Goal: Task Accomplishment & Management: Manage account settings

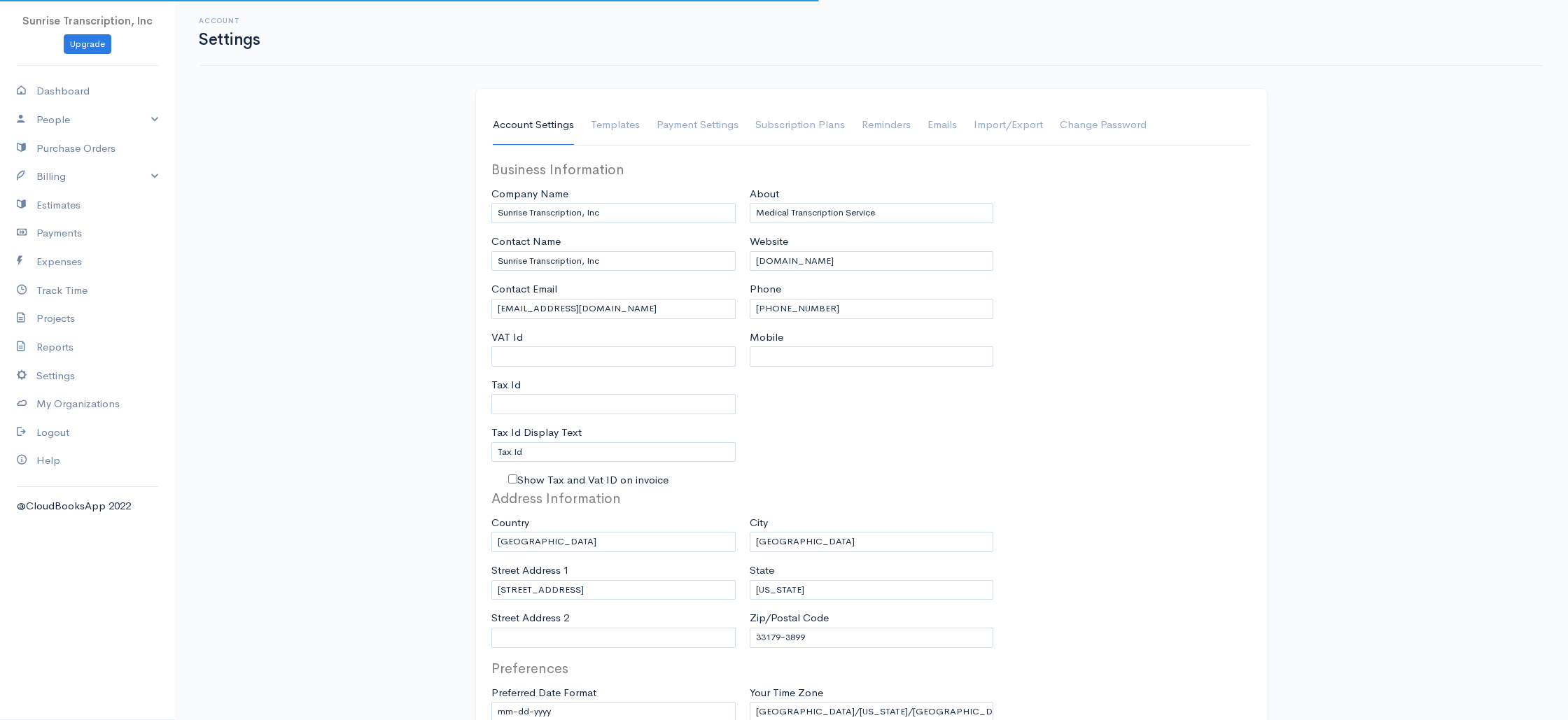
select select "3"
select select "USD"
drag, startPoint x: 57, startPoint y: 178, endPoint x: 59, endPoint y: 215, distance: 37.1
click at [57, 178] on link "Billing" at bounding box center [87, 176] width 175 height 29
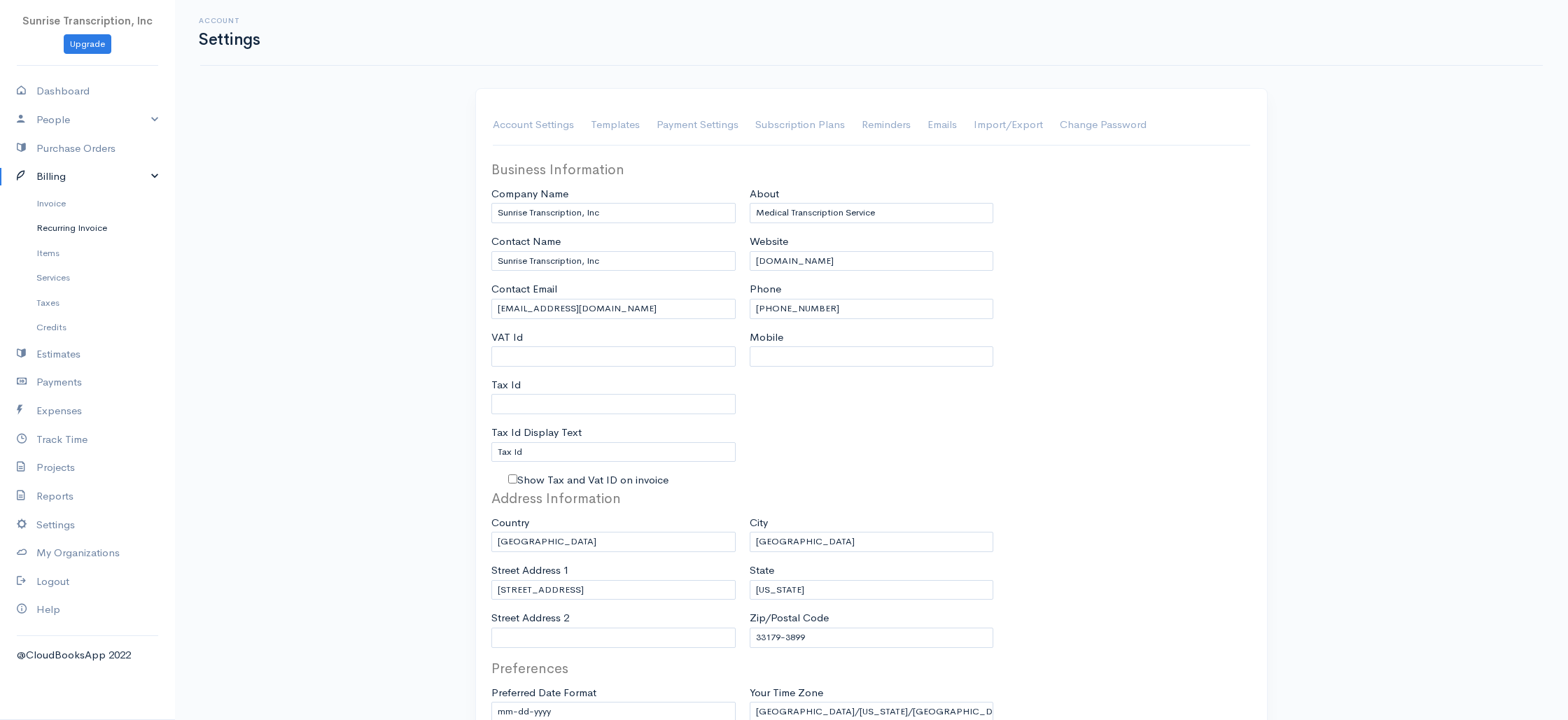
click at [59, 215] on link "Recurring Invoice" at bounding box center [87, 228] width 175 height 25
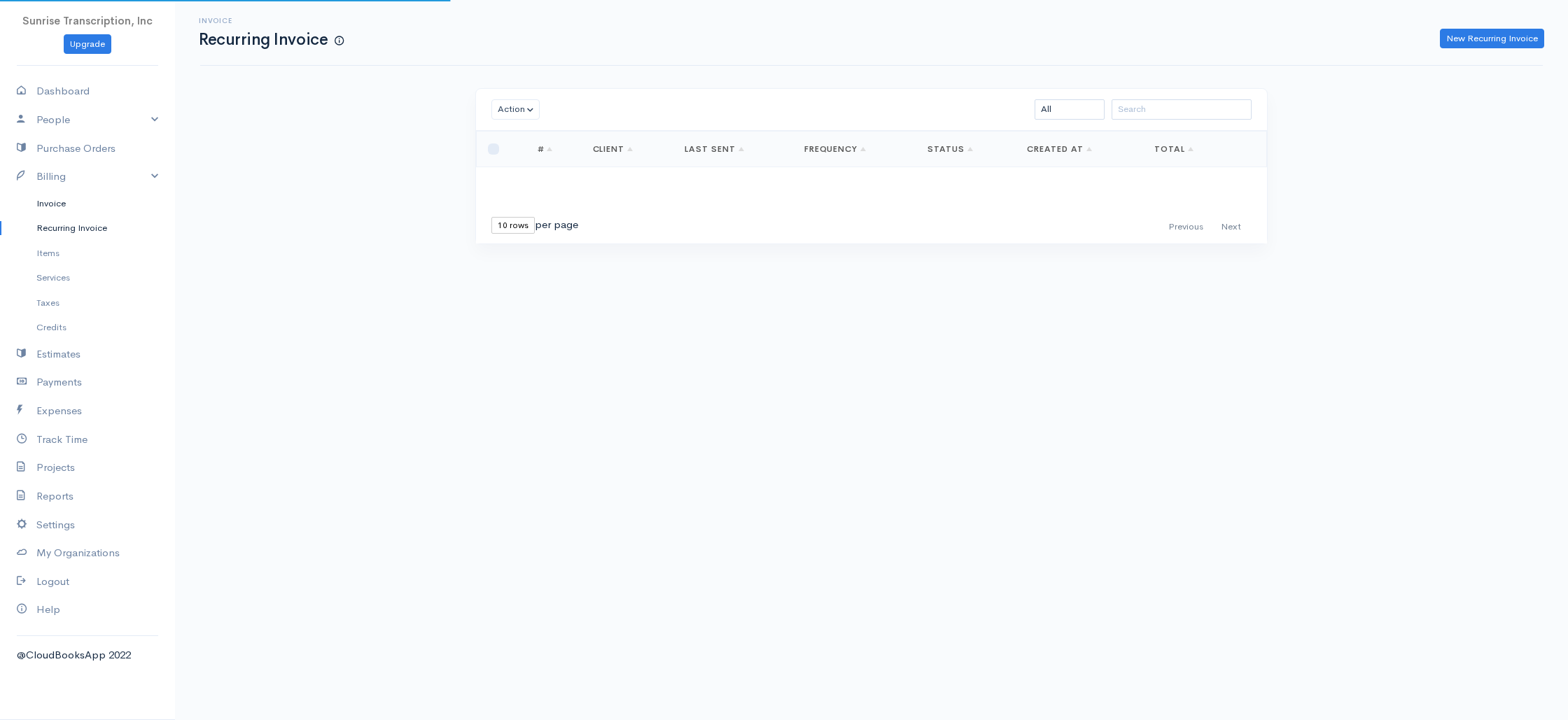
click at [60, 210] on link "Invoice" at bounding box center [87, 203] width 175 height 25
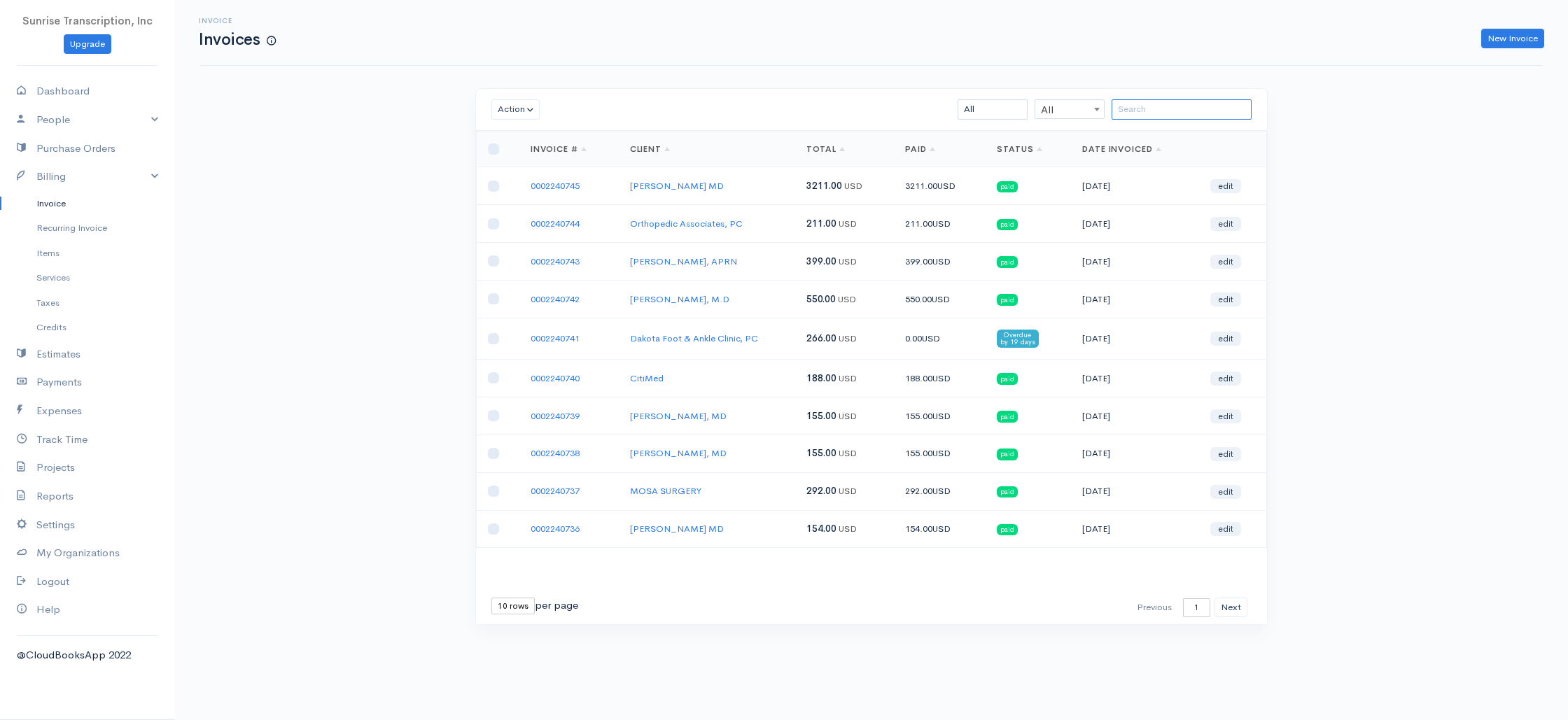
click at [1202, 107] on input "search" at bounding box center [1182, 110] width 140 height 21
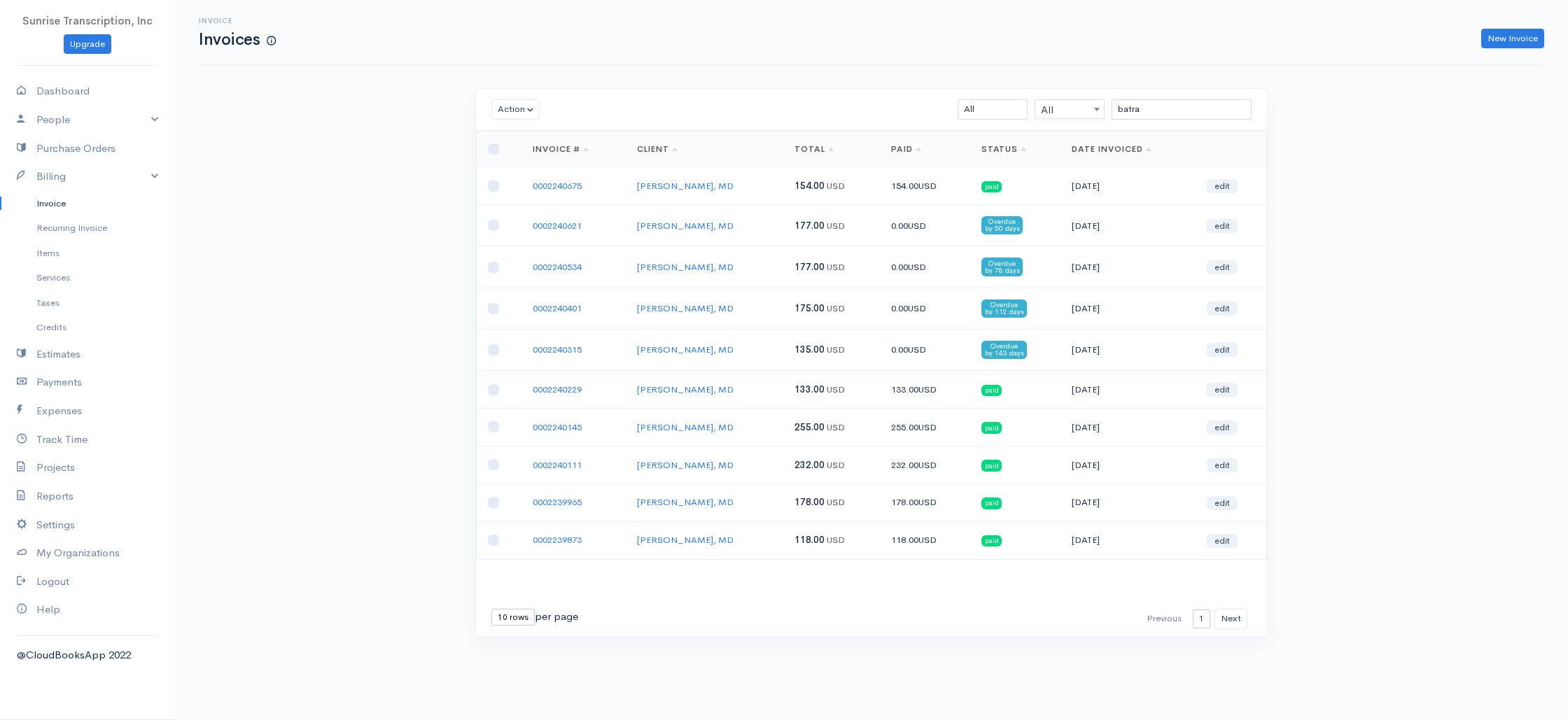
click at [849, 296] on td "175.00 USD" at bounding box center [832, 308] width 97 height 41
click at [1055, 385] on td "paid" at bounding box center [1016, 390] width 91 height 38
click at [1021, 385] on td "paid" at bounding box center [1016, 390] width 91 height 38
drag, startPoint x: 1157, startPoint y: 109, endPoint x: 989, endPoint y: 99, distance: 168.3
click at [989, 99] on div "batra All All All Draft Viewed Sent Paid Partial Overdue Unpaid/Open" at bounding box center [936, 110] width 645 height 21
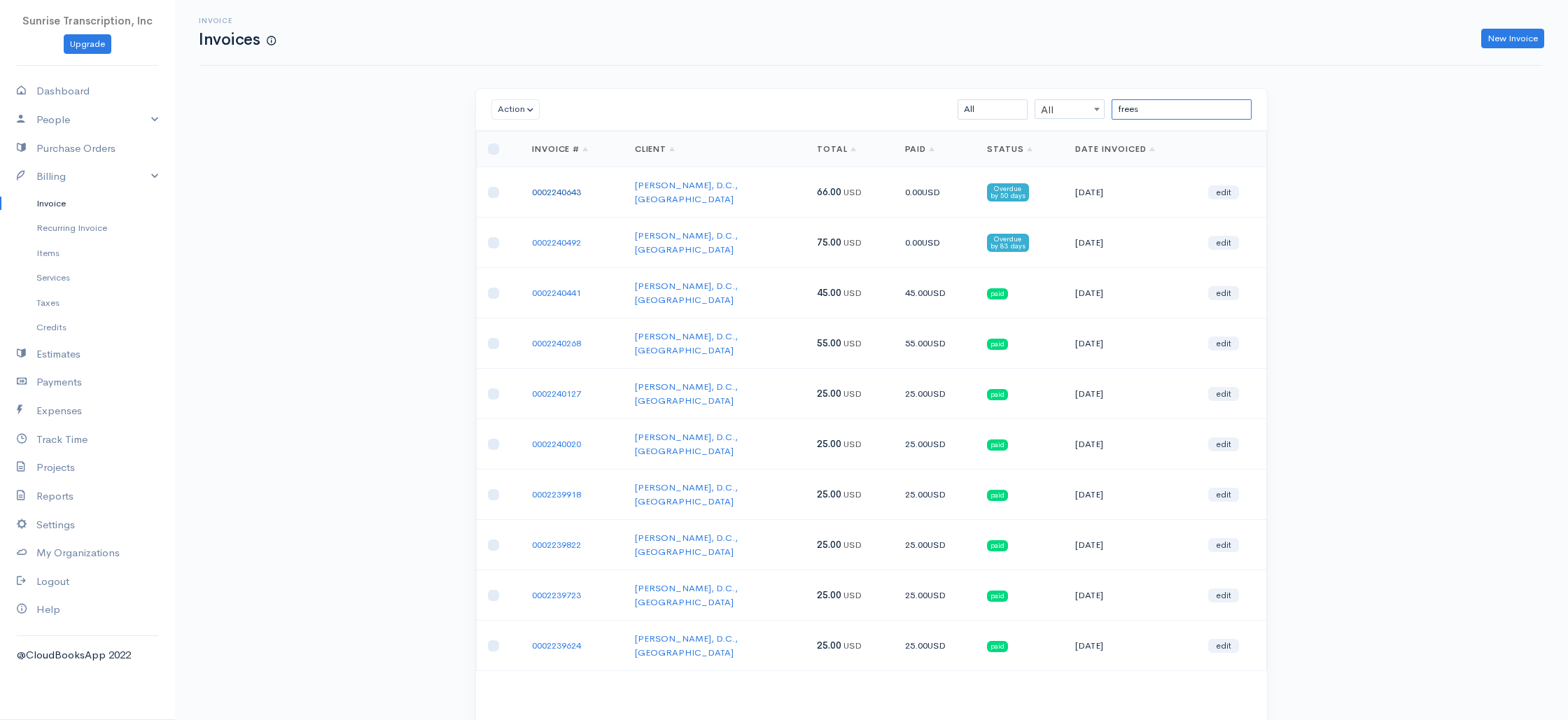
type input "frees"
click at [566, 186] on link "0002240643" at bounding box center [556, 192] width 49 height 12
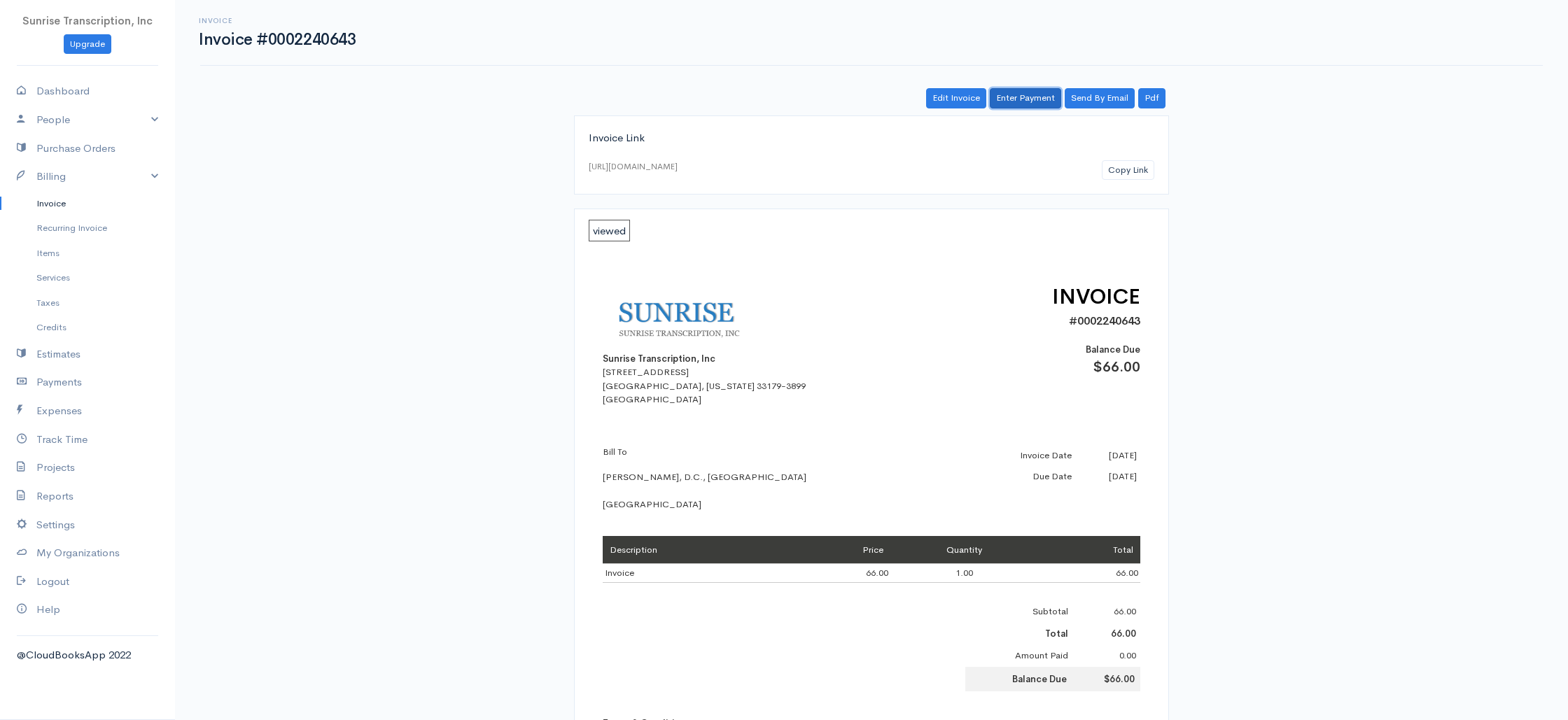
drag, startPoint x: 1024, startPoint y: 102, endPoint x: 965, endPoint y: 155, distance: 79.3
click at [1024, 102] on link "Enter Payment" at bounding box center [1026, 99] width 72 height 21
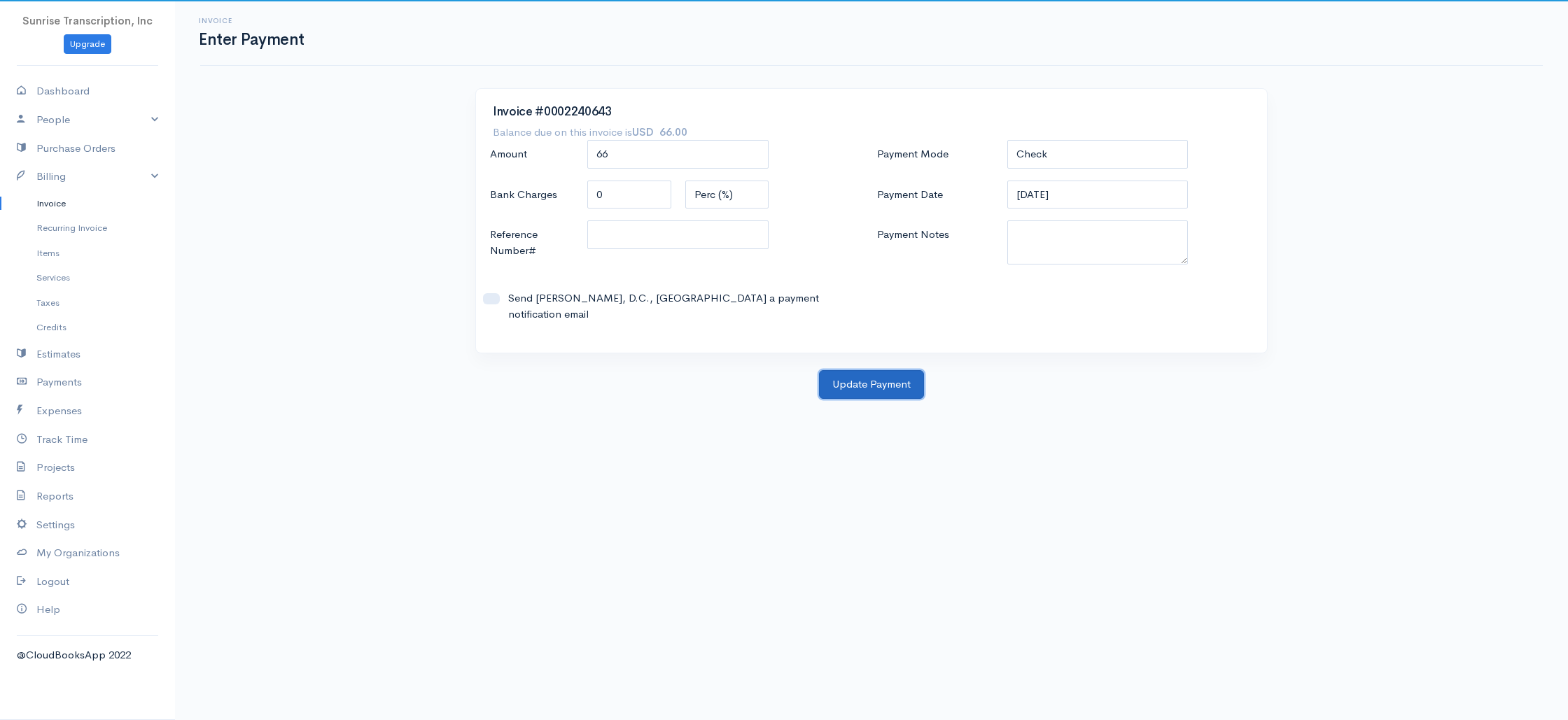
click at [877, 372] on button "Update Payment" at bounding box center [872, 385] width 105 height 29
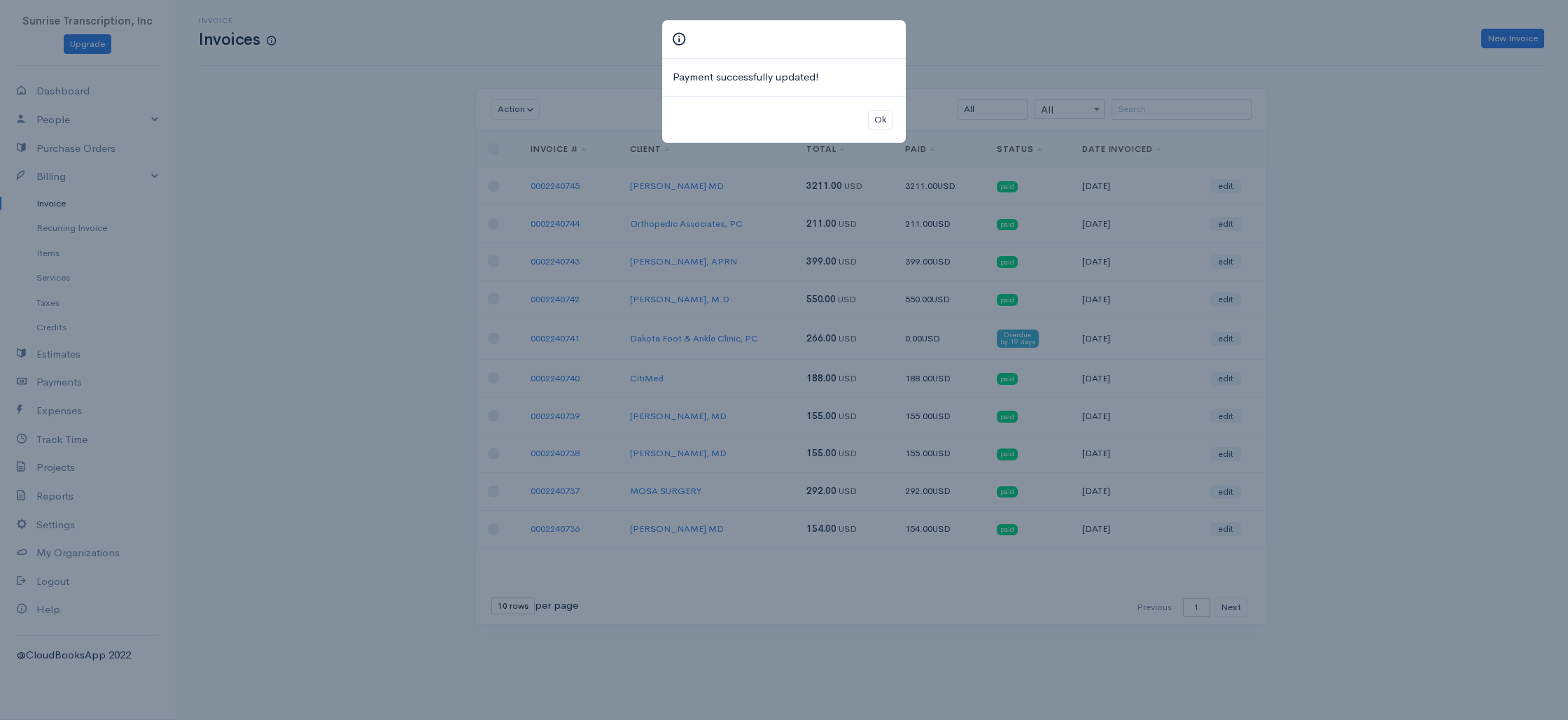
drag, startPoint x: 1045, startPoint y: 133, endPoint x: 1062, endPoint y: 132, distance: 17.0
click at [1045, 133] on div "Payment successfully updated! Ok" at bounding box center [784, 360] width 1568 height 720
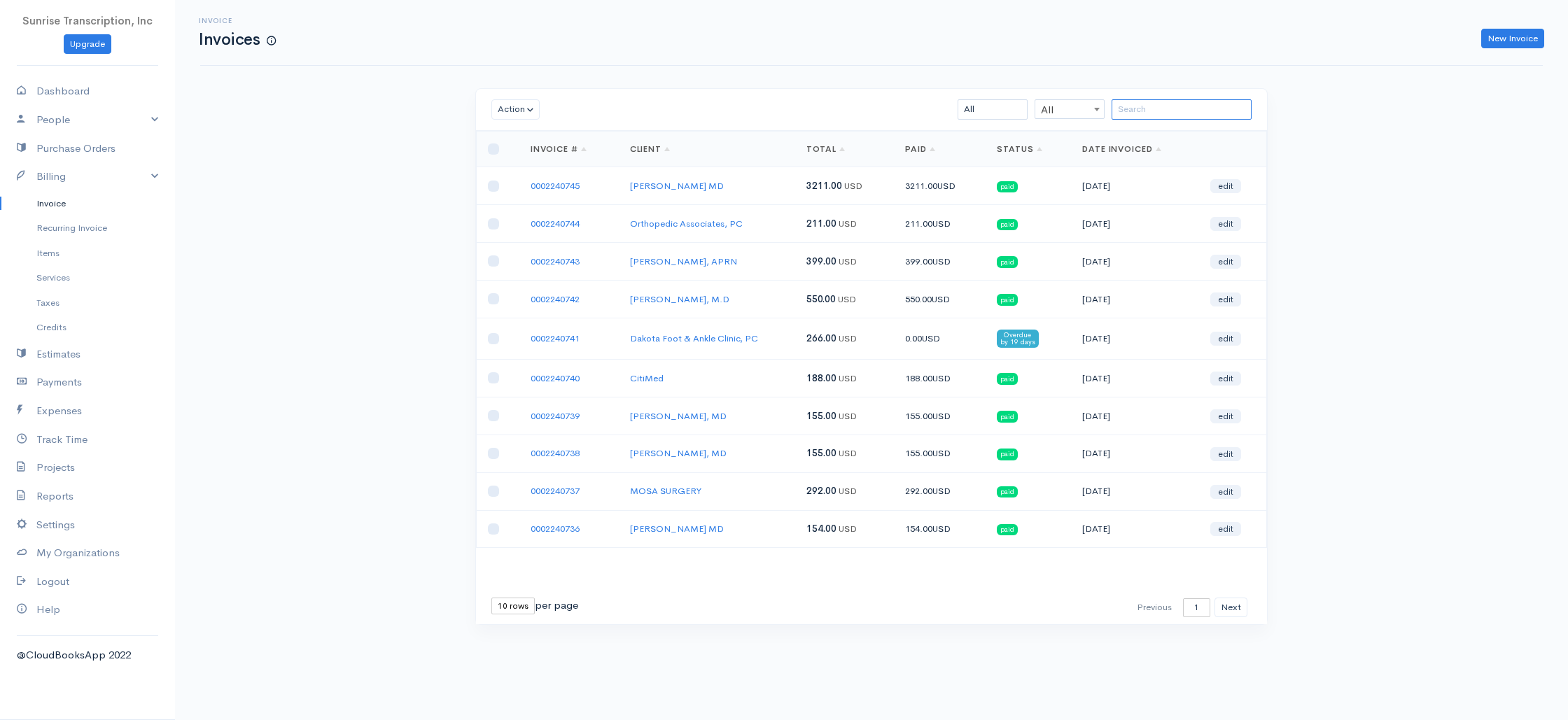
click at [1128, 118] on input "search" at bounding box center [1182, 110] width 140 height 21
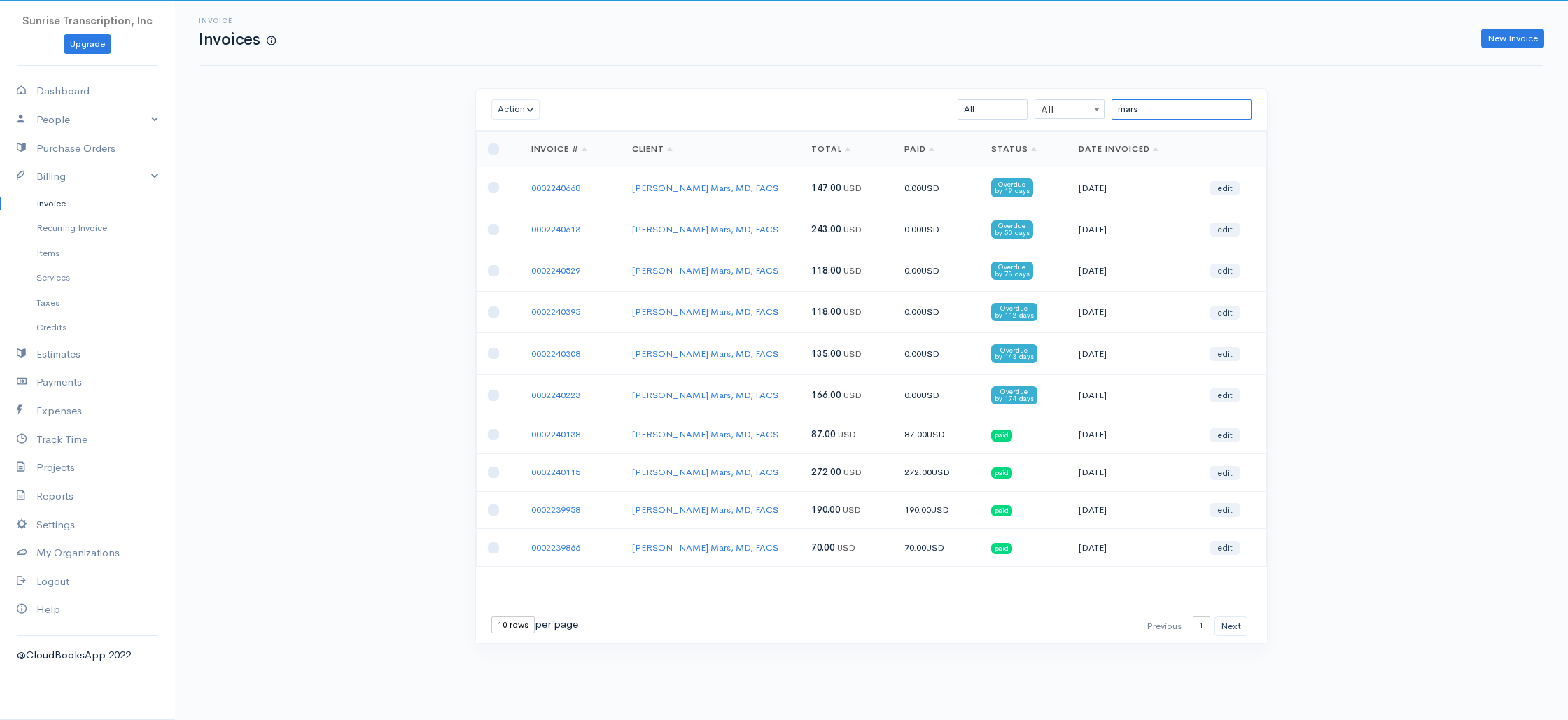
click at [1162, 108] on input "mars" at bounding box center [1182, 110] width 140 height 21
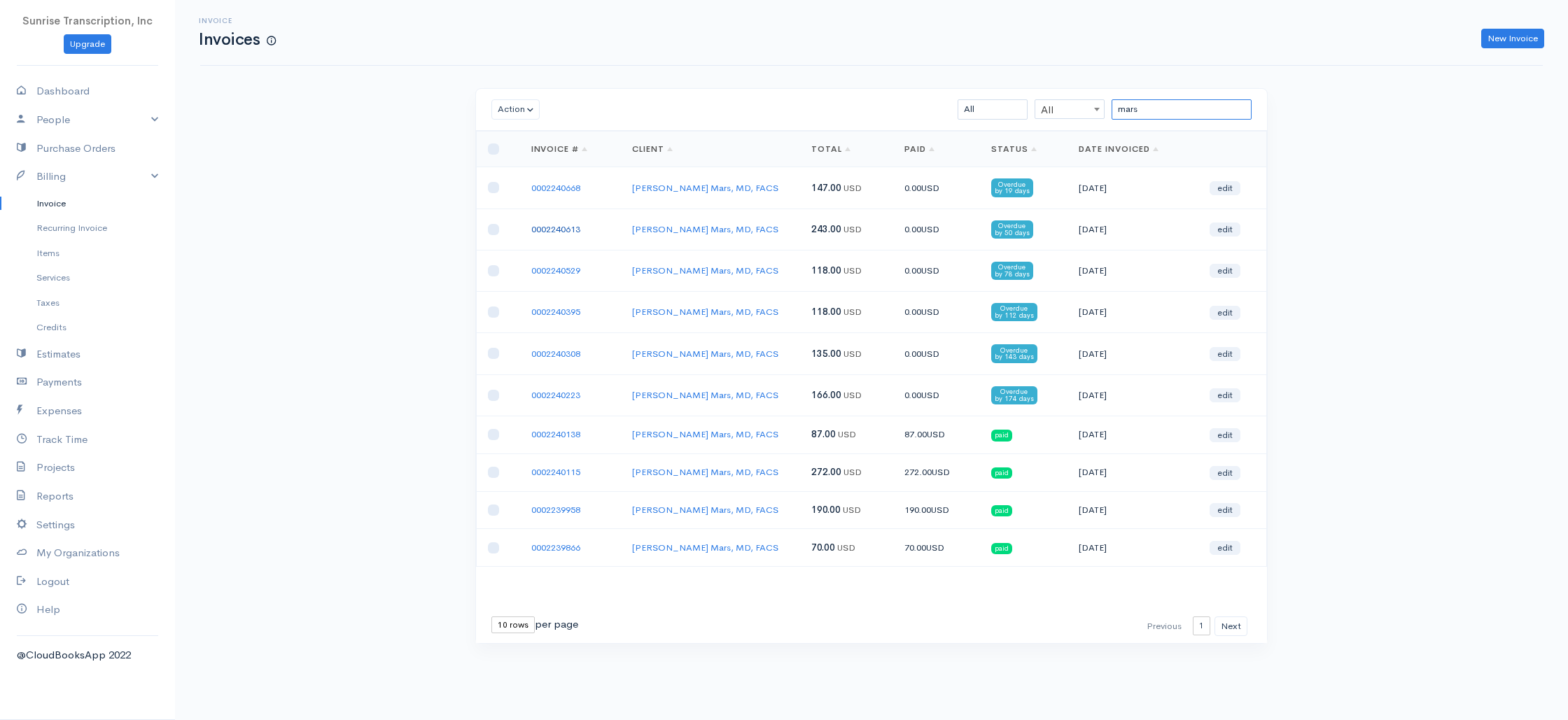
type input "mars"
click at [549, 226] on link "0002240613" at bounding box center [556, 229] width 49 height 12
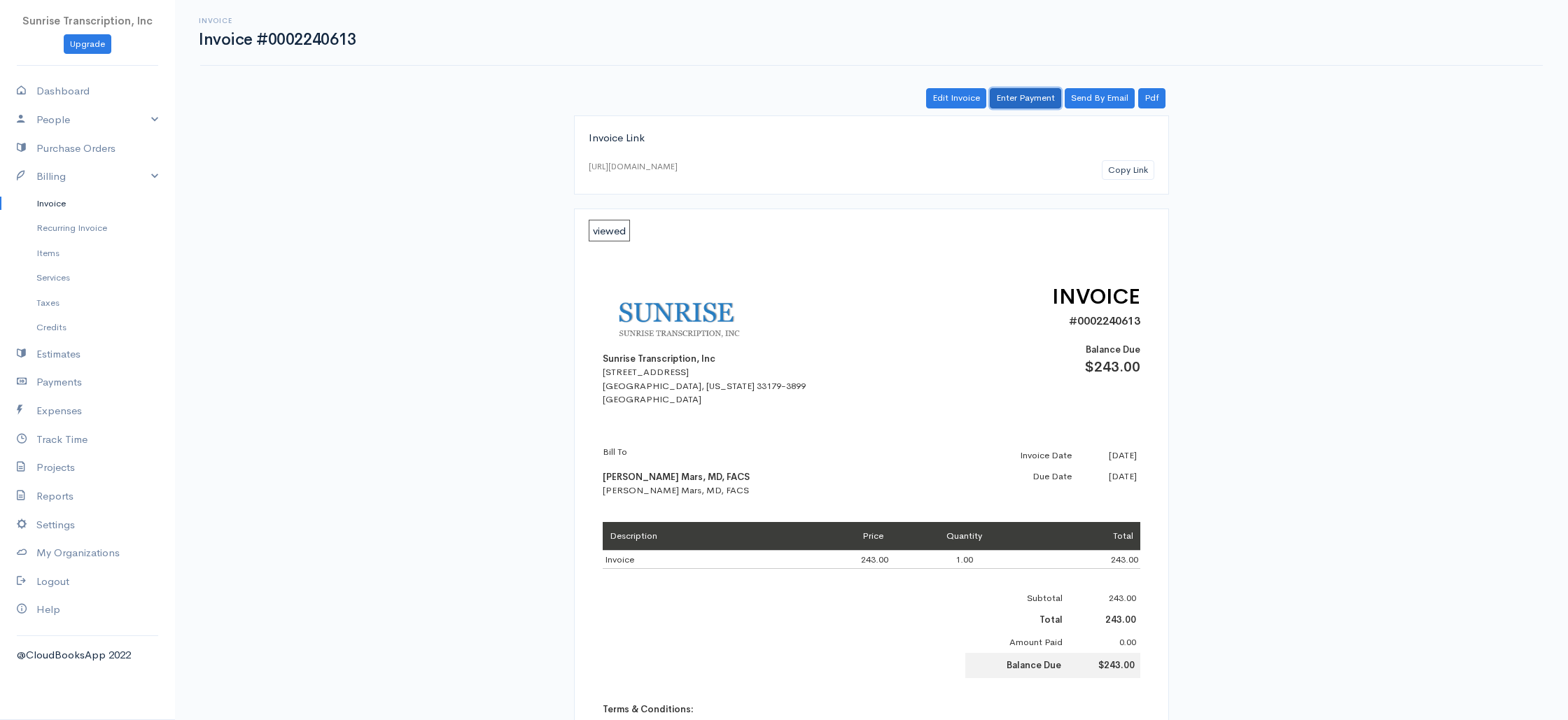
click at [1032, 99] on link "Enter Payment" at bounding box center [1026, 99] width 72 height 21
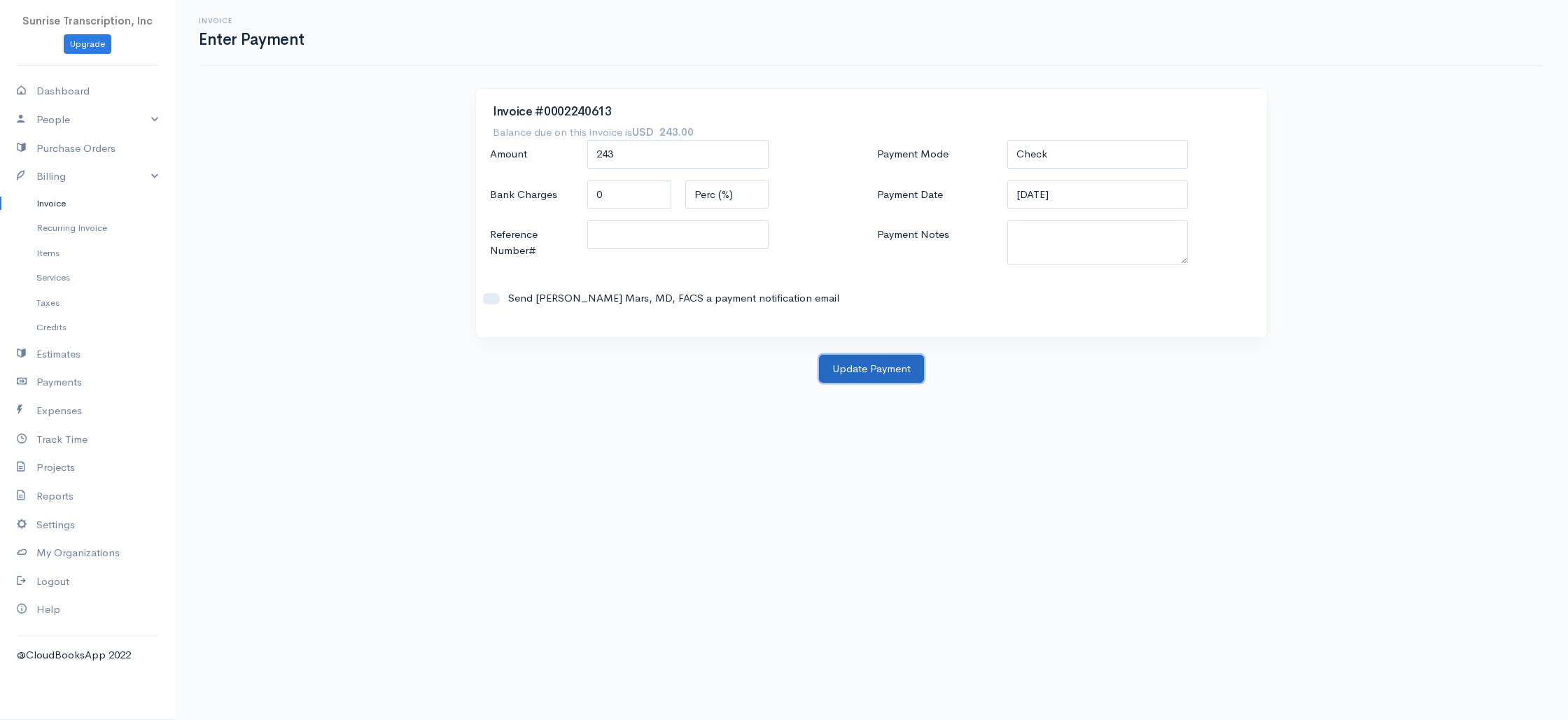
click at [866, 366] on button "Update Payment" at bounding box center [872, 370] width 105 height 29
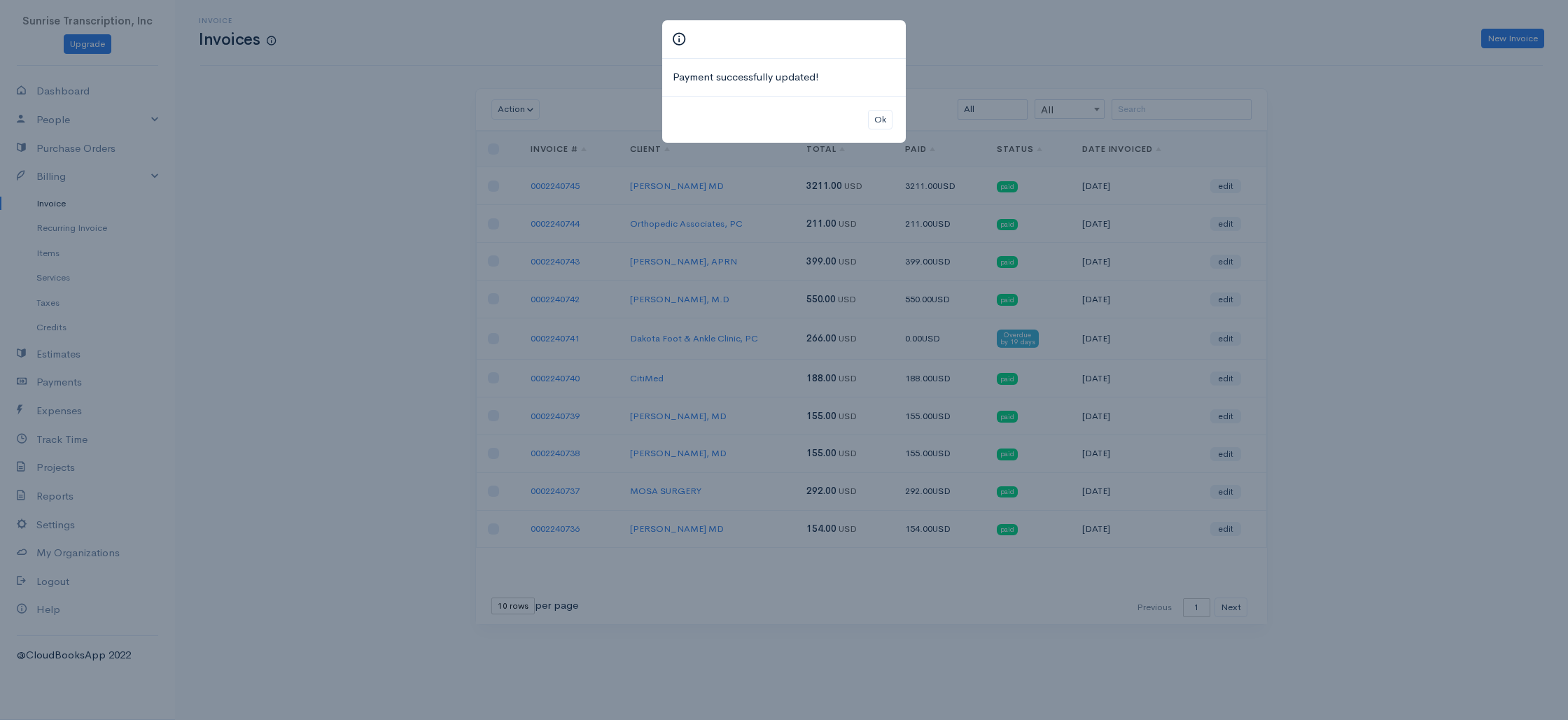
click at [1367, 193] on div "Payment successfully updated! Ok" at bounding box center [784, 360] width 1568 height 720
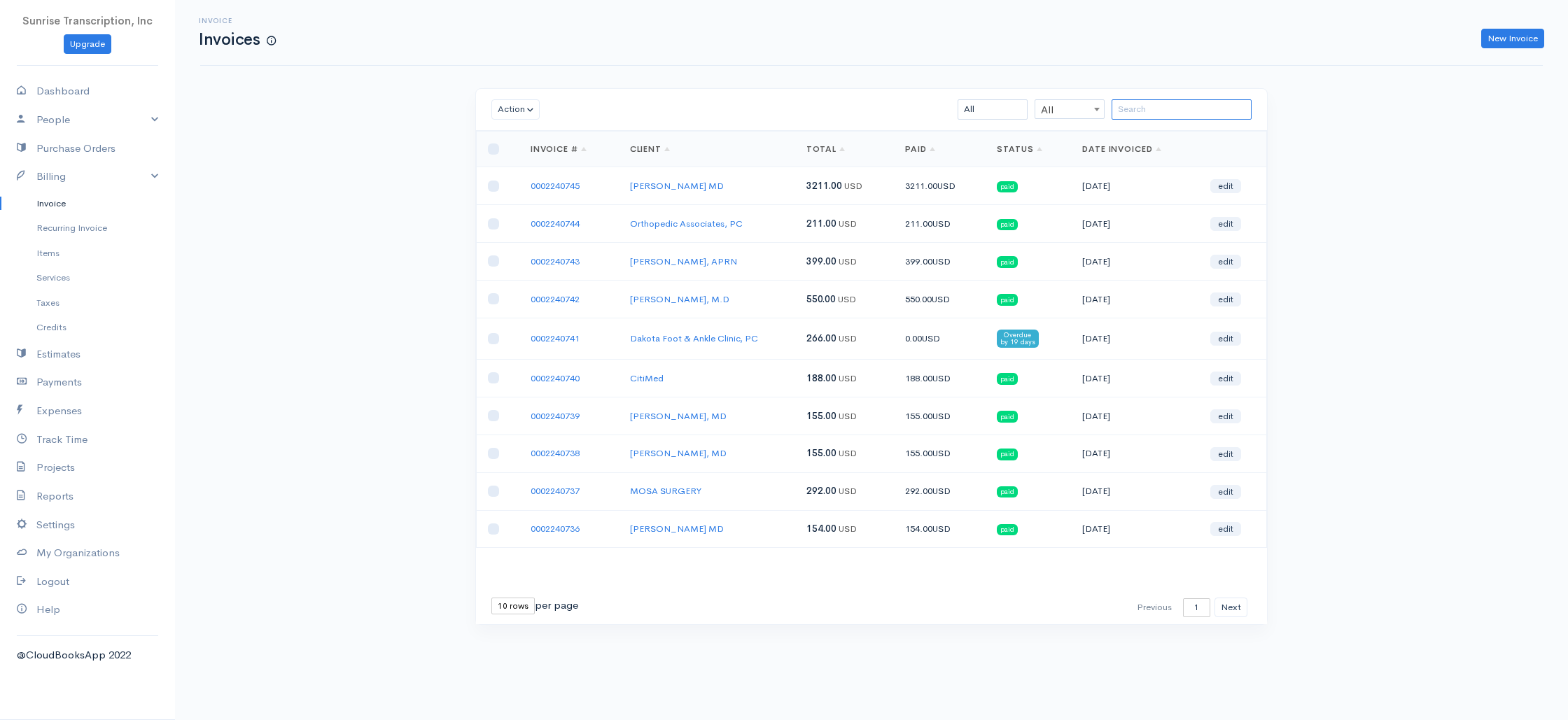
click at [1149, 103] on input "search" at bounding box center [1182, 110] width 140 height 21
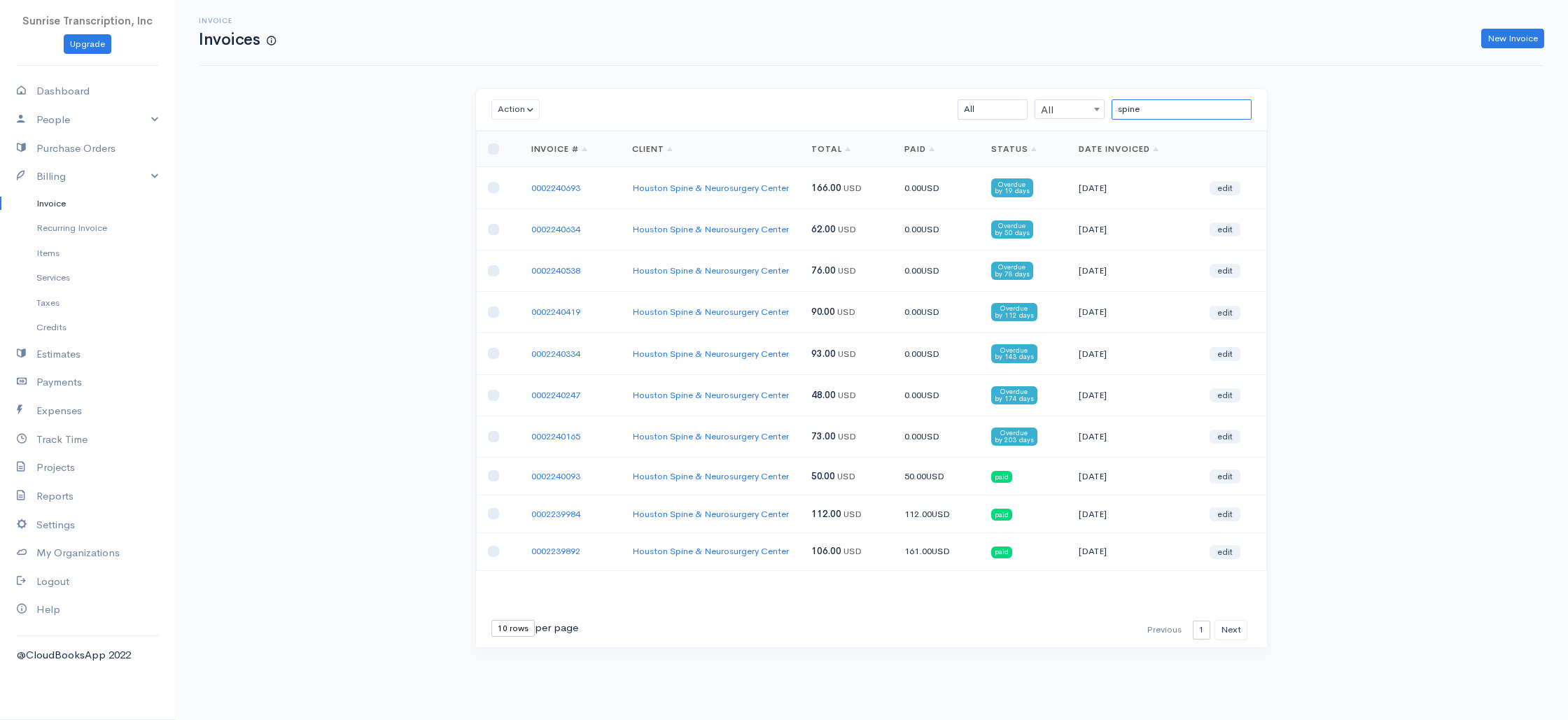
type input "spine"
click at [667, 277] on link "Houston Spine & Neurosurgery Center" at bounding box center [710, 270] width 157 height 12
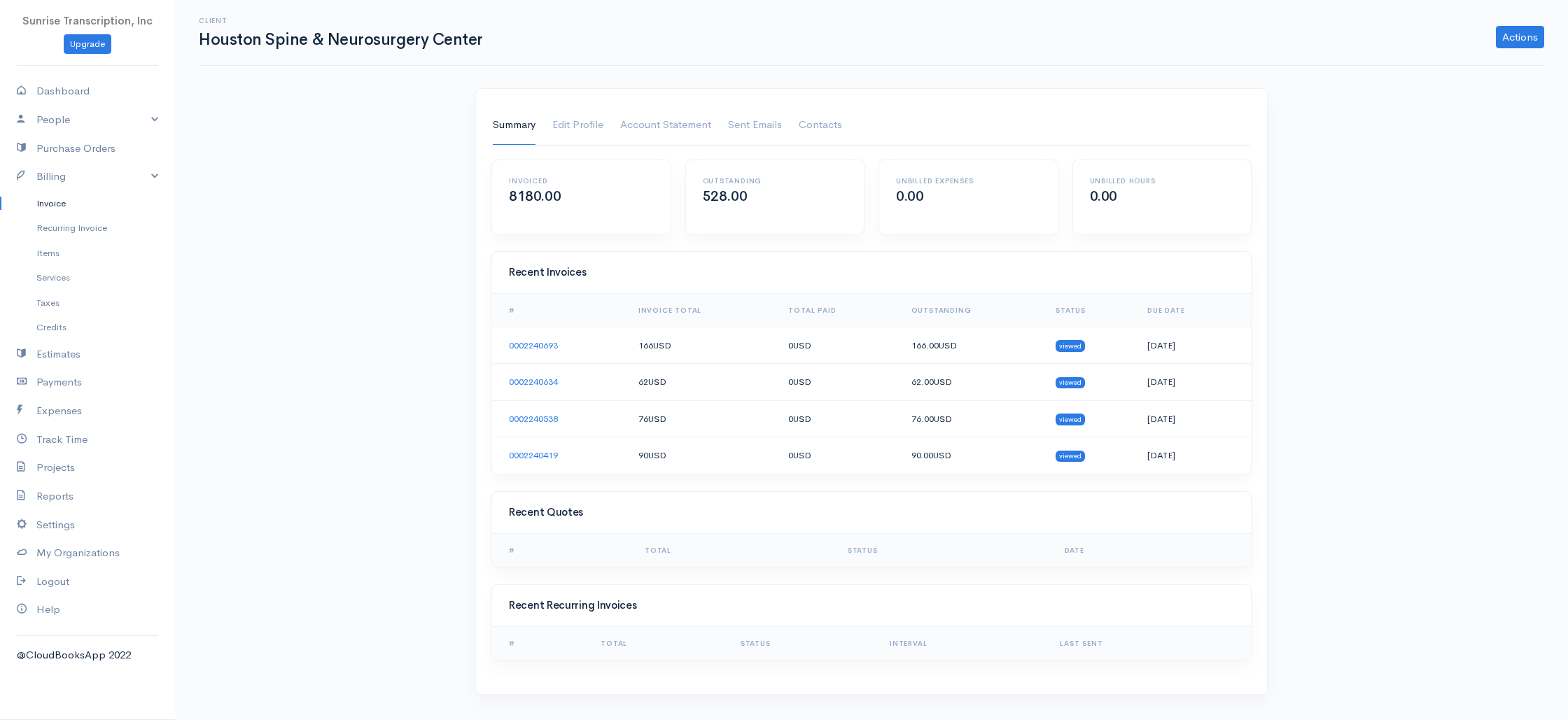
drag, startPoint x: 40, startPoint y: 206, endPoint x: 106, endPoint y: 201, distance: 66.2
click at [40, 206] on link "Invoice" at bounding box center [87, 203] width 175 height 25
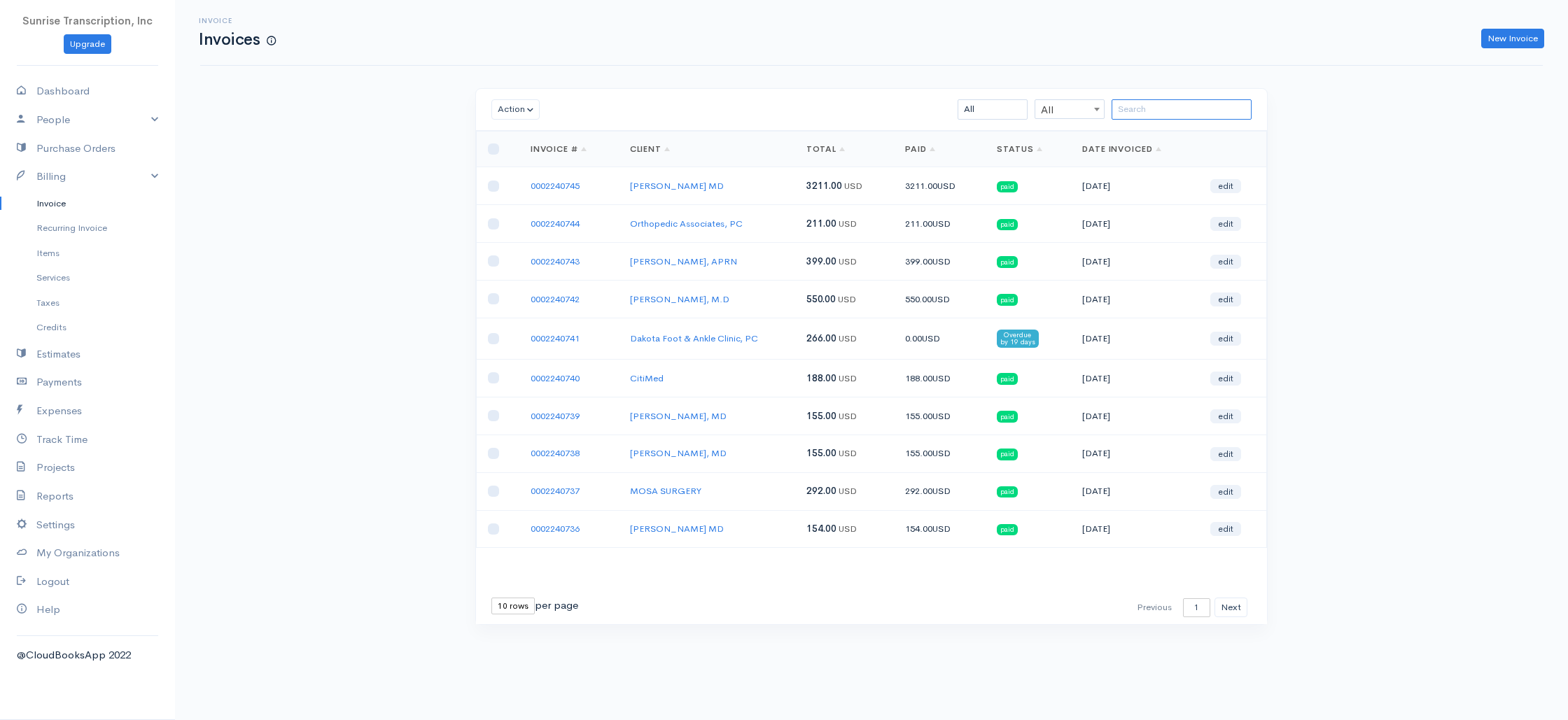
click at [1166, 103] on input "search" at bounding box center [1182, 110] width 140 height 21
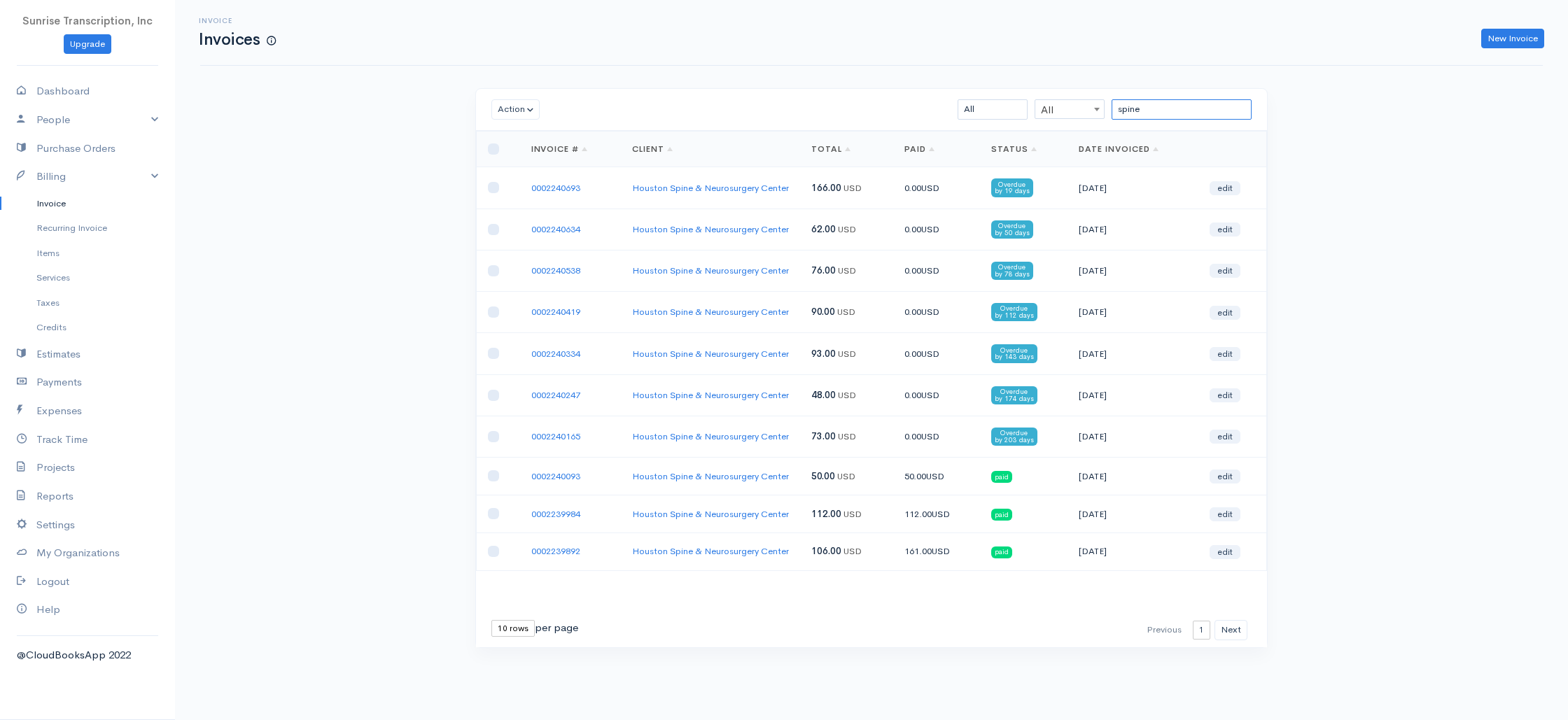
type input "spine"
click at [490, 147] on input "checkbox" at bounding box center [494, 149] width 11 height 11
checkbox input "true"
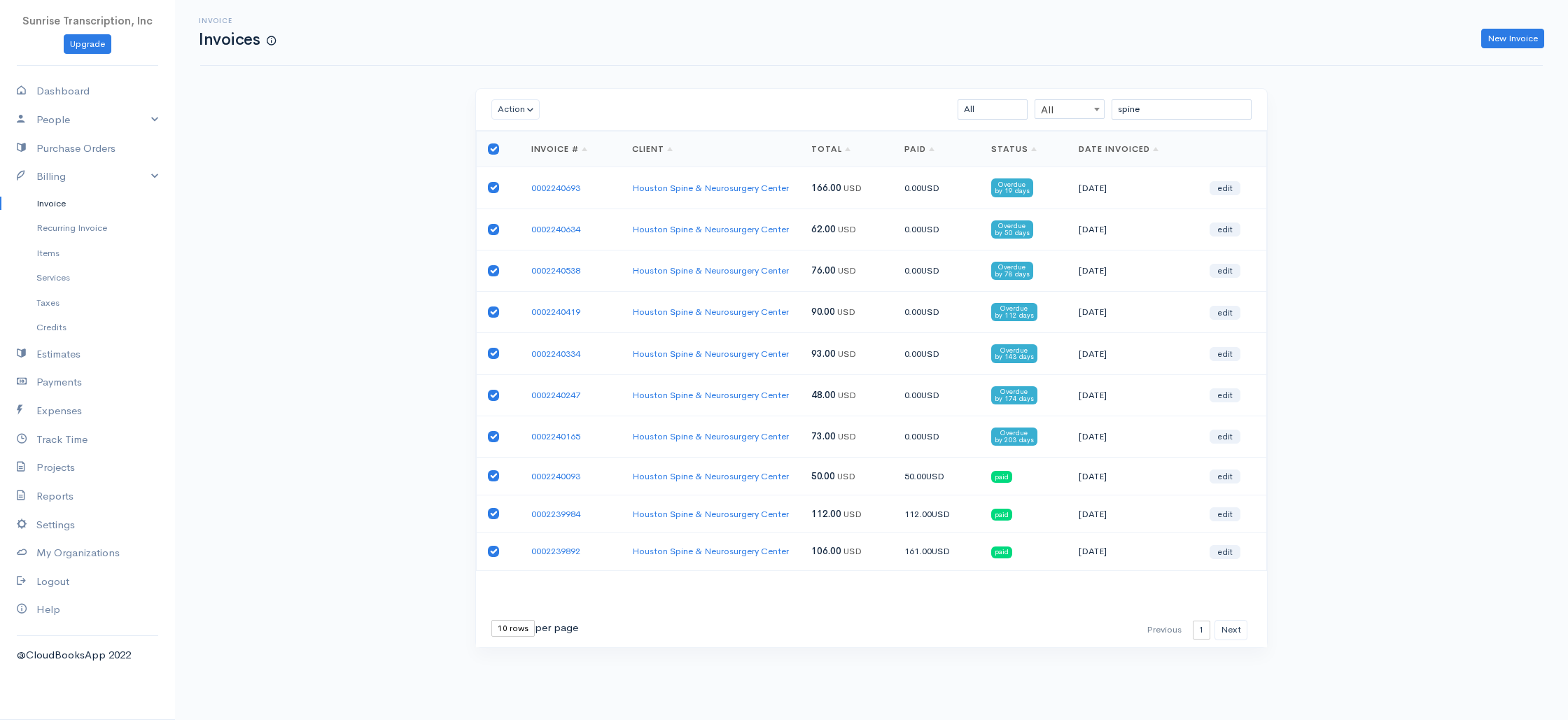
checkbox input "true"
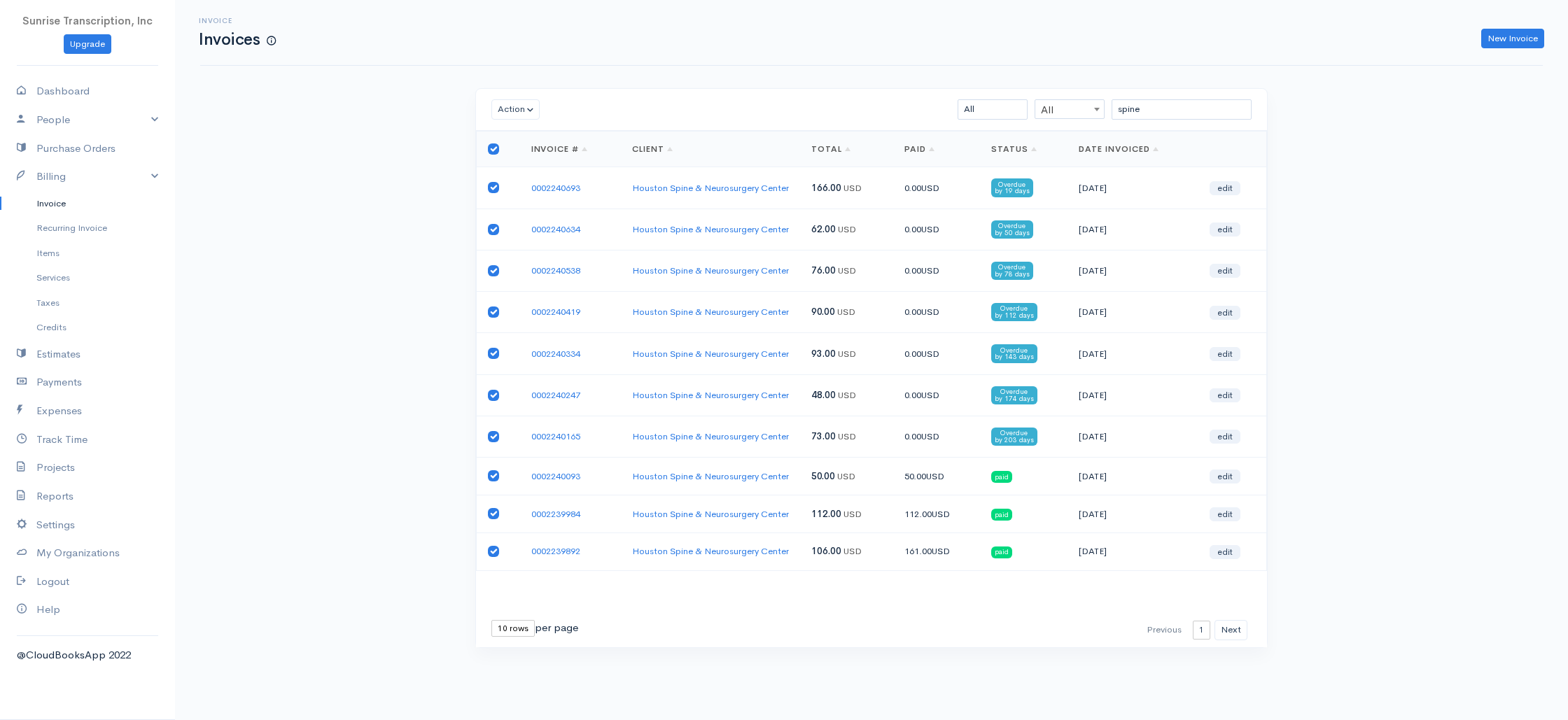
checkbox input "true"
click at [494, 188] on input "checkbox" at bounding box center [494, 188] width 11 height 11
checkbox input "false"
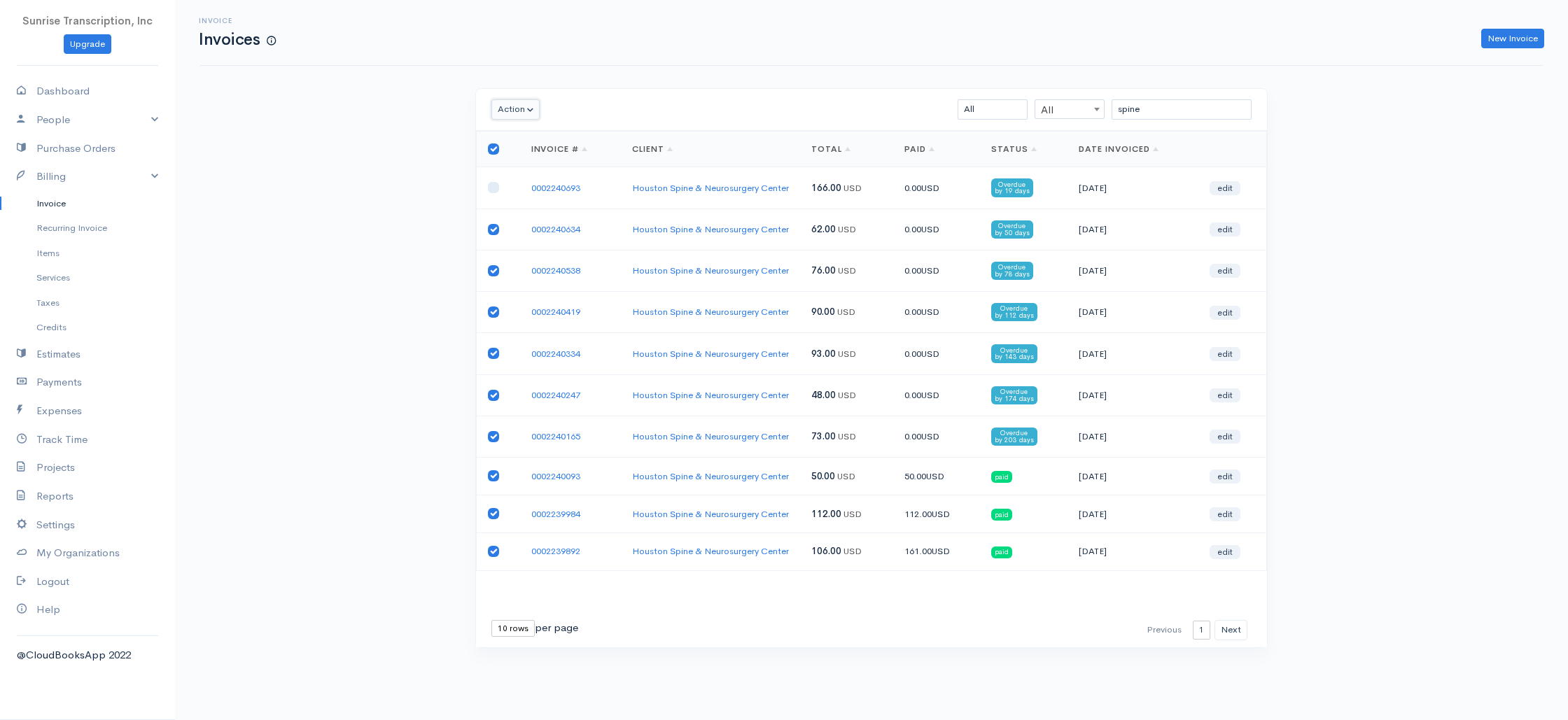
click at [522, 113] on button "Action" at bounding box center [515, 110] width 48 height 21
click at [544, 285] on link "Enter Payment" at bounding box center [547, 283] width 110 height 25
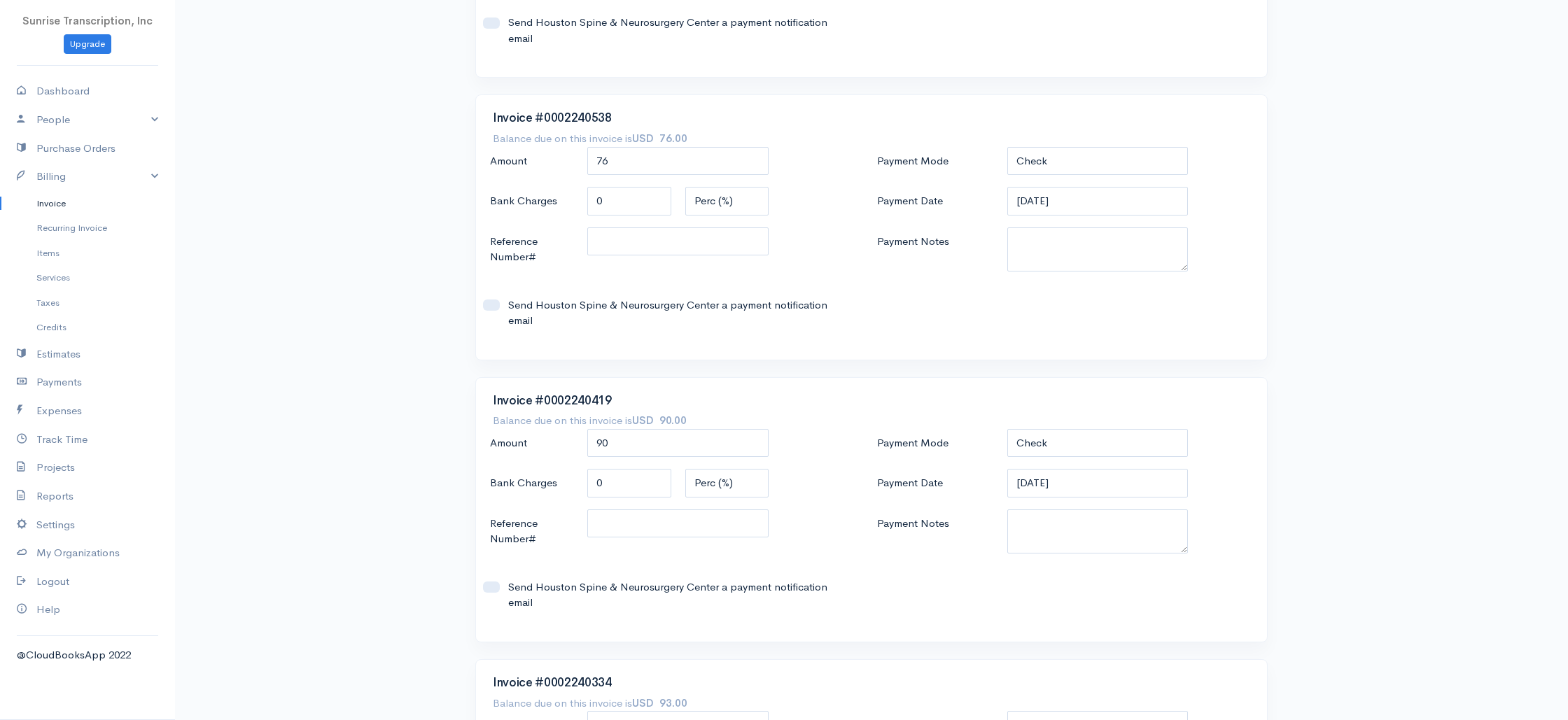
scroll to position [1372, 0]
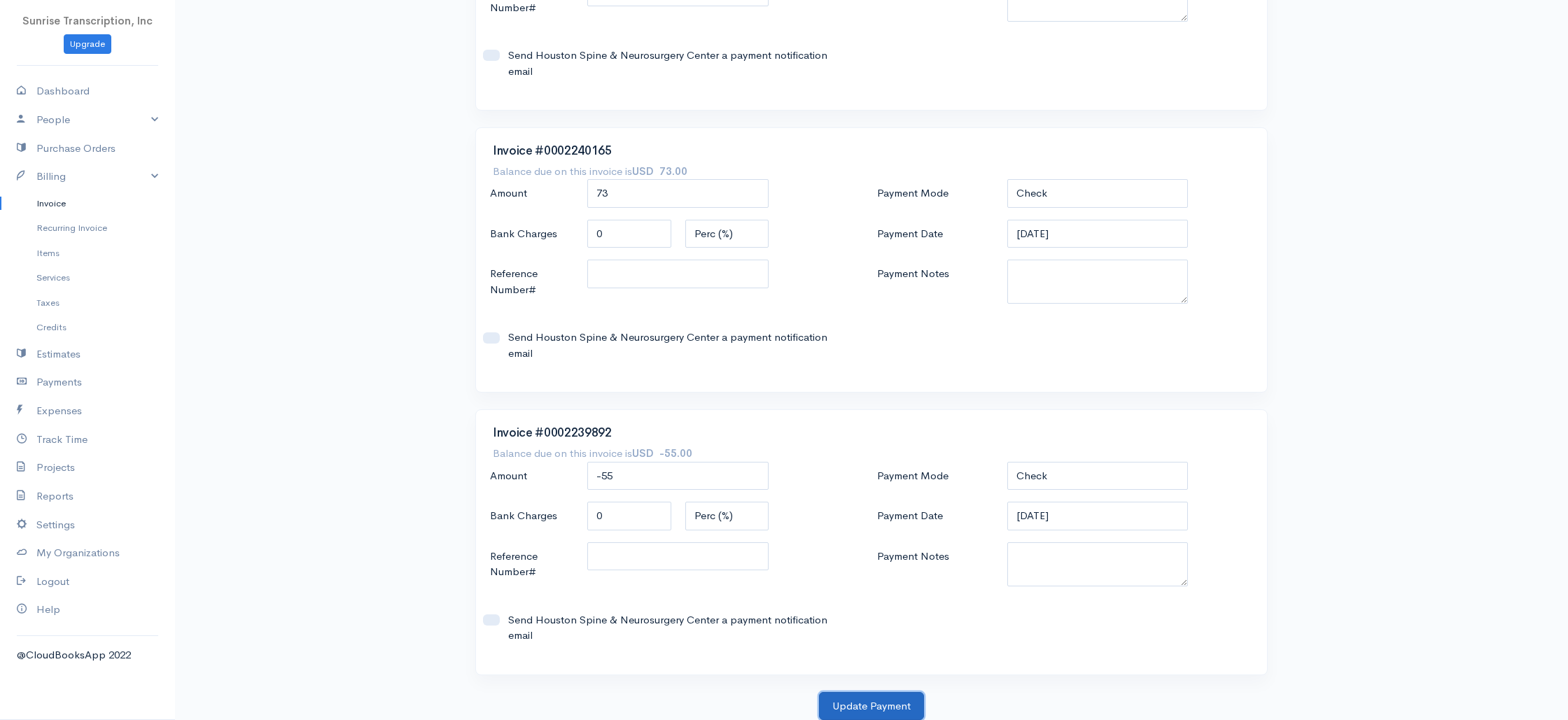
click at [869, 696] on button "Update Payment" at bounding box center [872, 706] width 105 height 29
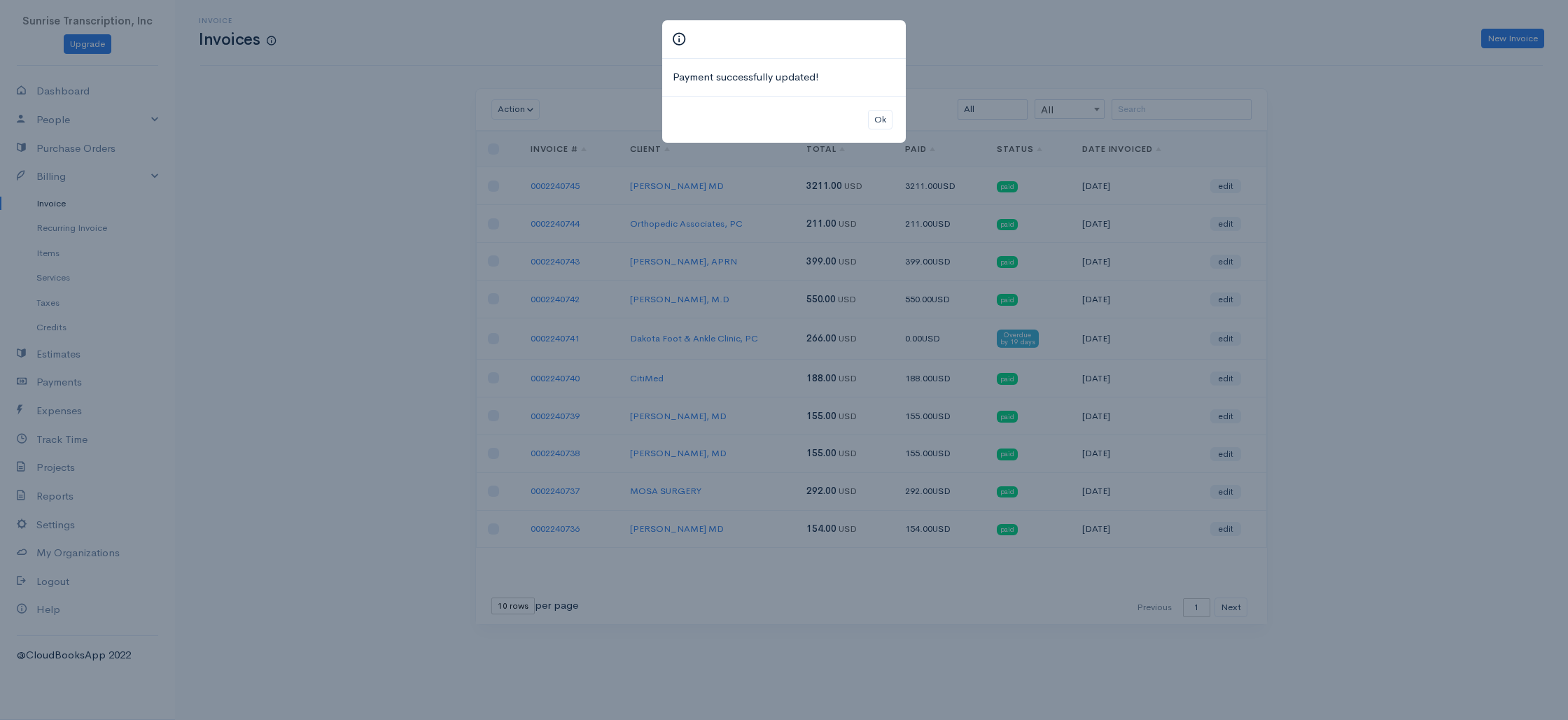
drag, startPoint x: 1354, startPoint y: 199, endPoint x: 1340, endPoint y: 190, distance: 16.6
click at [1354, 199] on div "Payment successfully updated! Ok" at bounding box center [784, 360] width 1568 height 720
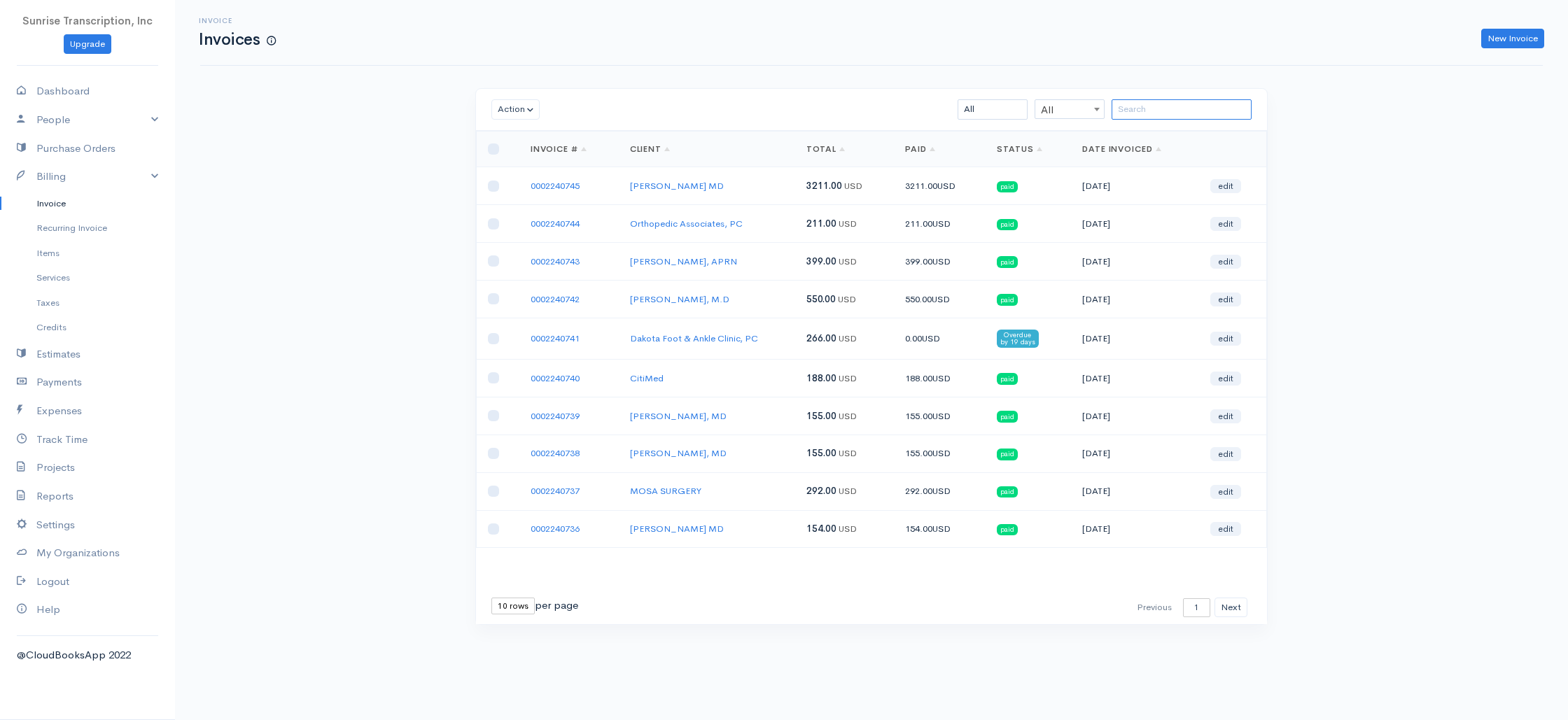
click at [1140, 114] on input "search" at bounding box center [1182, 110] width 140 height 21
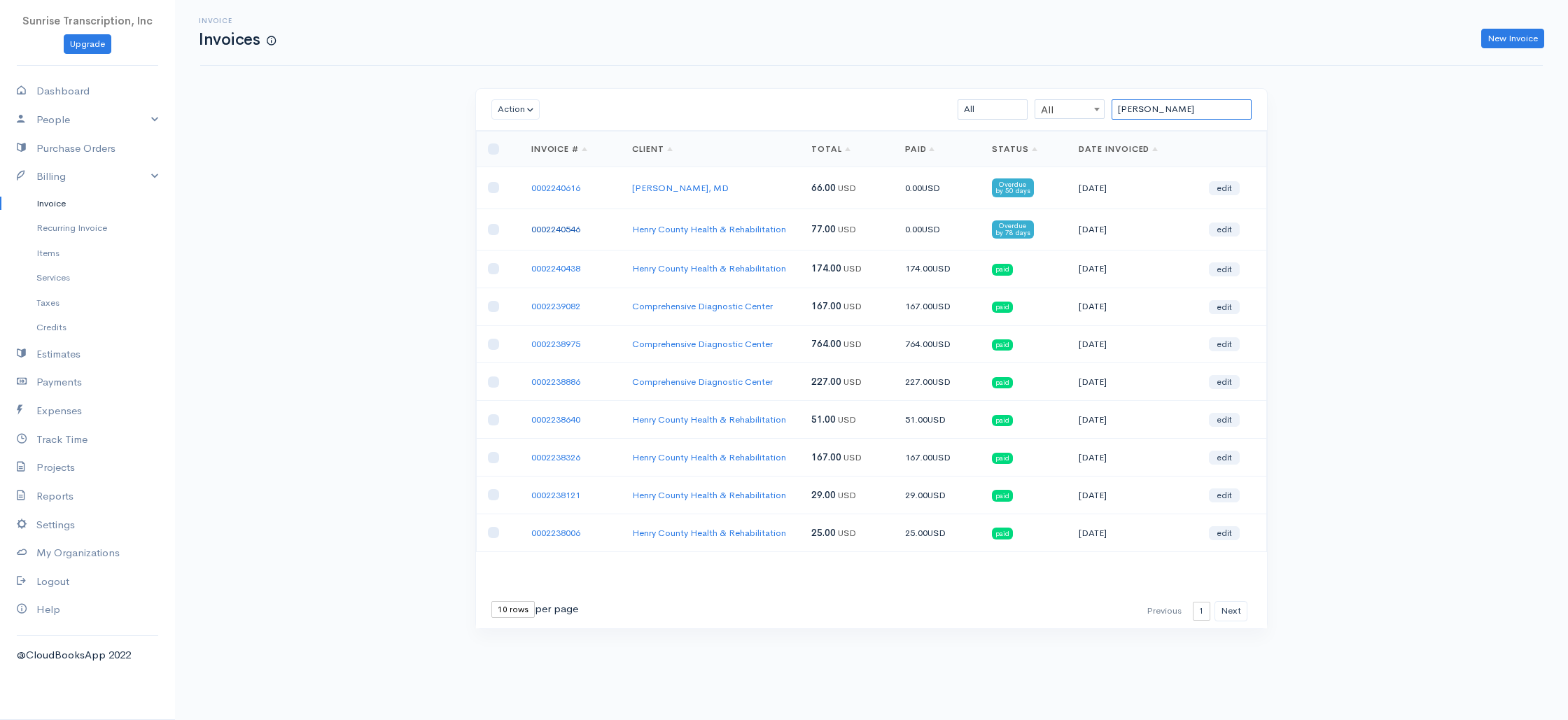
type input "henry"
click at [556, 186] on link "0002240546" at bounding box center [556, 188] width 49 height 12
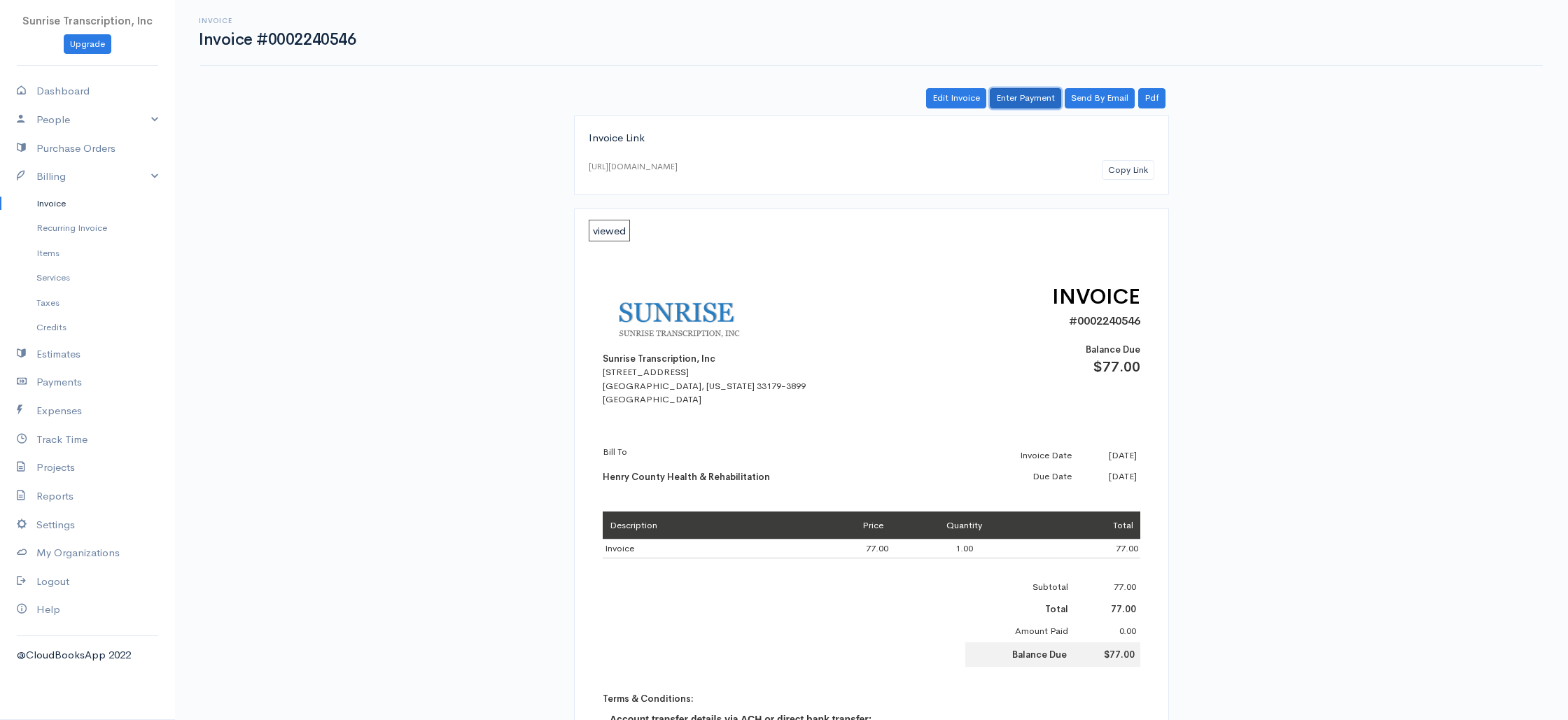
click at [1020, 100] on link "Enter Payment" at bounding box center [1026, 99] width 72 height 21
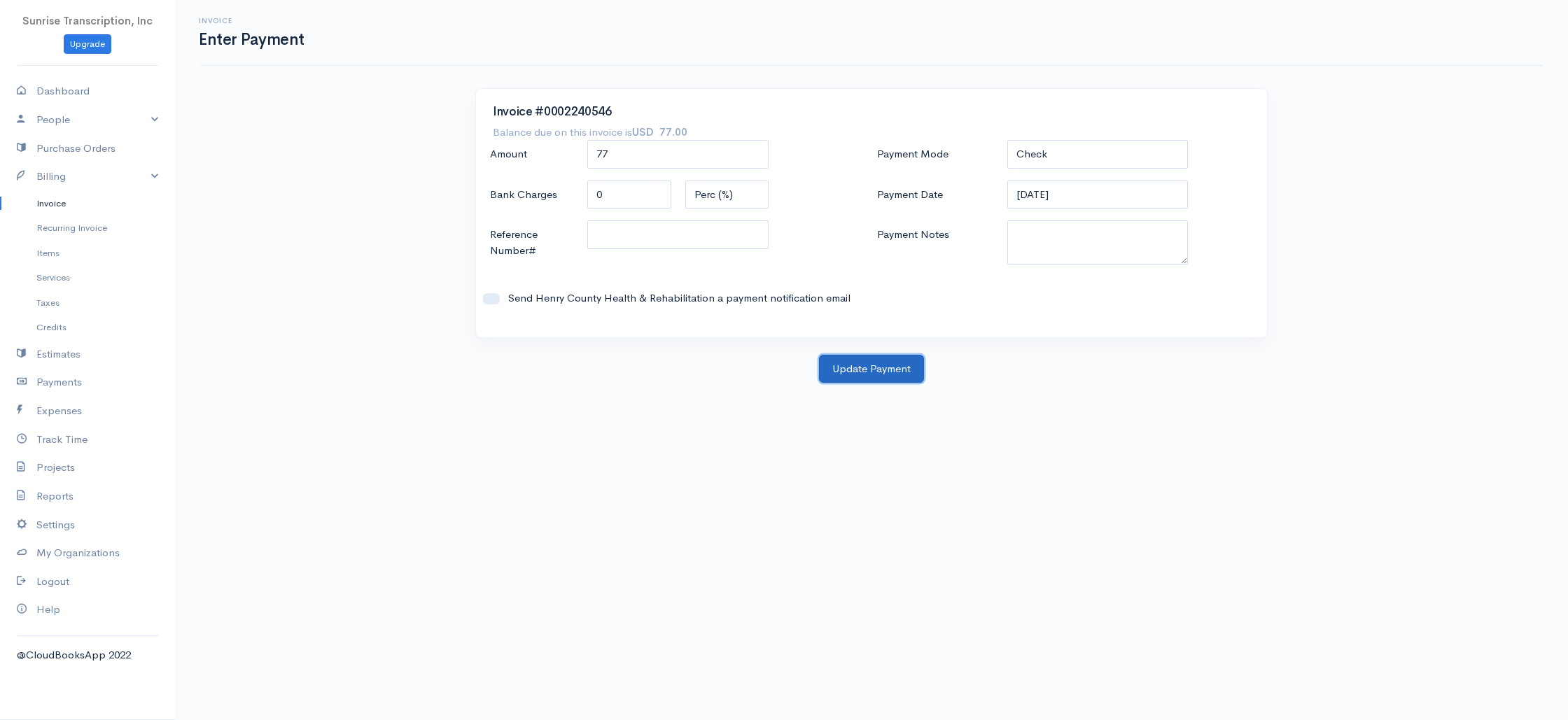
click at [892, 368] on button "Update Payment" at bounding box center [872, 370] width 105 height 29
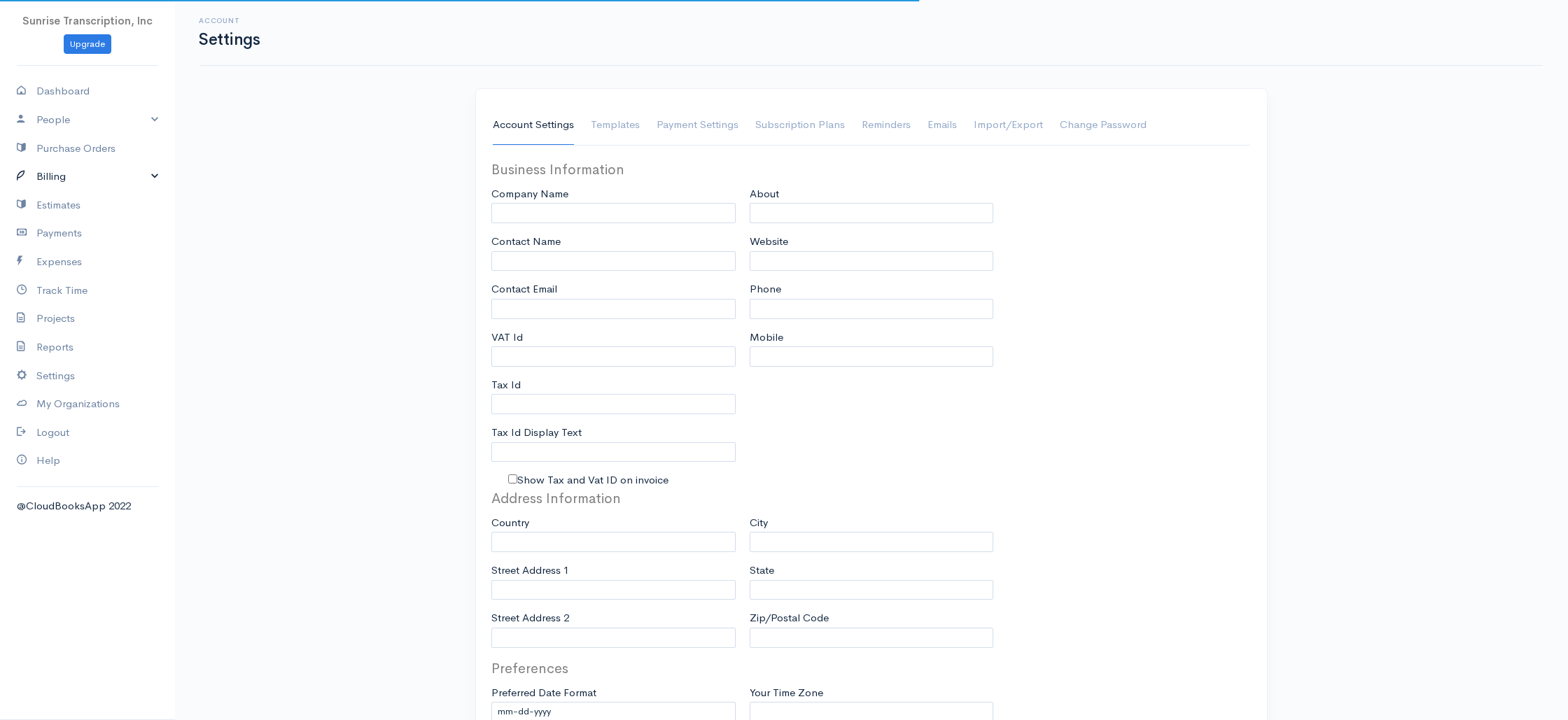
type input "Sunrise Transcription, Inc"
type input "[EMAIL_ADDRESS][DOMAIN_NAME]"
type input "Tax Id"
type input "Medical Transcription Service"
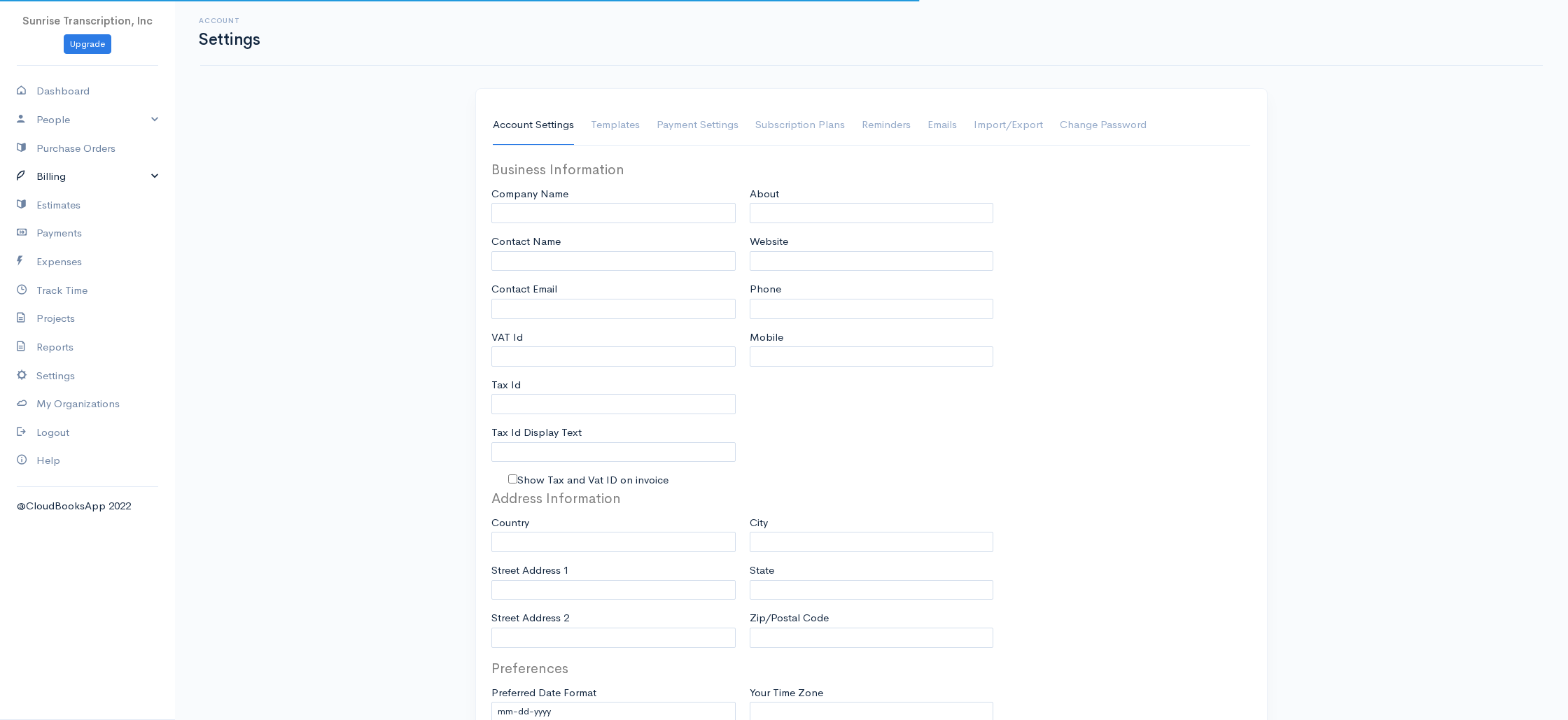
type input "[DOMAIN_NAME]"
type input "[PHONE_NUMBER]"
select select
type input "[STREET_ADDRESS]"
type input "Miami"
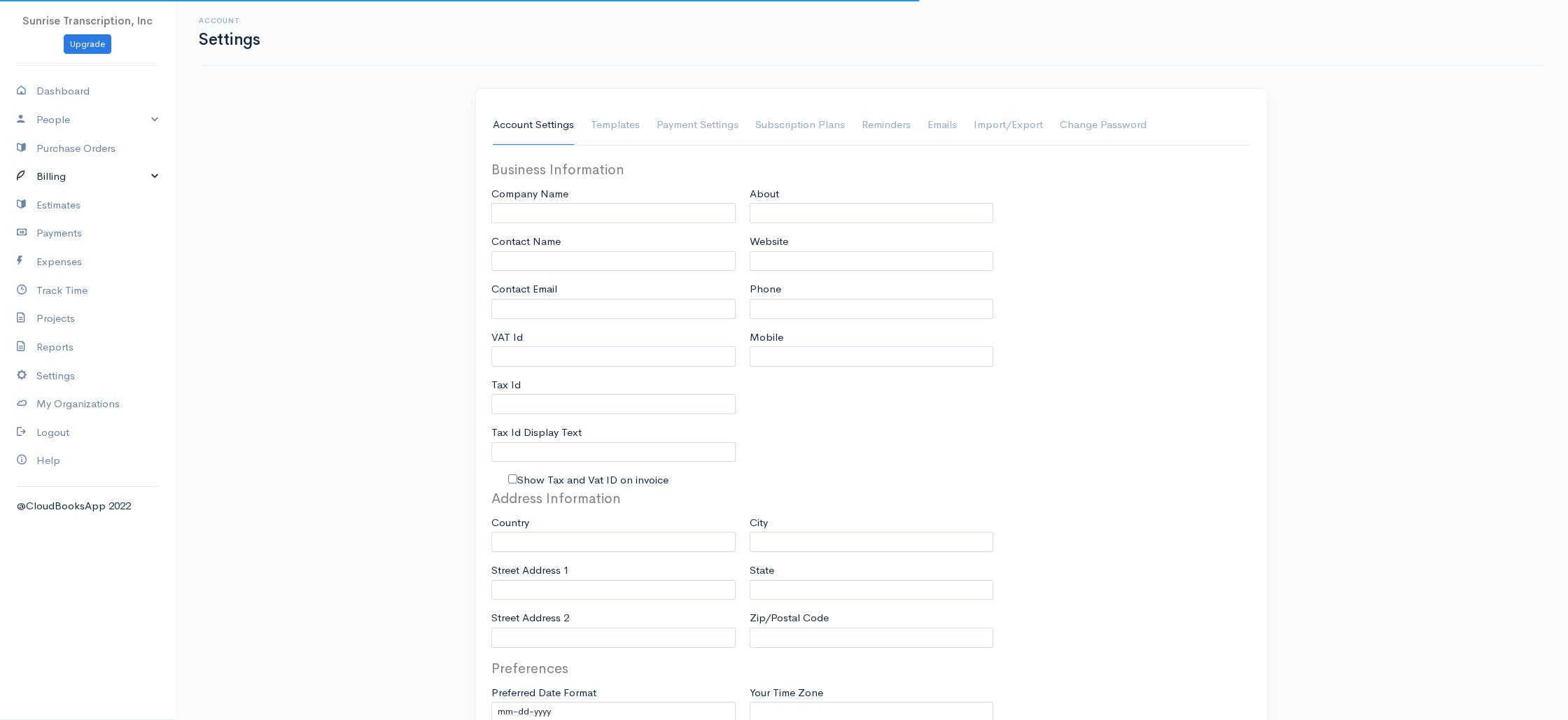
type input "Florida"
type input "33179-3899"
select select
type input "INVOICE"
type input "1333"
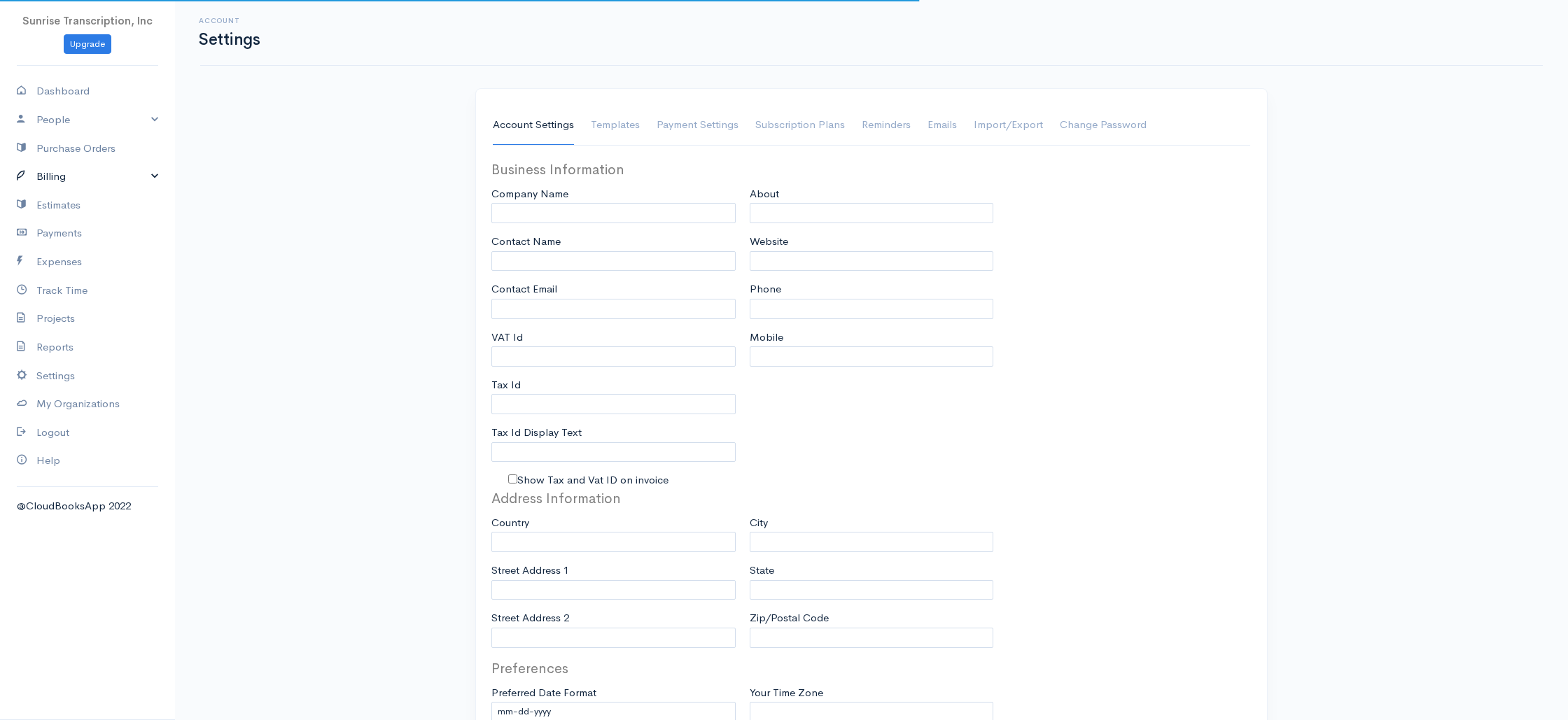
type input "103"
select select "3"
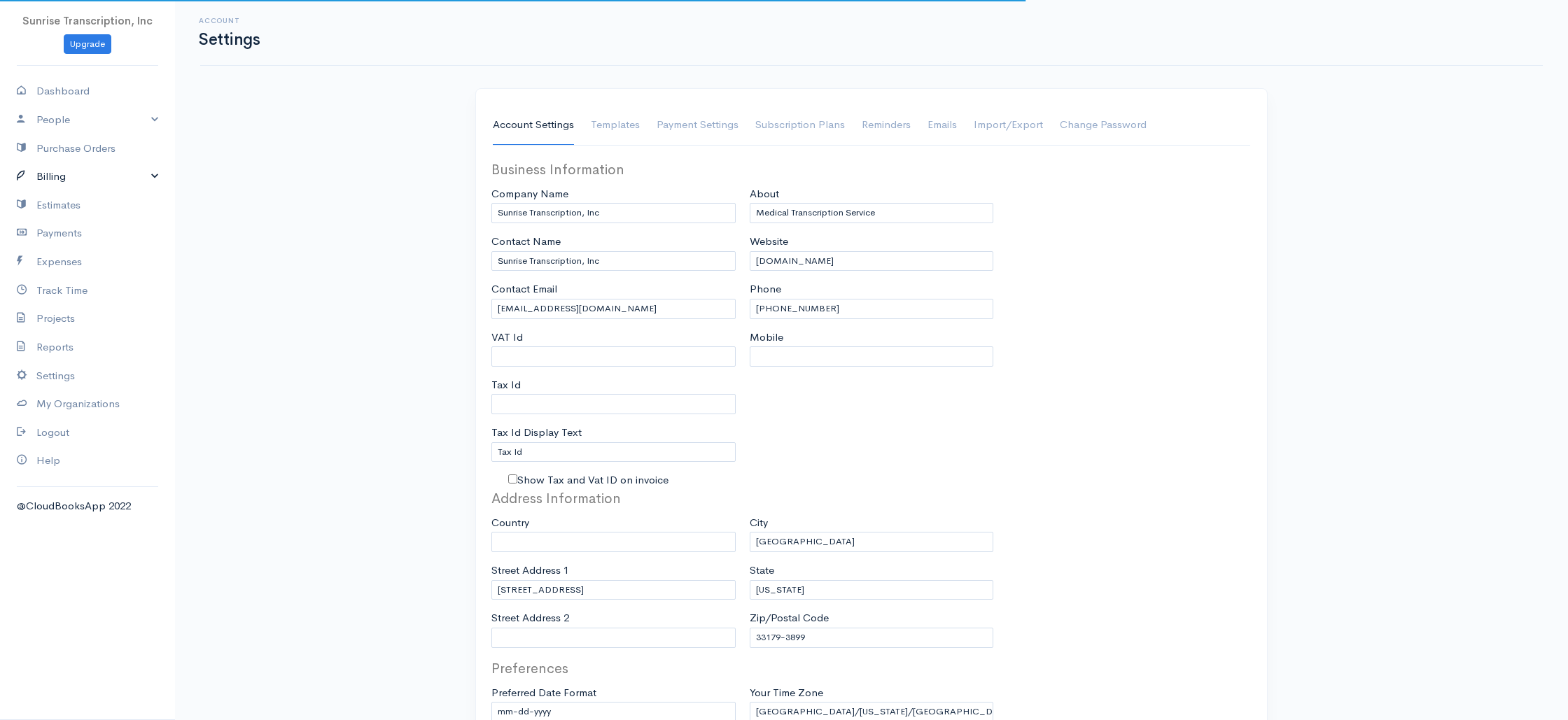
drag, startPoint x: 79, startPoint y: 174, endPoint x: 70, endPoint y: 192, distance: 20.1
click at [79, 174] on link "Billing" at bounding box center [87, 176] width 175 height 29
select select "[GEOGRAPHIC_DATA]"
select select "USD"
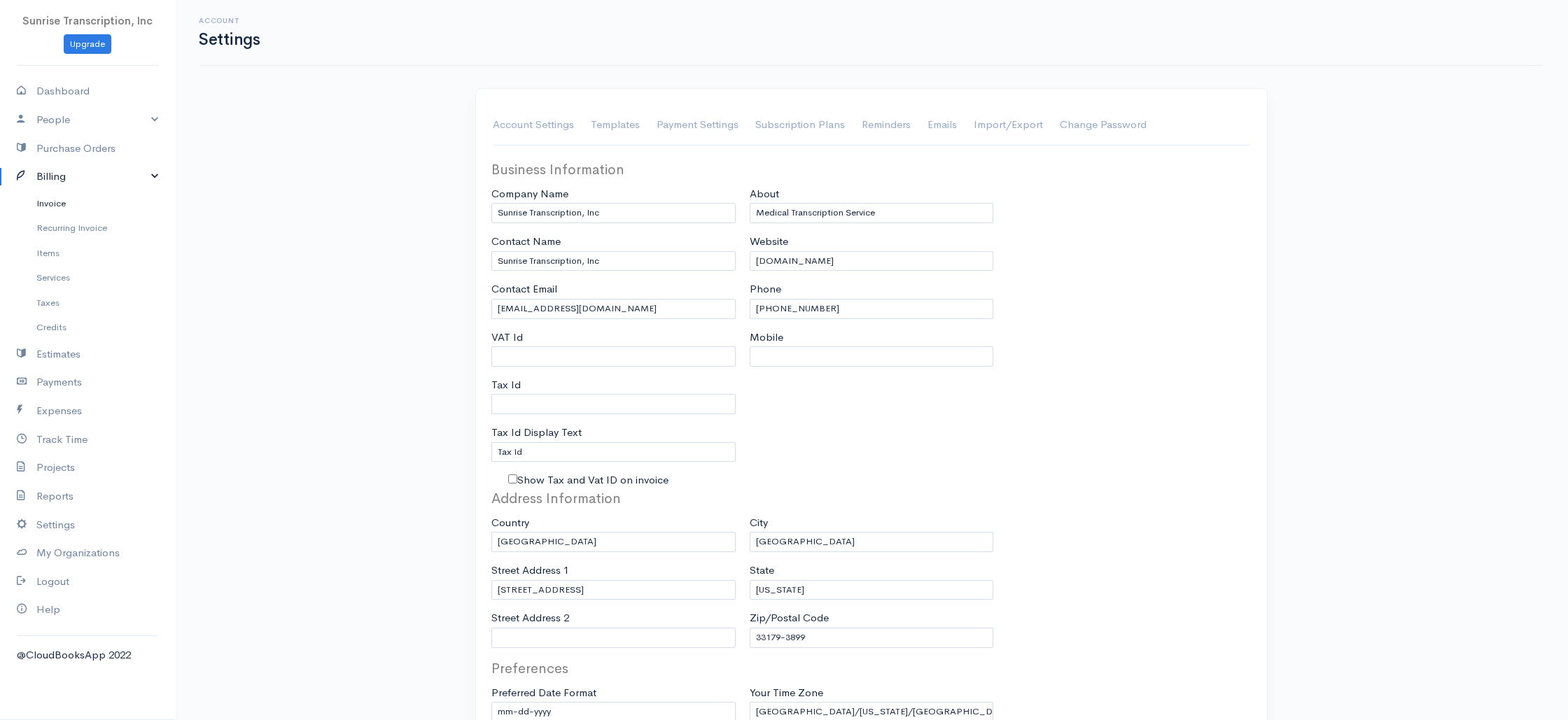
click at [61, 203] on link "Invoice" at bounding box center [87, 203] width 175 height 25
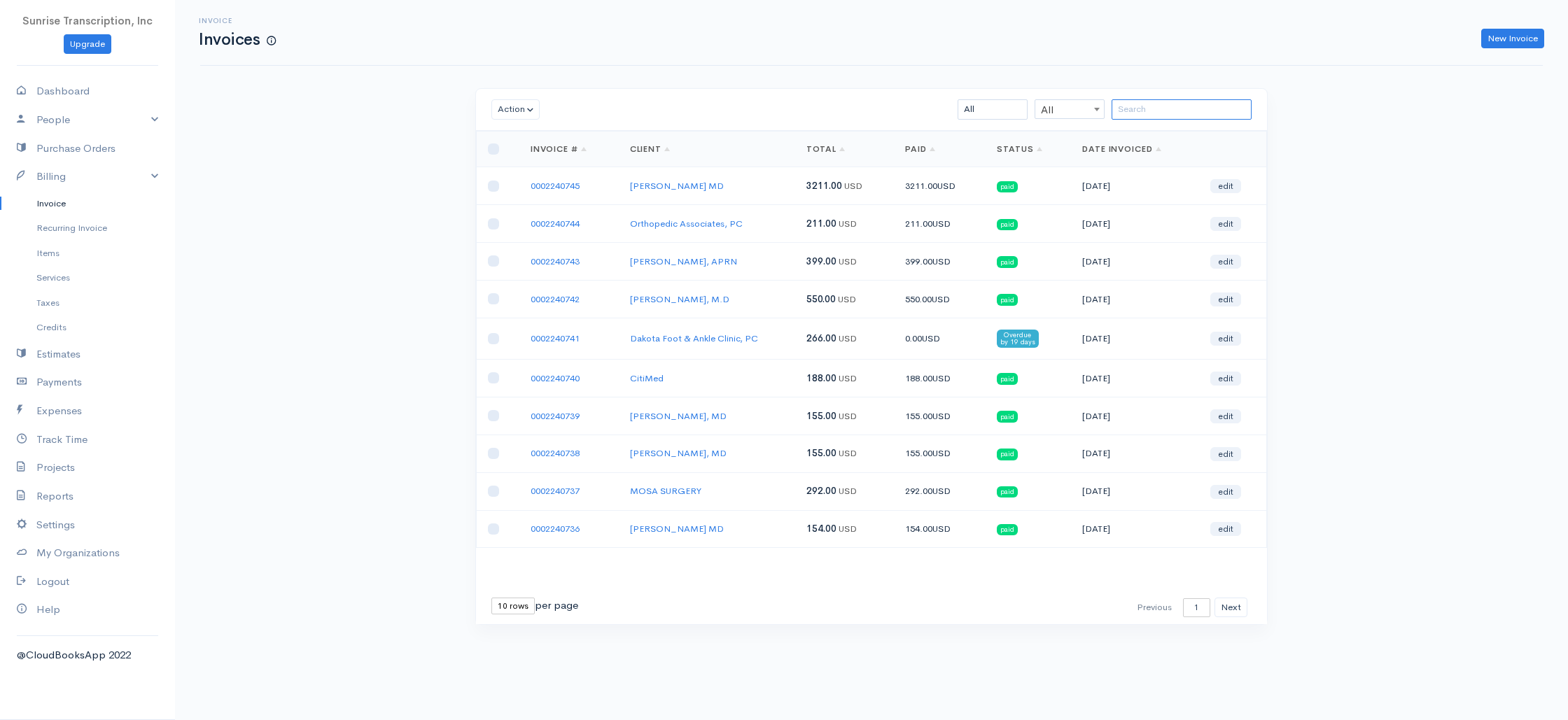
click at [1167, 108] on input "search" at bounding box center [1182, 110] width 140 height 21
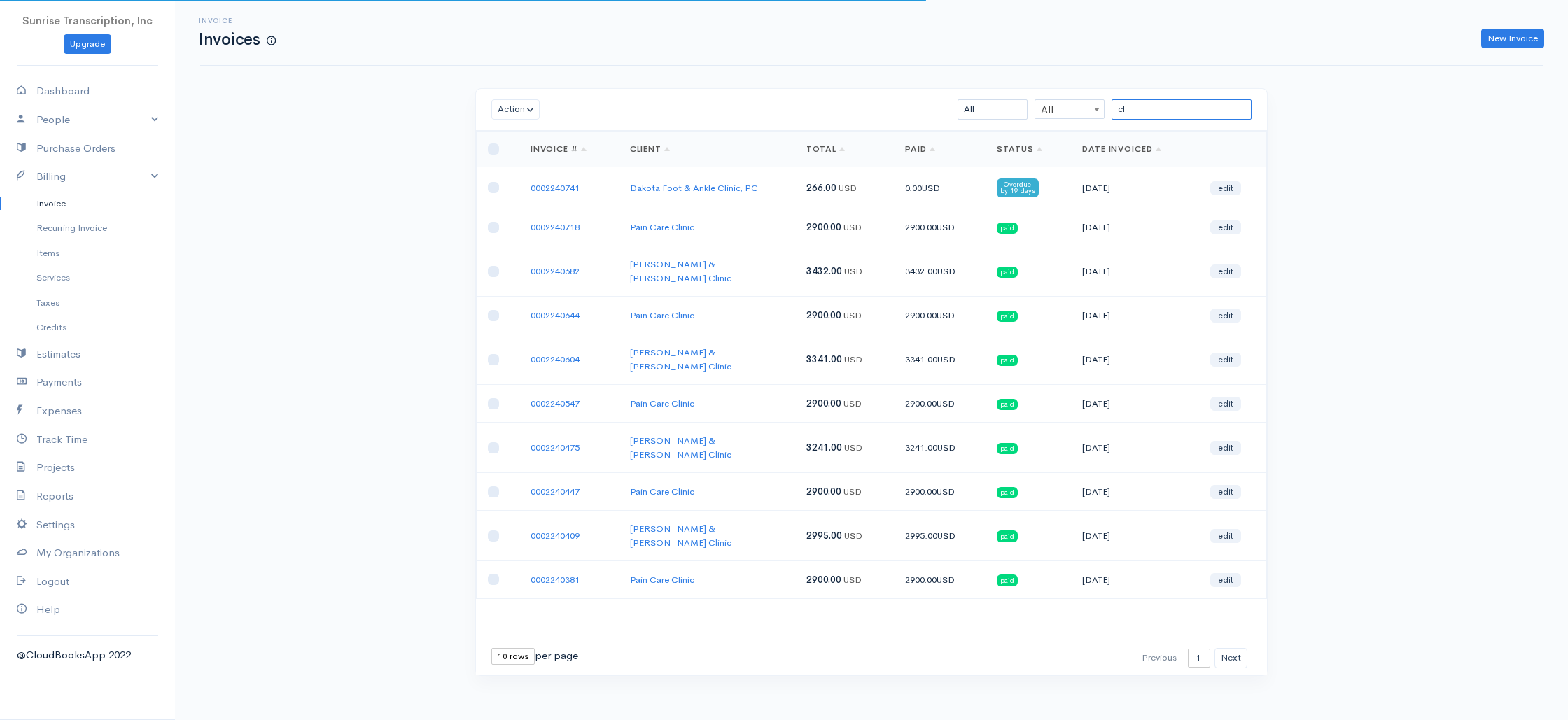
type input "c"
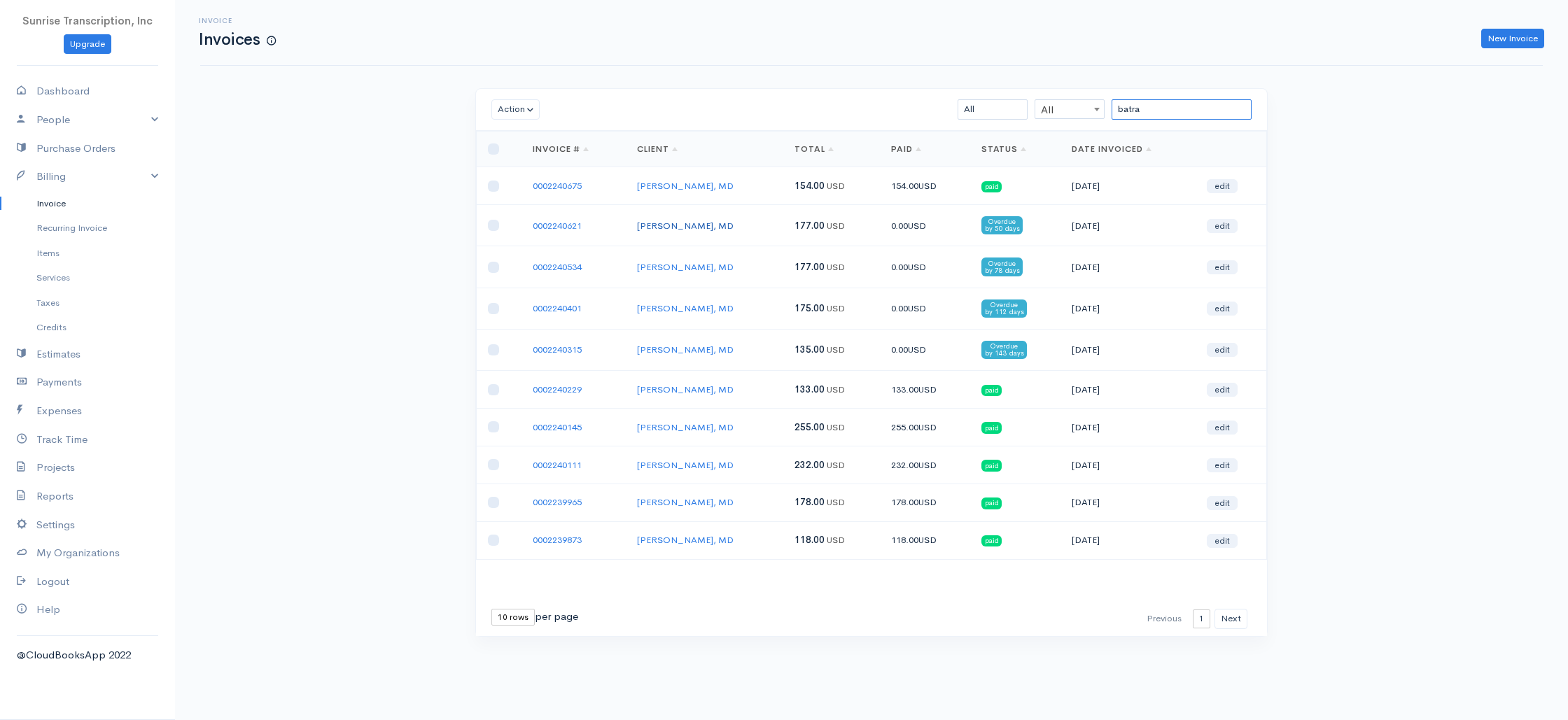
type input "batra"
click at [707, 227] on link "Krishan K Batra, MD" at bounding box center [686, 226] width 97 height 12
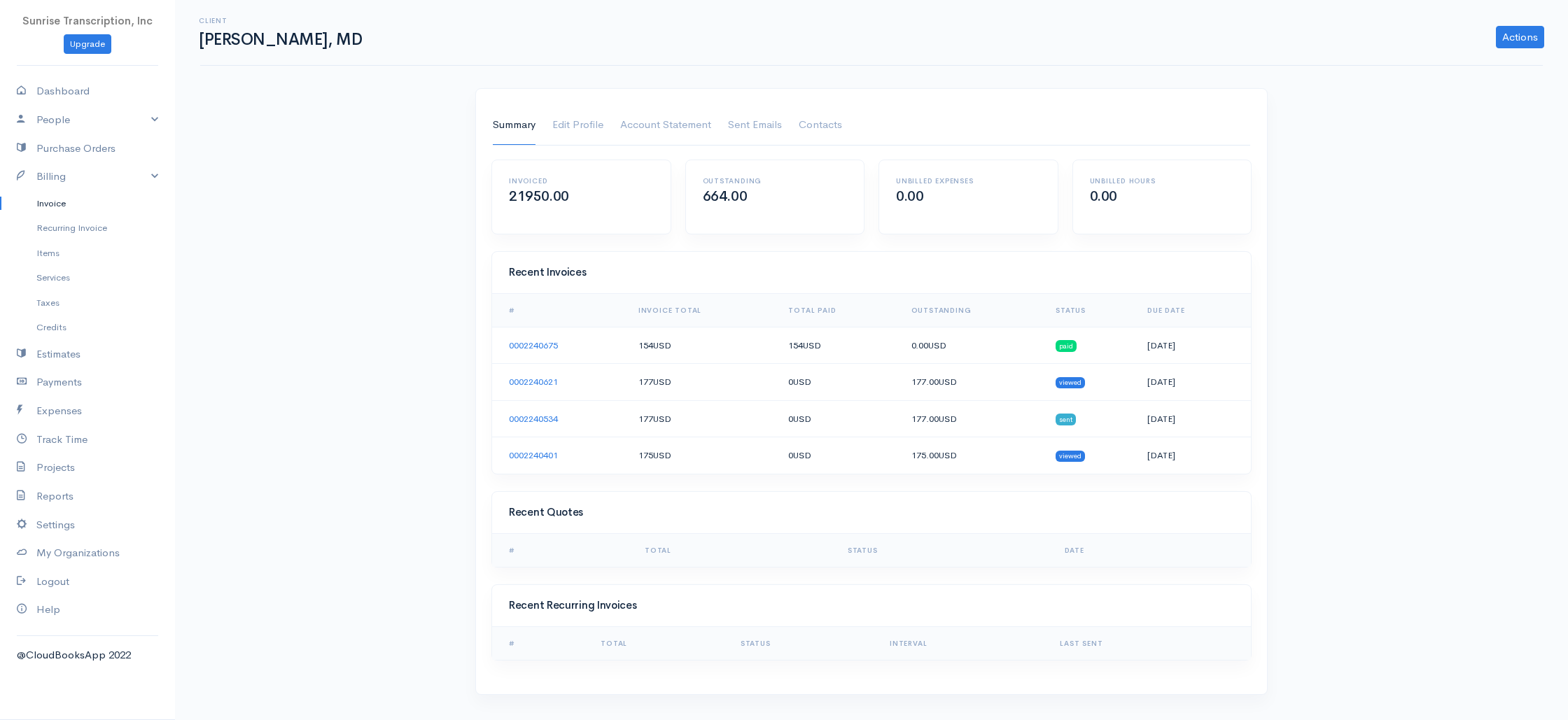
click at [286, 37] on h1 "Krishan K Batra, MD" at bounding box center [282, 40] width 167 height 17
copy h1 "Batra"
click at [67, 203] on link "Invoice" at bounding box center [87, 203] width 175 height 25
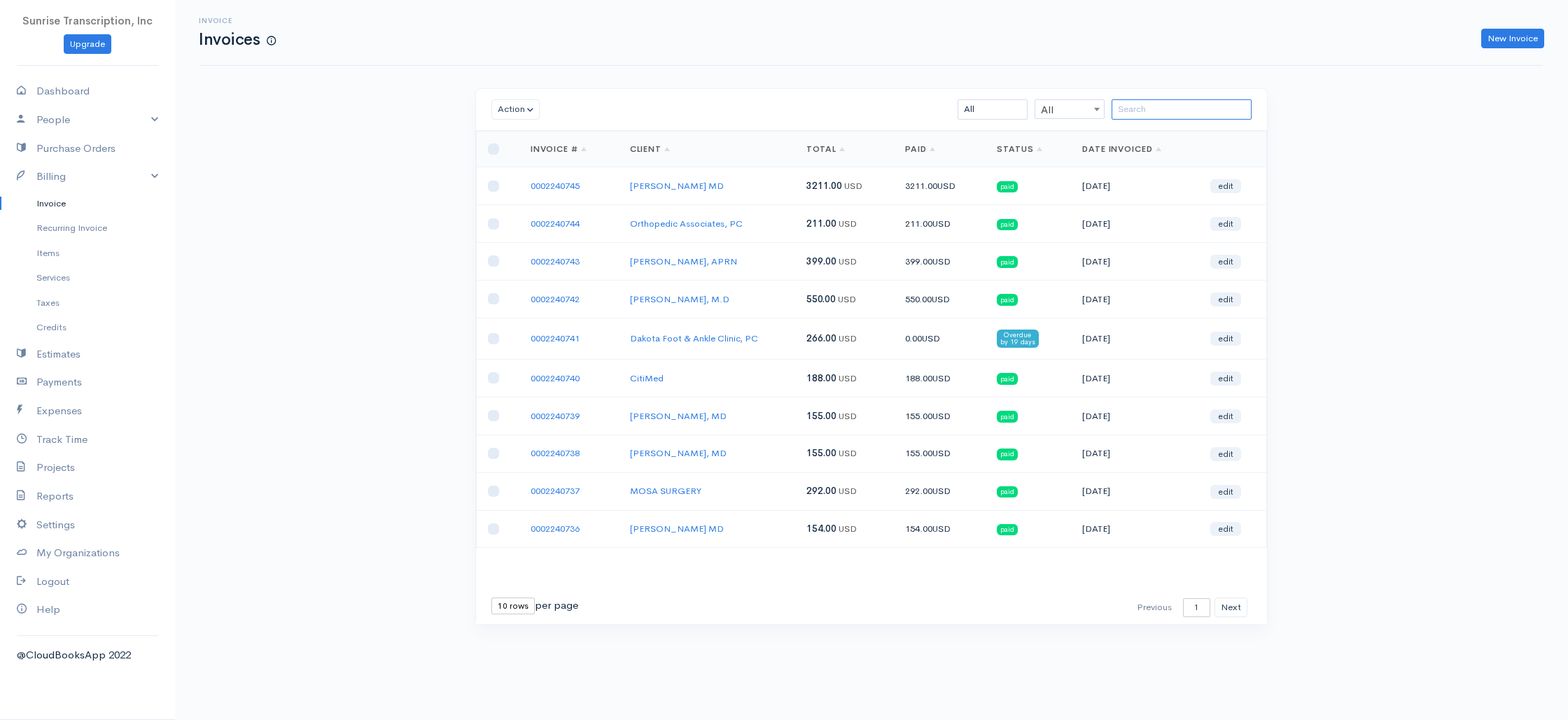
click at [1163, 107] on input "search" at bounding box center [1182, 110] width 140 height 21
paste input "Batra"
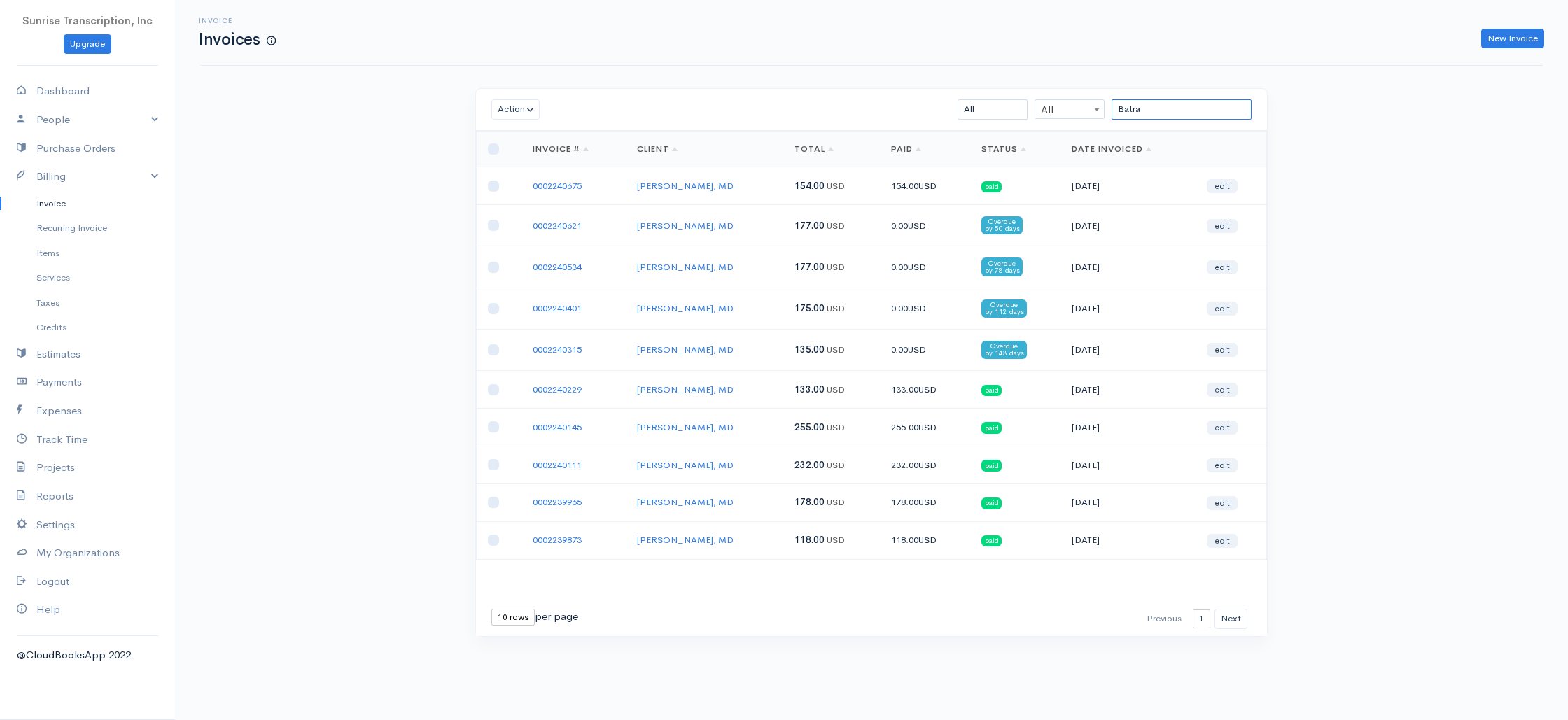
type input "Batra"
drag, startPoint x: 494, startPoint y: 148, endPoint x: 498, endPoint y: 127, distance: 21.4
click at [494, 148] on input "checkbox" at bounding box center [494, 149] width 11 height 11
checkbox input "true"
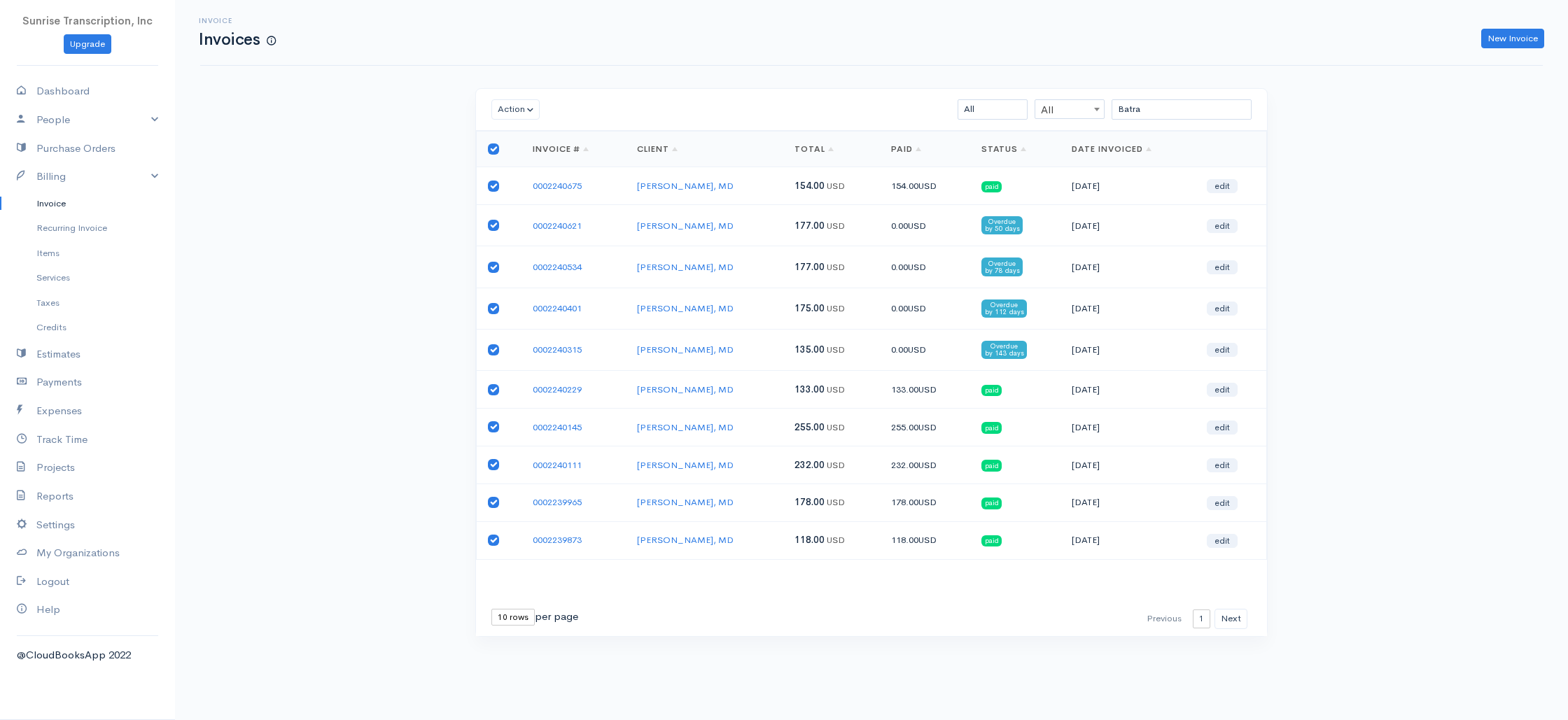
checkbox input "true"
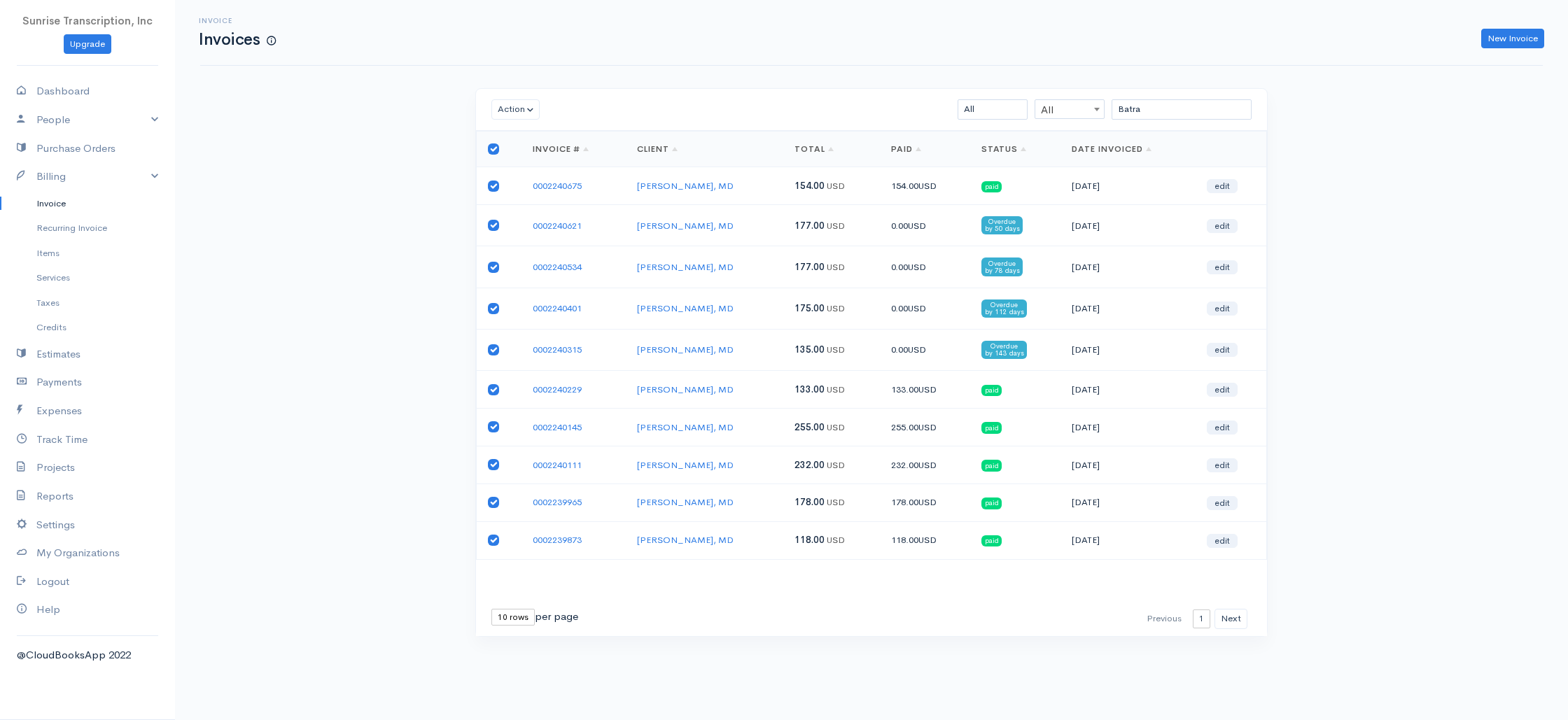
checkbox input "true"
click at [507, 107] on button "Action" at bounding box center [515, 110] width 48 height 21
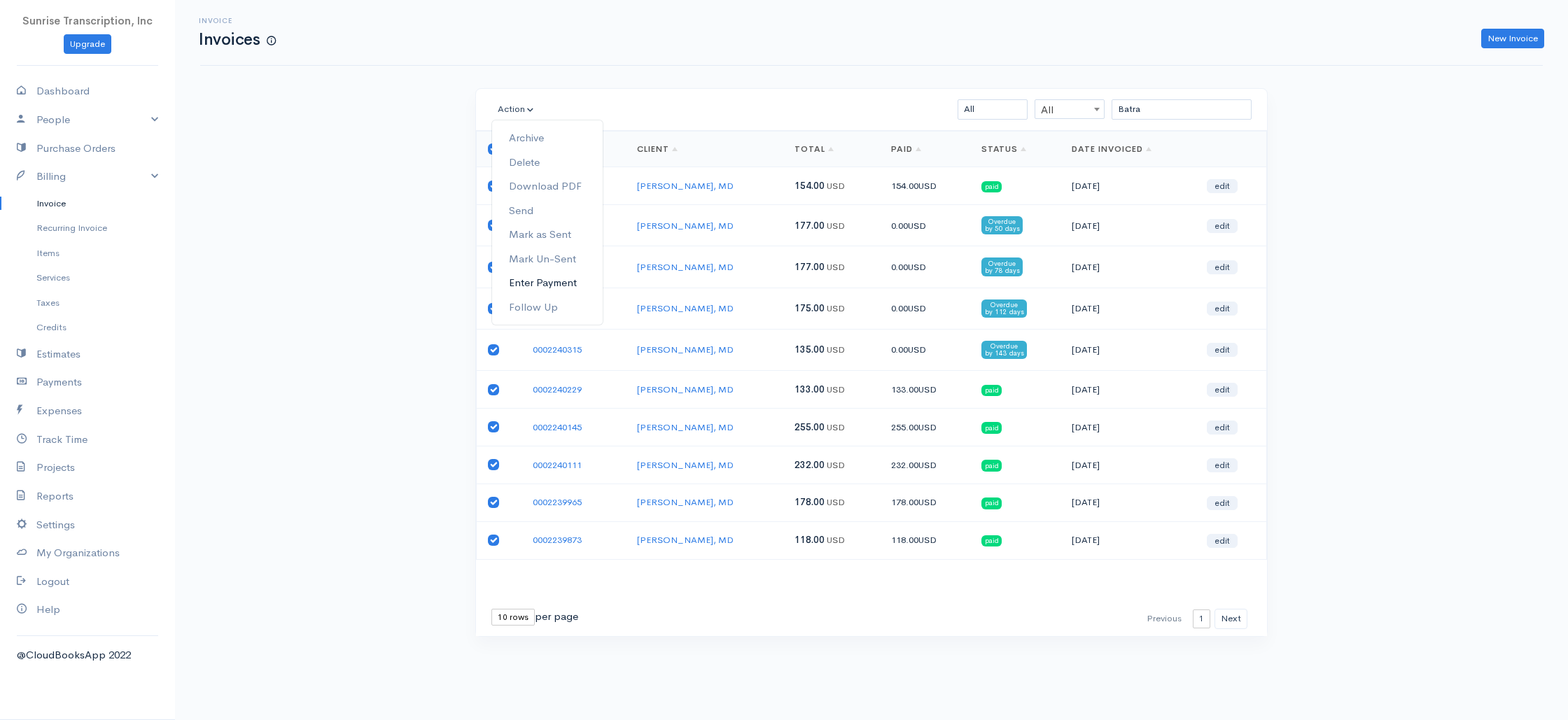
click at [544, 283] on link "Enter Payment" at bounding box center [547, 283] width 110 height 25
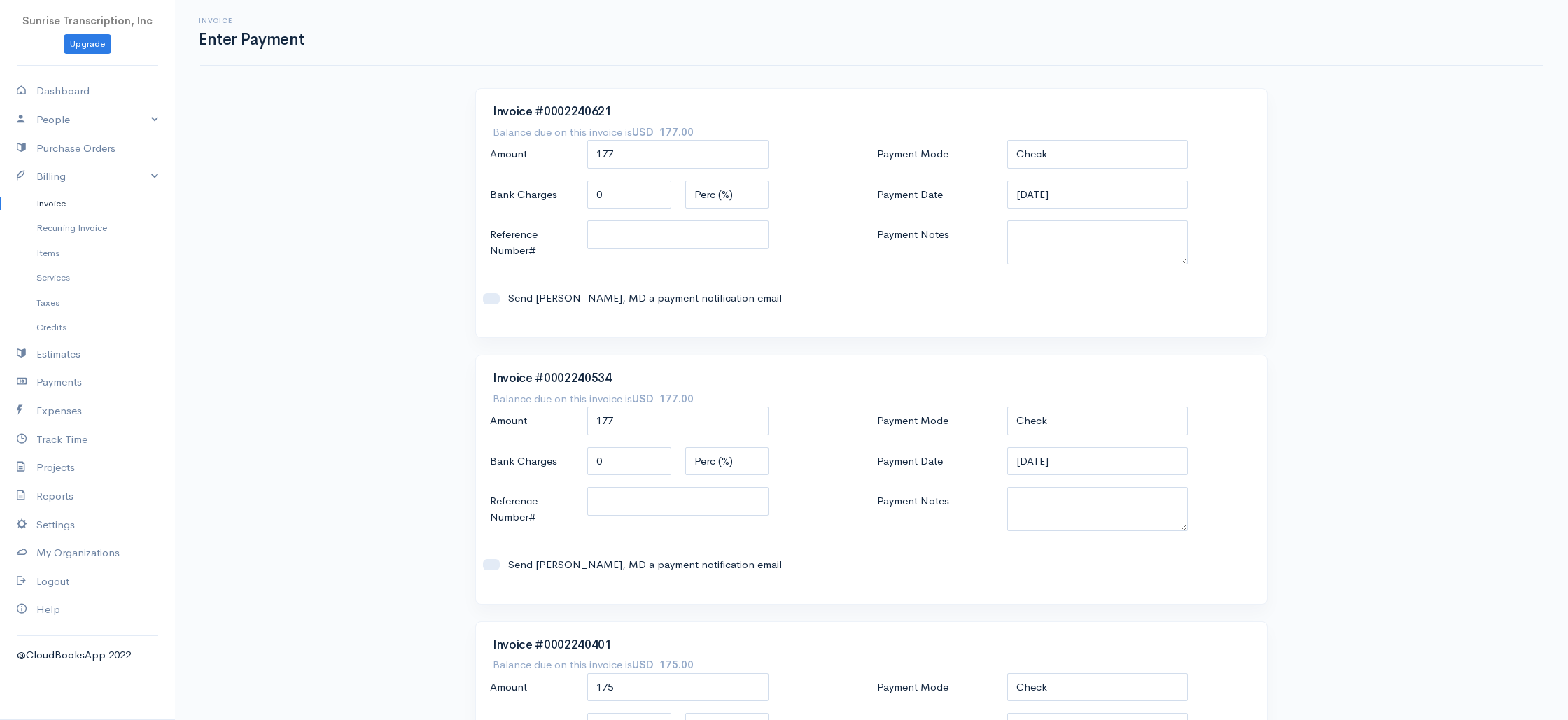
scroll to position [462, 0]
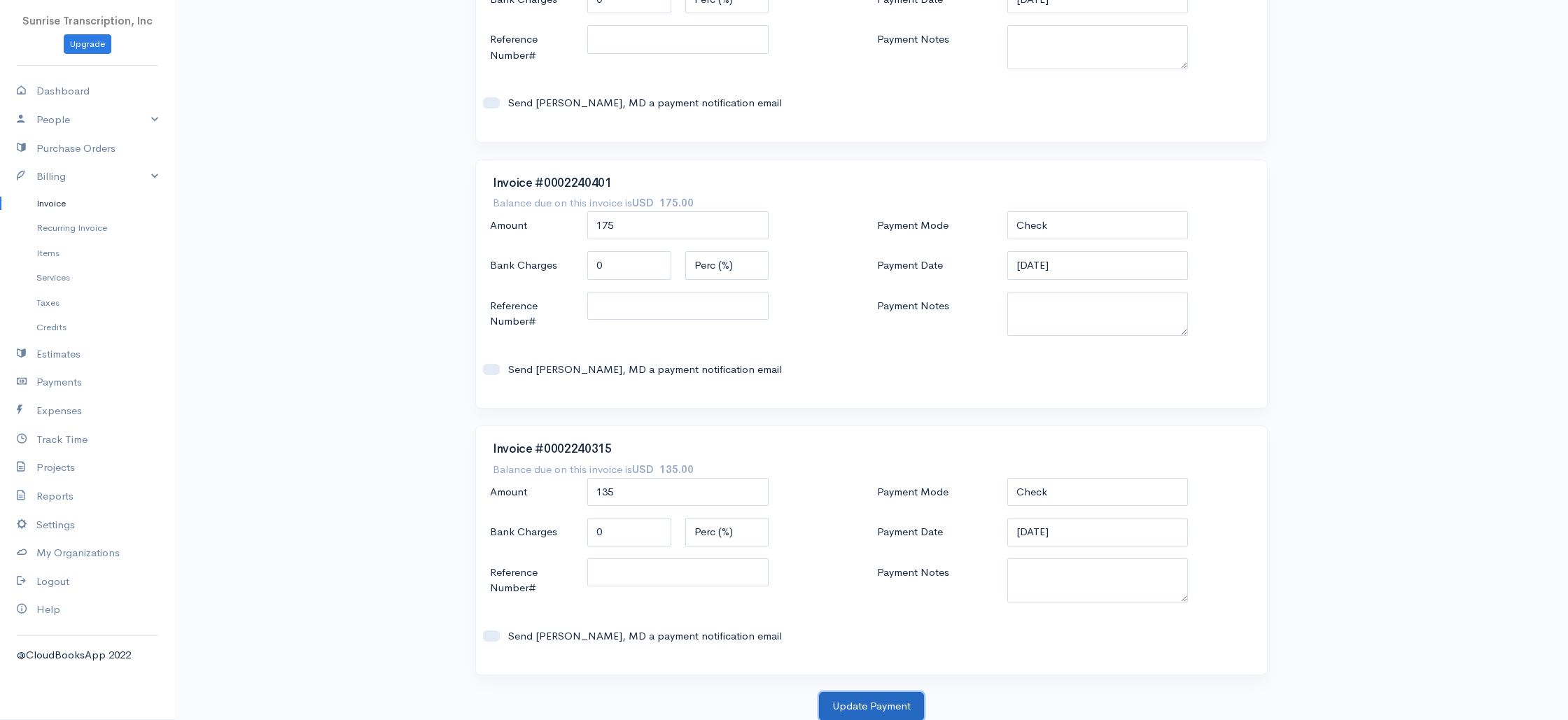
click at [879, 703] on button "Update Payment" at bounding box center [872, 706] width 105 height 29
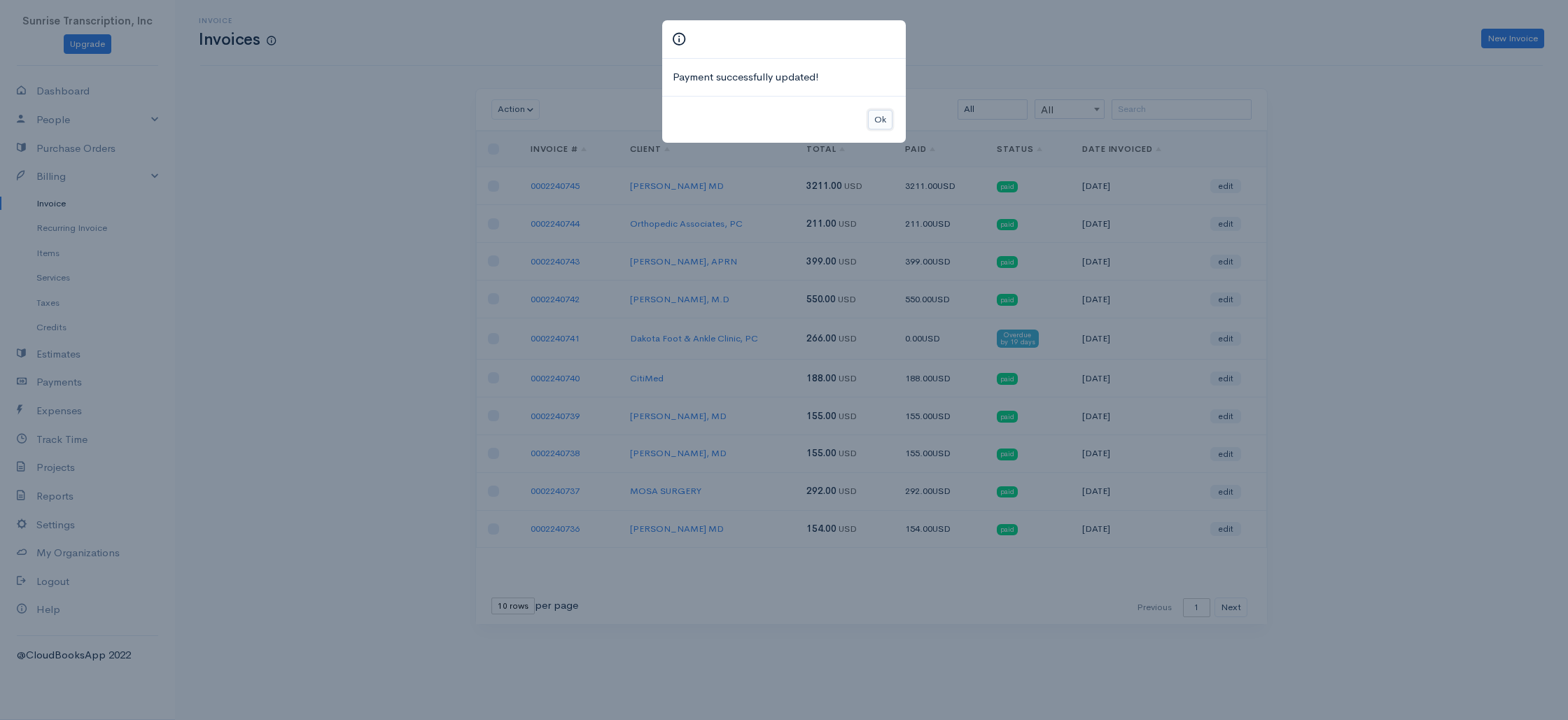
click at [880, 115] on button "Ok" at bounding box center [880, 120] width 25 height 21
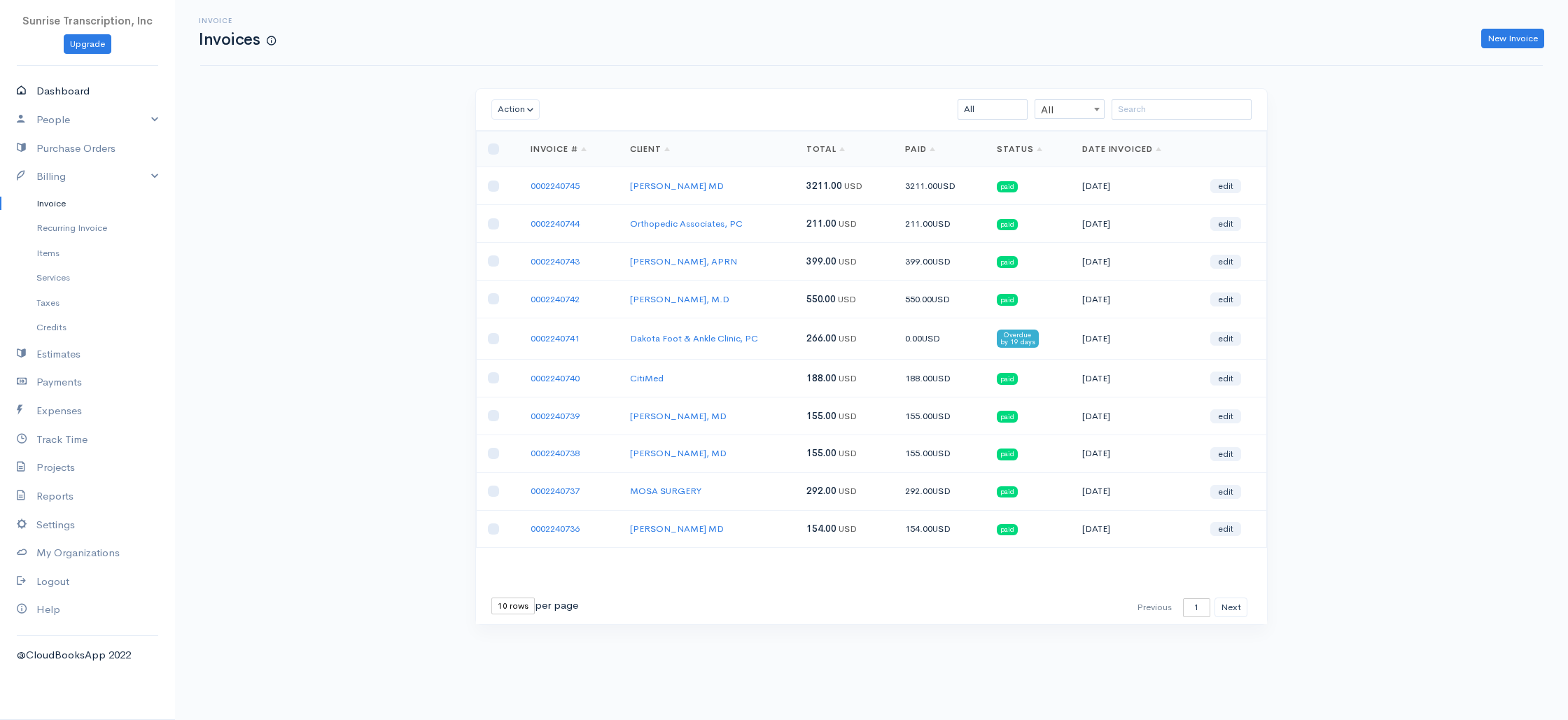
click at [61, 91] on link "Dashboard" at bounding box center [87, 91] width 175 height 29
select select "365"
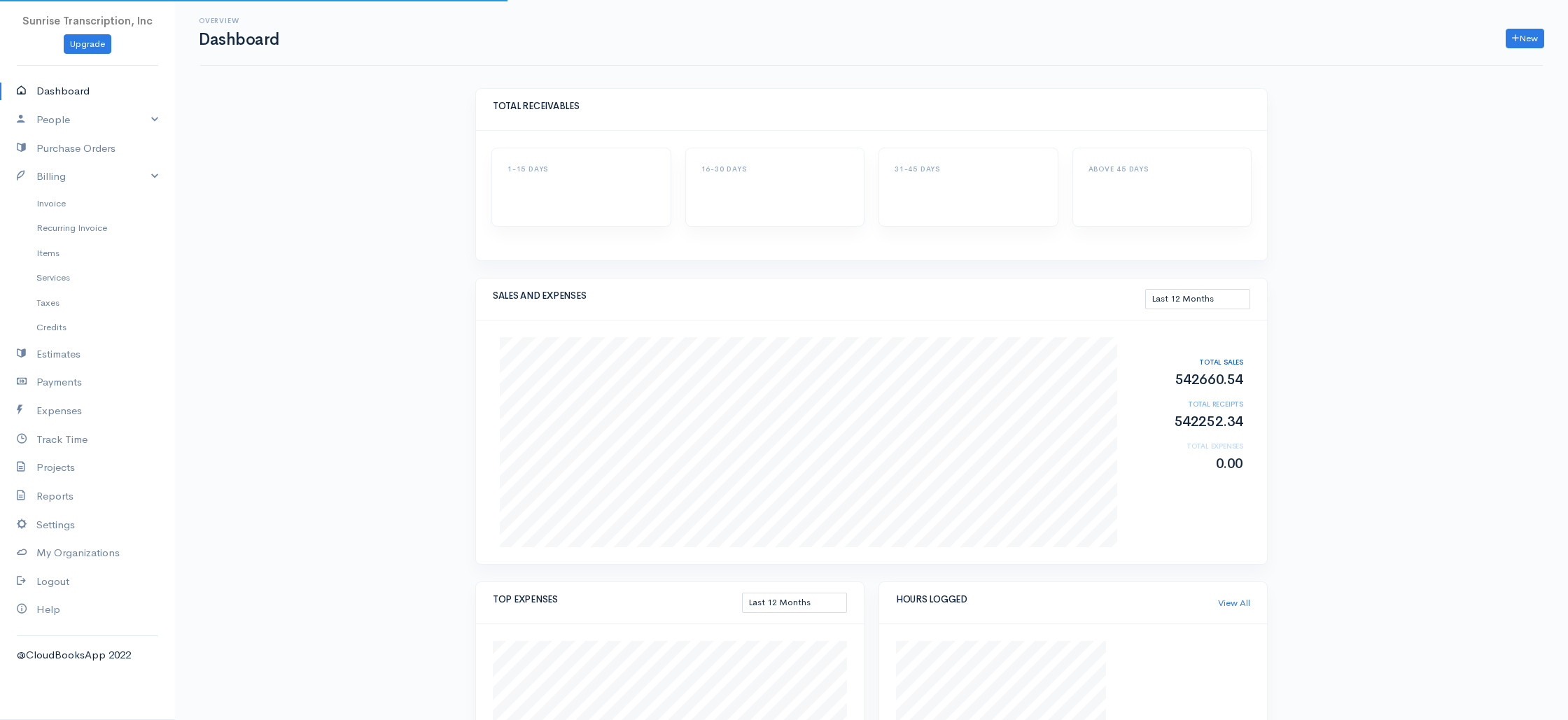
click at [367, 211] on div "Overview Dashboard New Invoice Client Quote Project Invoices Quotes Clients Exp…" at bounding box center [871, 490] width 1393 height 979
click at [67, 205] on link "Invoice" at bounding box center [87, 203] width 175 height 25
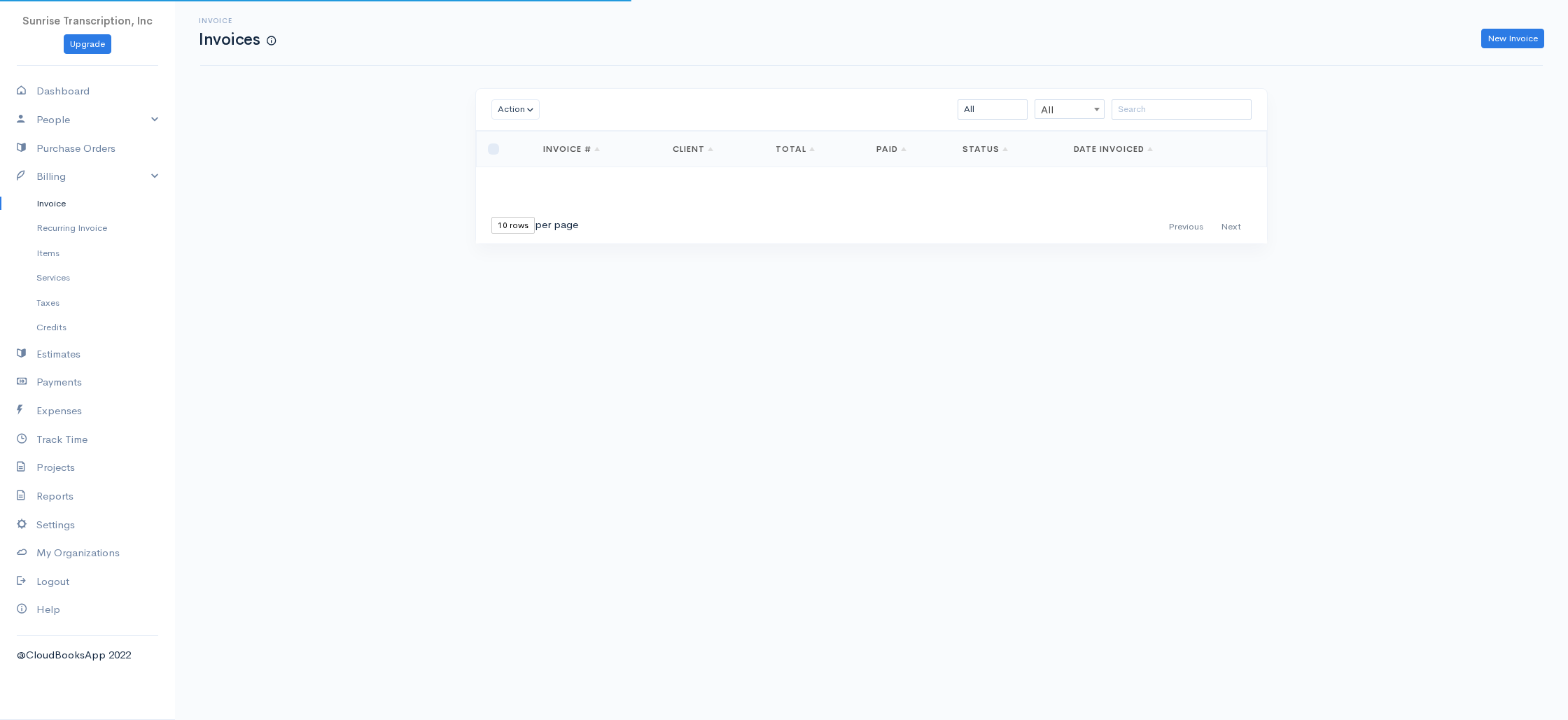
click at [256, 250] on div "Invoice Invoices New Invoice Action Archive Delete Download PDF Send Mark as Se…" at bounding box center [871, 148] width 1393 height 296
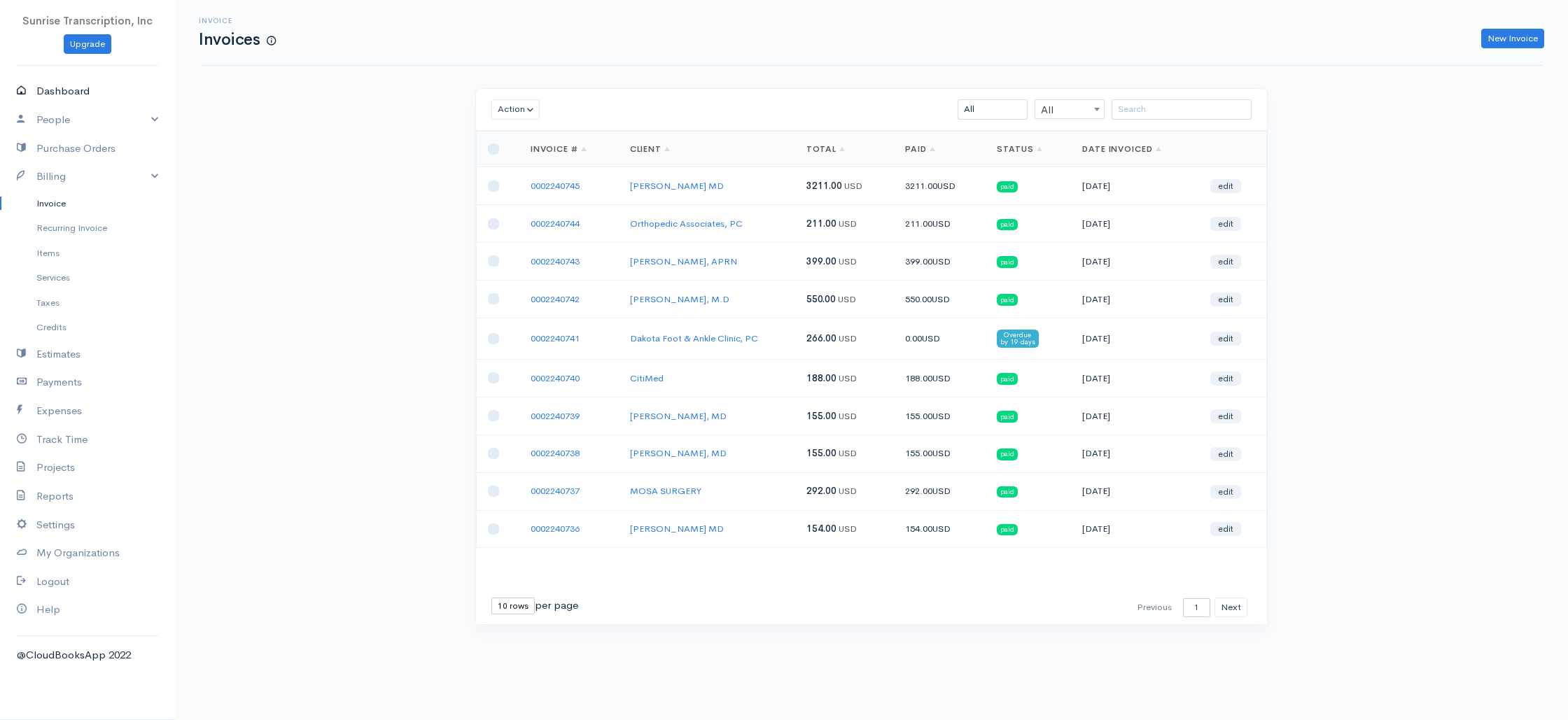
click at [41, 91] on link "Dashboard" at bounding box center [87, 91] width 175 height 29
select select "365"
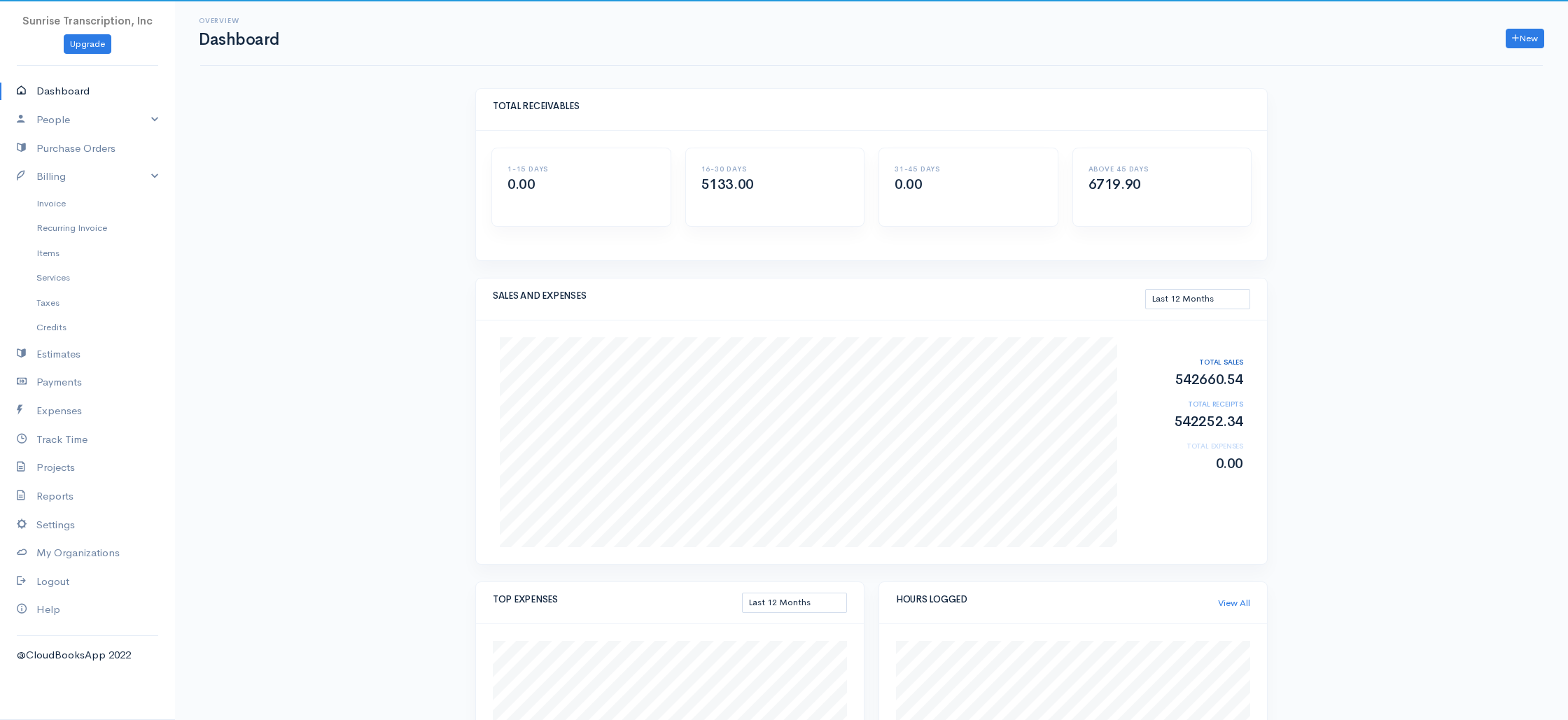
click at [327, 199] on div "Overview Dashboard New Invoice Client Quote Project Invoices Quotes Clients Exp…" at bounding box center [871, 679] width 1393 height 1359
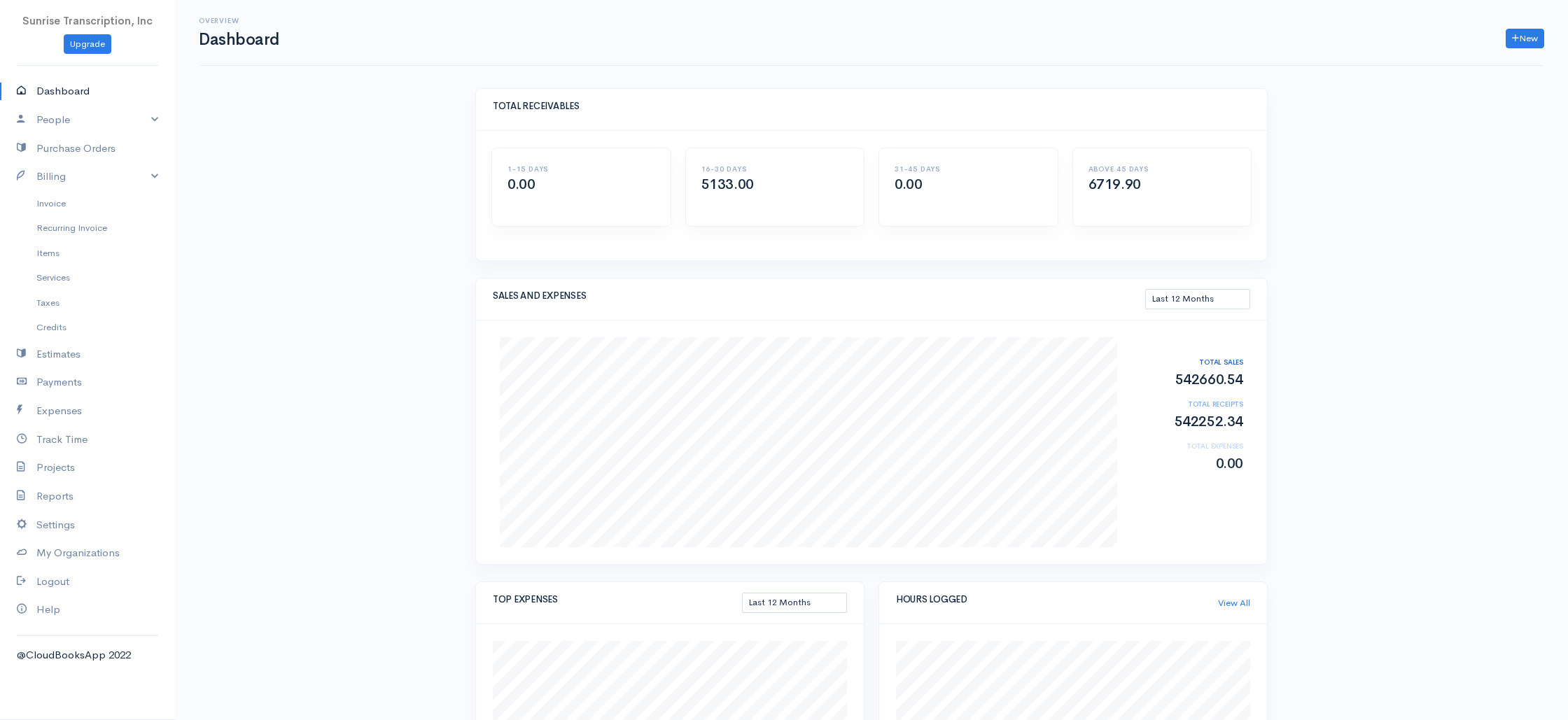
click at [1336, 388] on div "Overview Dashboard New Invoice Client Quote Project Invoices Quotes Clients Exp…" at bounding box center [871, 679] width 1393 height 1359
click at [77, 95] on link "Dashboard" at bounding box center [87, 91] width 175 height 29
click at [57, 207] on link "Invoice" at bounding box center [87, 203] width 175 height 25
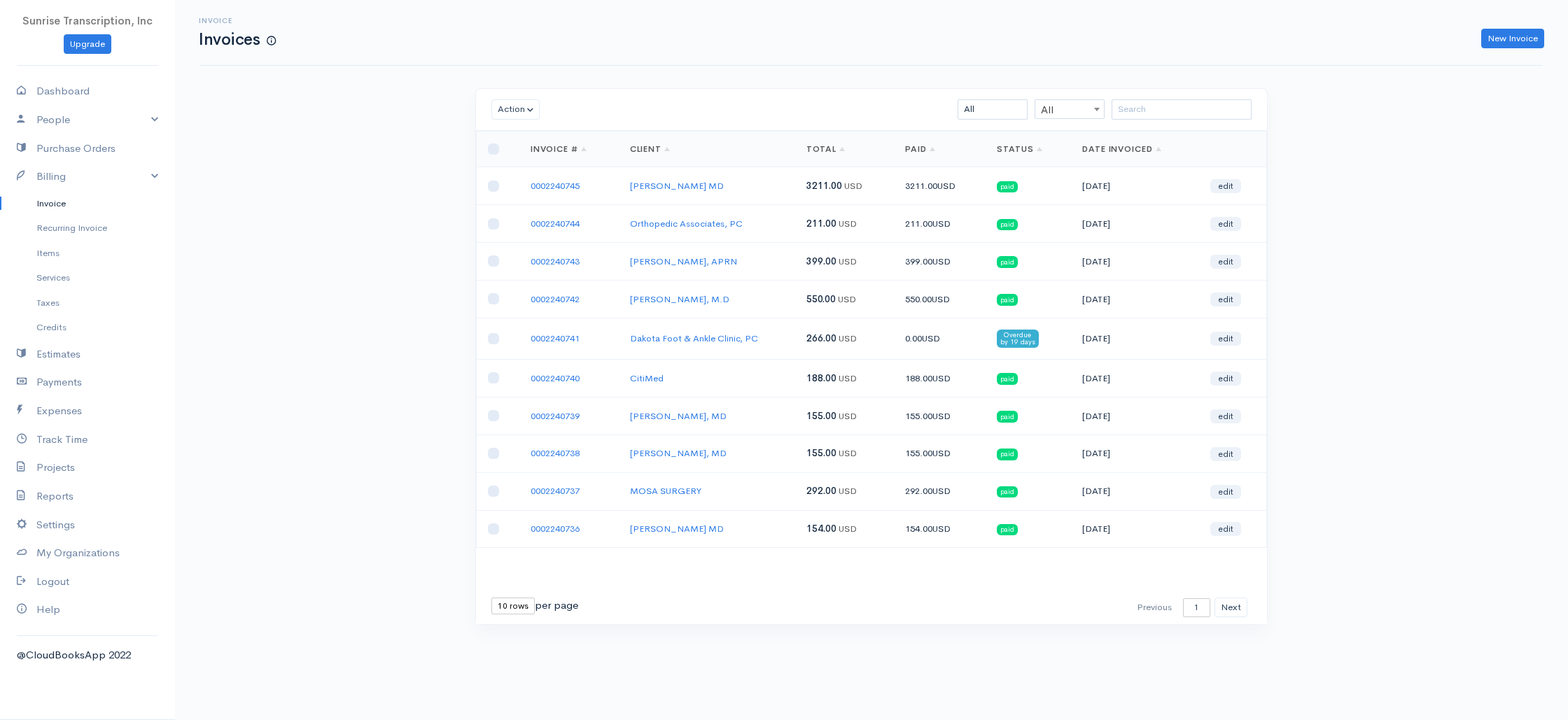
click at [364, 241] on div "Invoice Invoices New Invoice Action Archive Delete Download PDF Send Mark as Se…" at bounding box center [871, 339] width 1393 height 677
click at [70, 85] on link "Dashboard" at bounding box center [87, 91] width 175 height 29
select select "365"
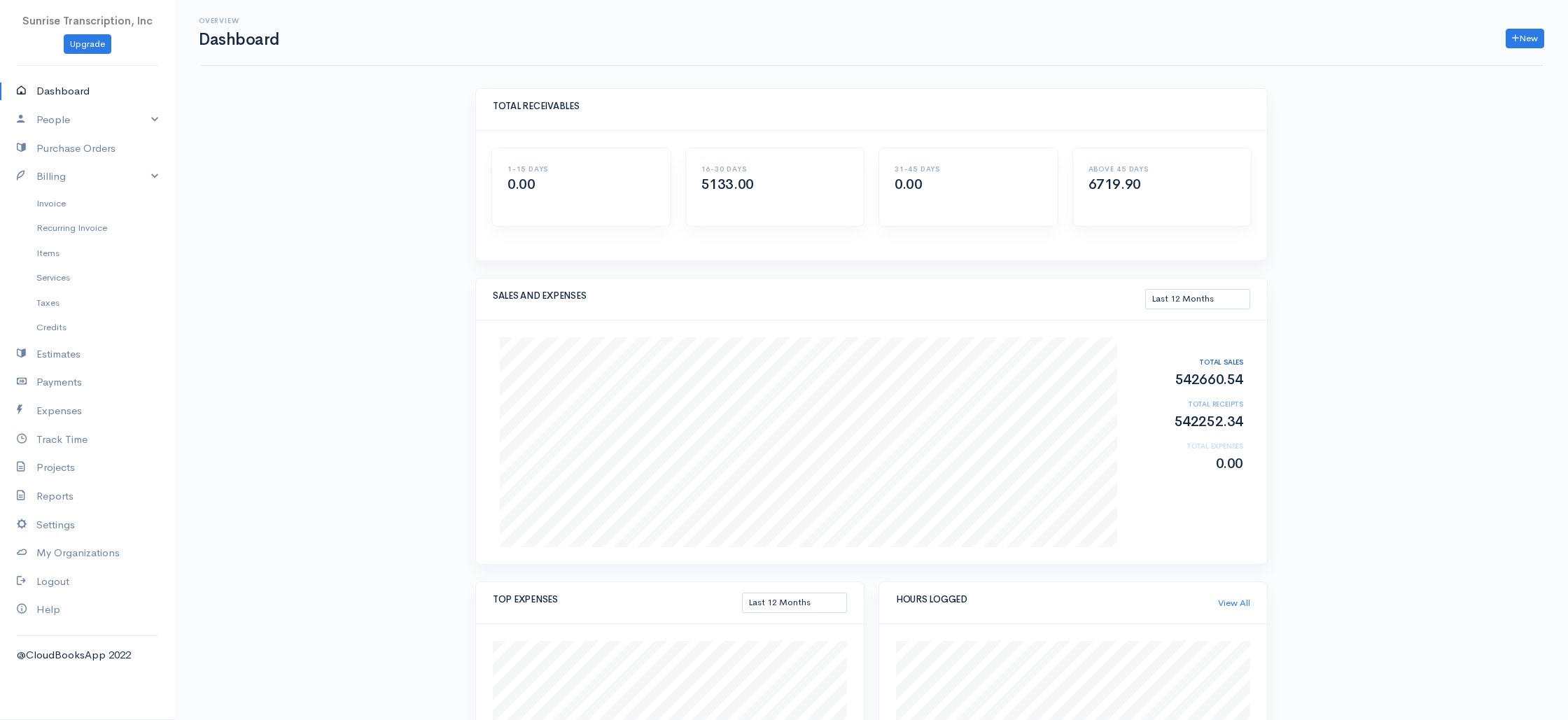
click at [406, 334] on div "Overview Dashboard New Invoice Client Quote Project Invoices Quotes Clients Exp…" at bounding box center [871, 679] width 1393 height 1359
click at [305, 321] on div "Overview Dashboard New Invoice Client Quote Project Invoices Quotes Clients Exp…" at bounding box center [871, 679] width 1393 height 1359
click at [58, 204] on link "Invoice" at bounding box center [87, 203] width 175 height 25
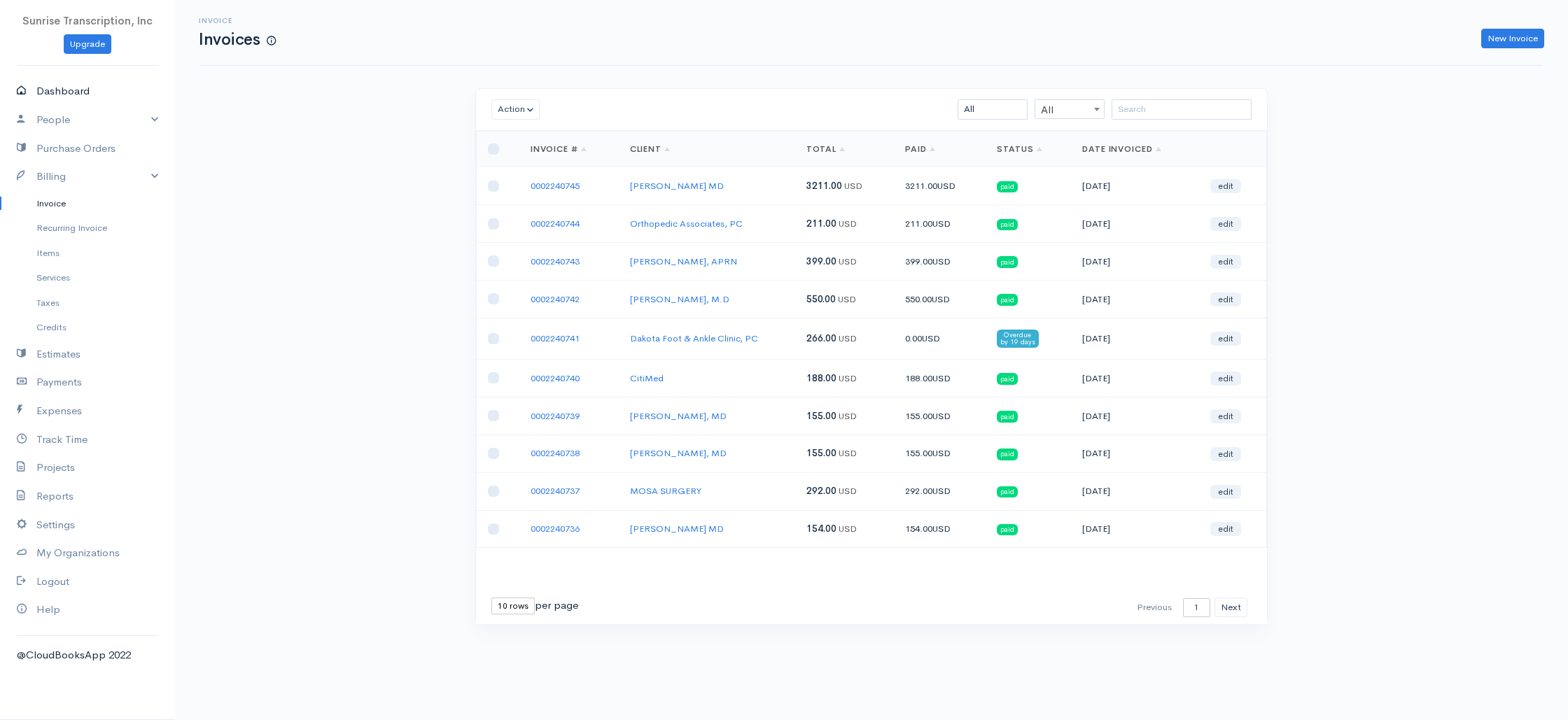
click at [66, 88] on link "Dashboard" at bounding box center [87, 91] width 175 height 29
select select "365"
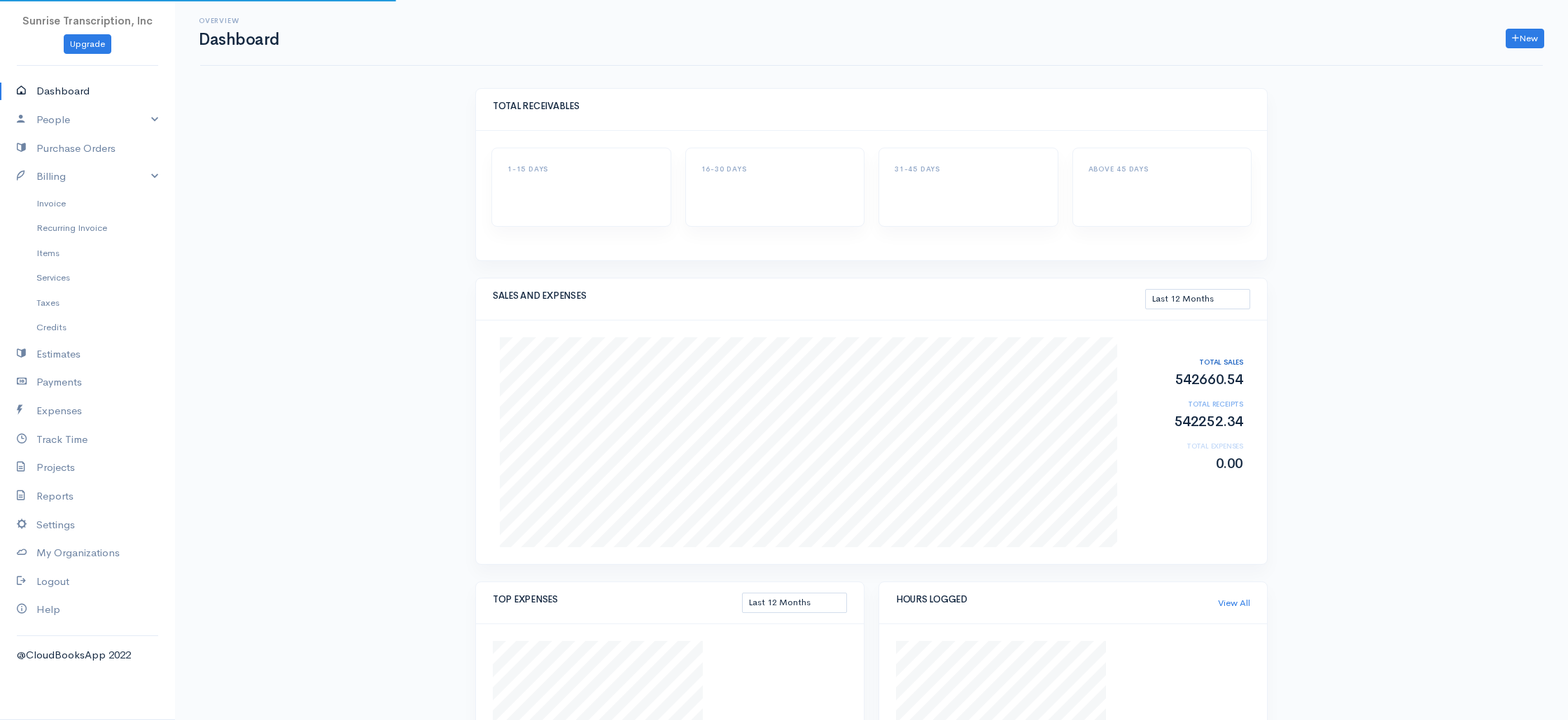
click at [304, 157] on div "Overview Dashboard New Invoice Client Quote Project Invoices Quotes Clients Exp…" at bounding box center [871, 490] width 1393 height 979
click at [1343, 363] on div "Overview Dashboard New Invoice Client Quote Project Invoices Quotes Clients Exp…" at bounding box center [871, 679] width 1393 height 1359
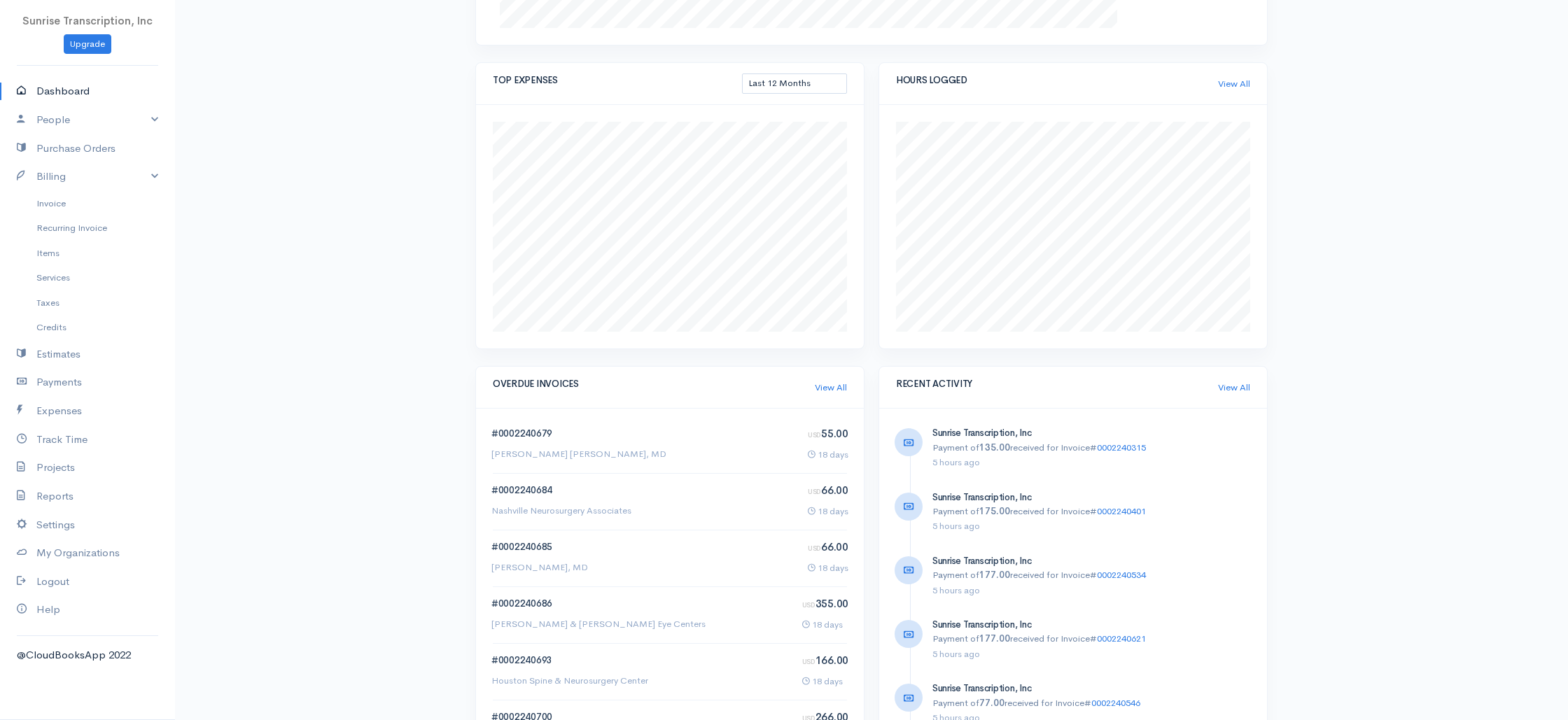
scroll to position [638, 0]
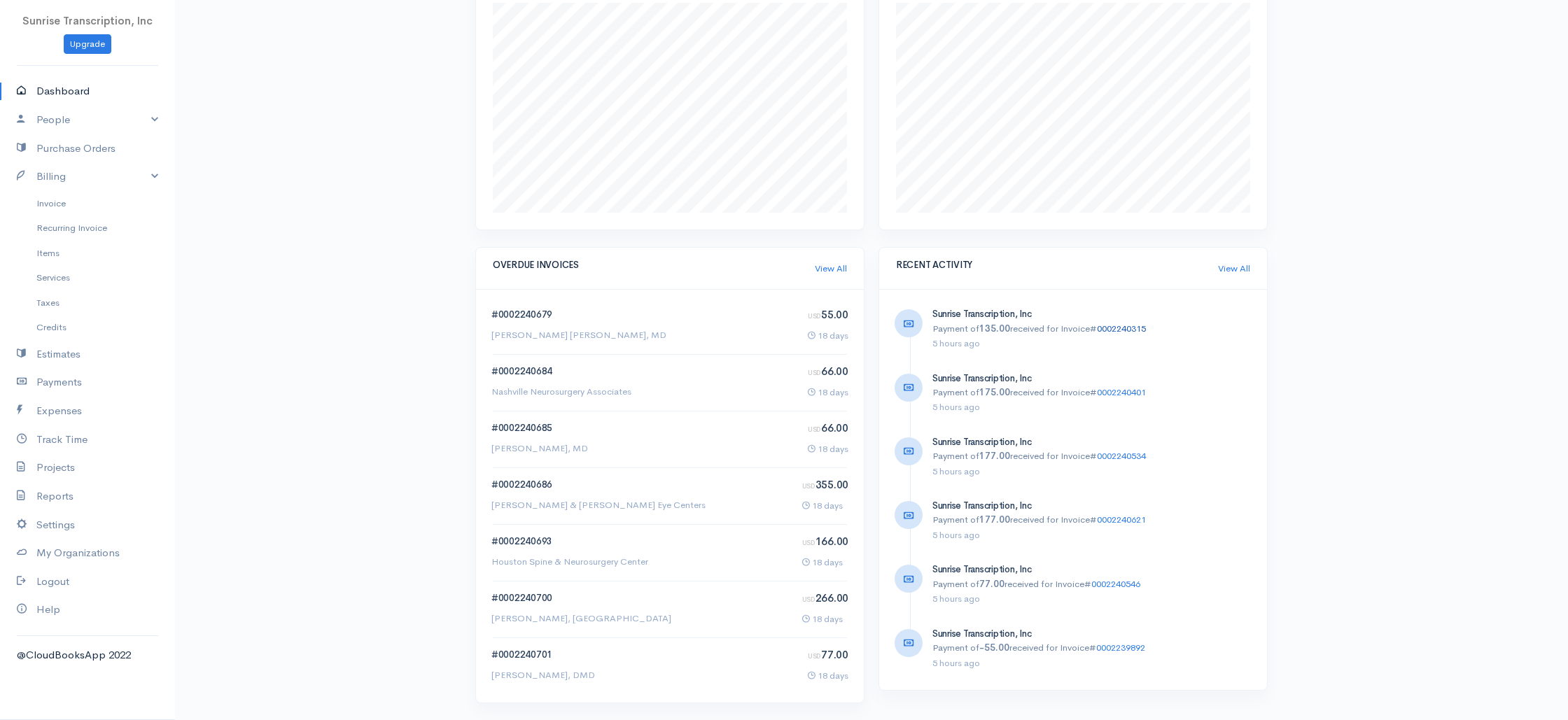
click at [1120, 327] on link "0002240315" at bounding box center [1121, 328] width 49 height 12
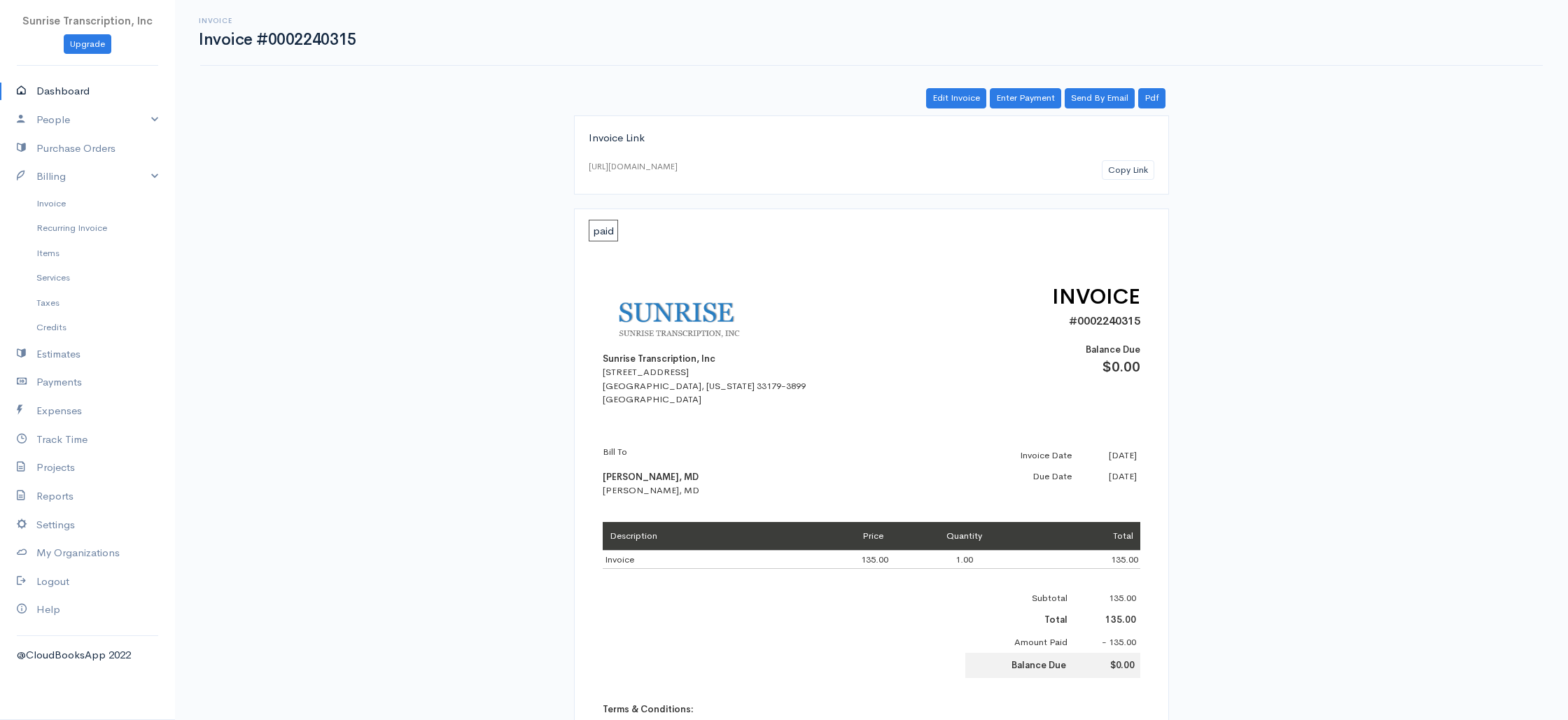
click at [81, 94] on link "Dashboard" at bounding box center [87, 91] width 175 height 29
select select "365"
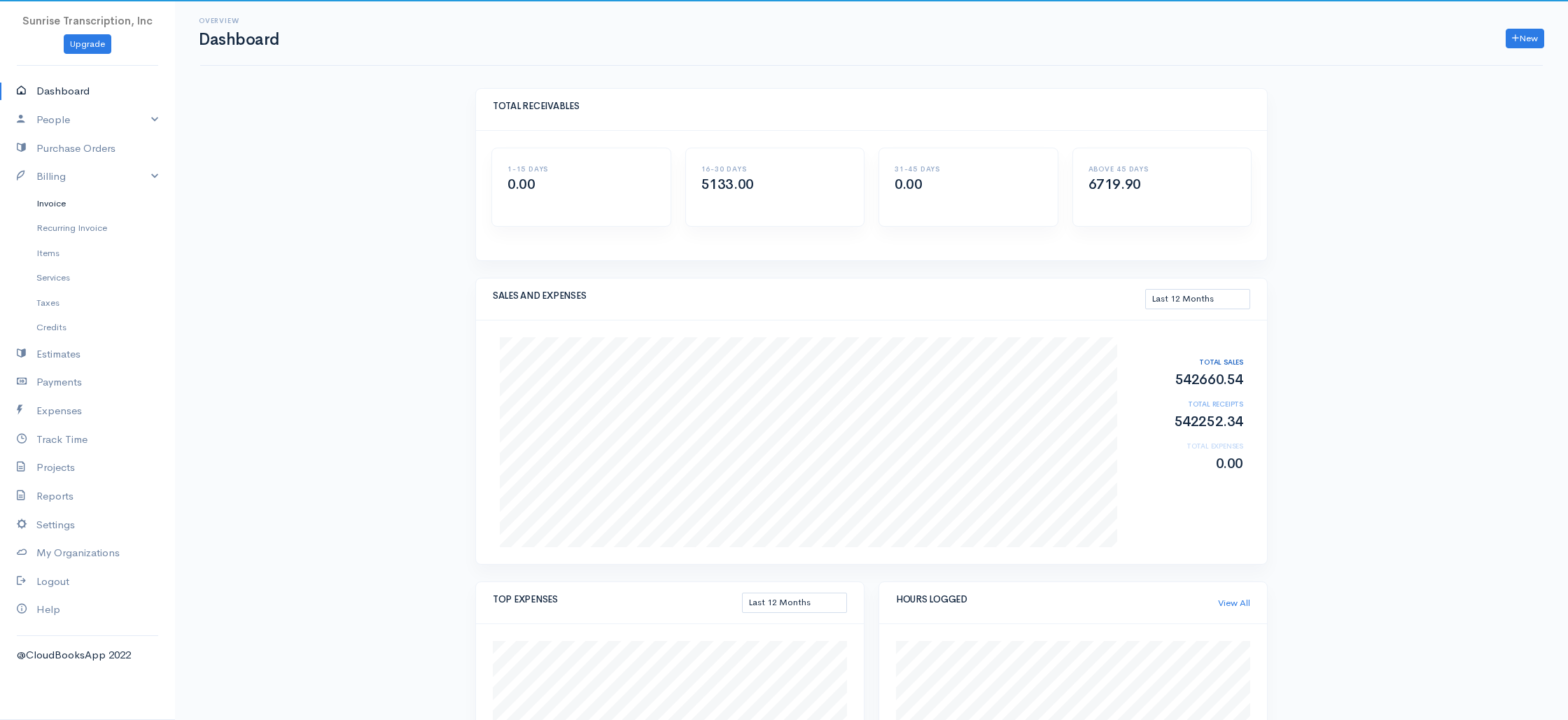
click at [56, 207] on link "Invoice" at bounding box center [87, 203] width 175 height 25
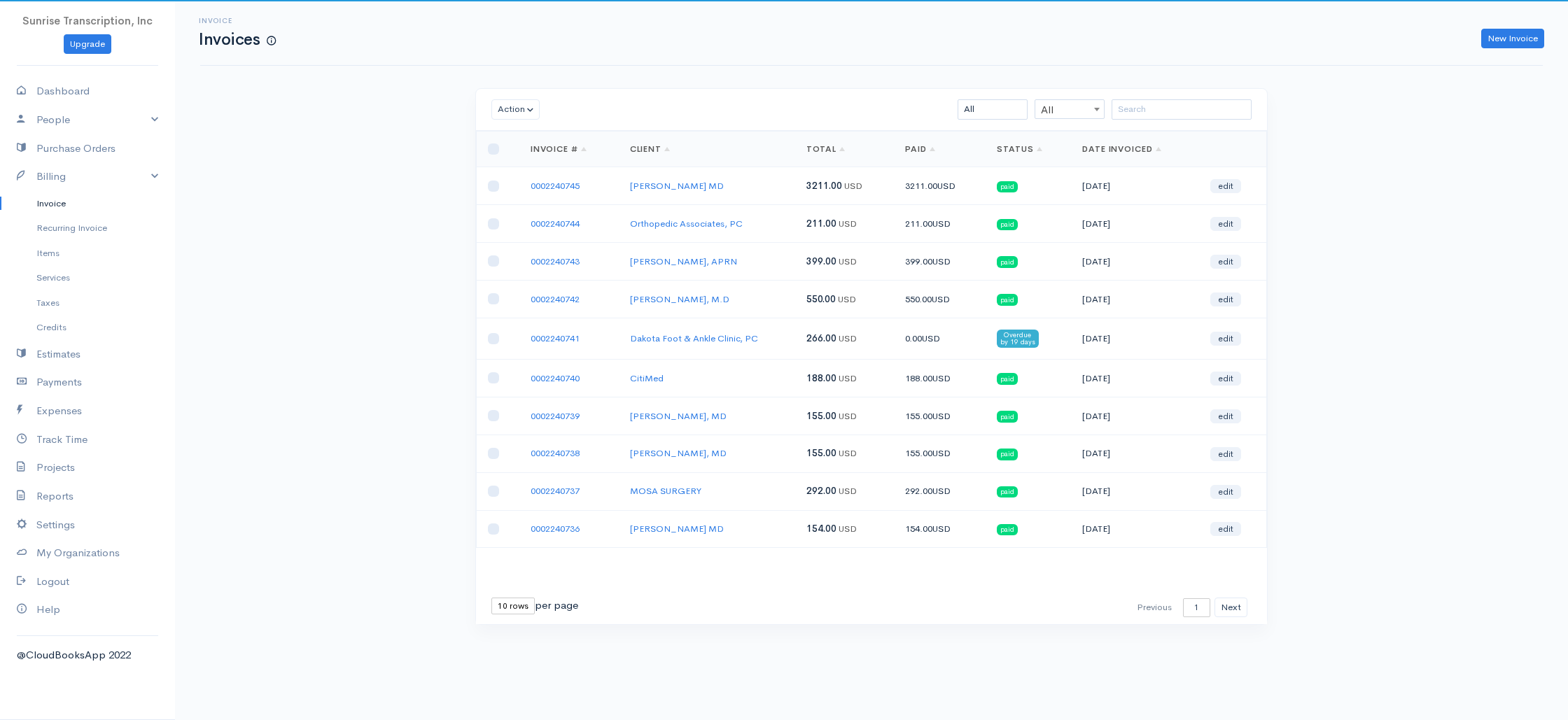
click at [301, 209] on div "Invoice Invoices New Invoice Action Archive Delete Download PDF Send Mark as Se…" at bounding box center [871, 339] width 1393 height 677
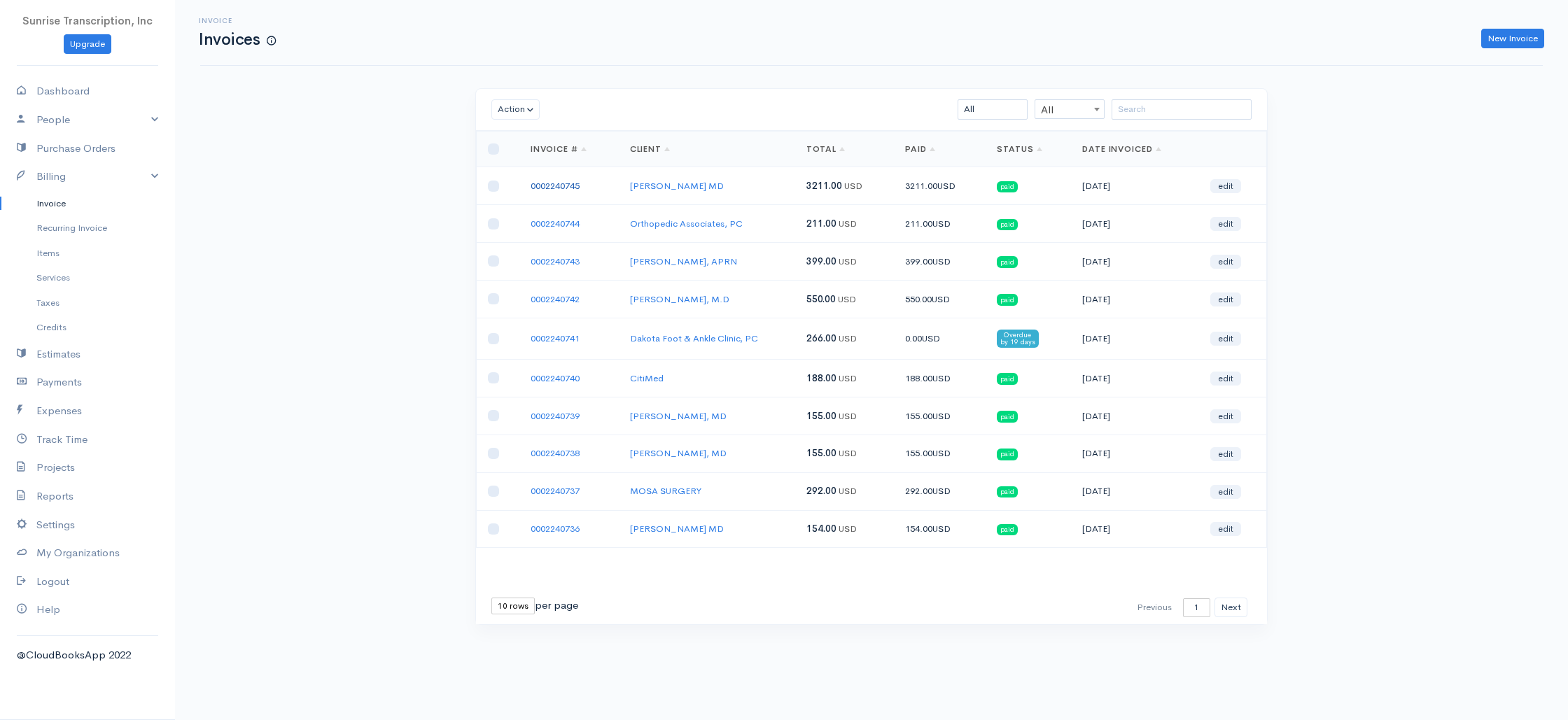
click at [556, 185] on link "0002240745" at bounding box center [556, 185] width 49 height 12
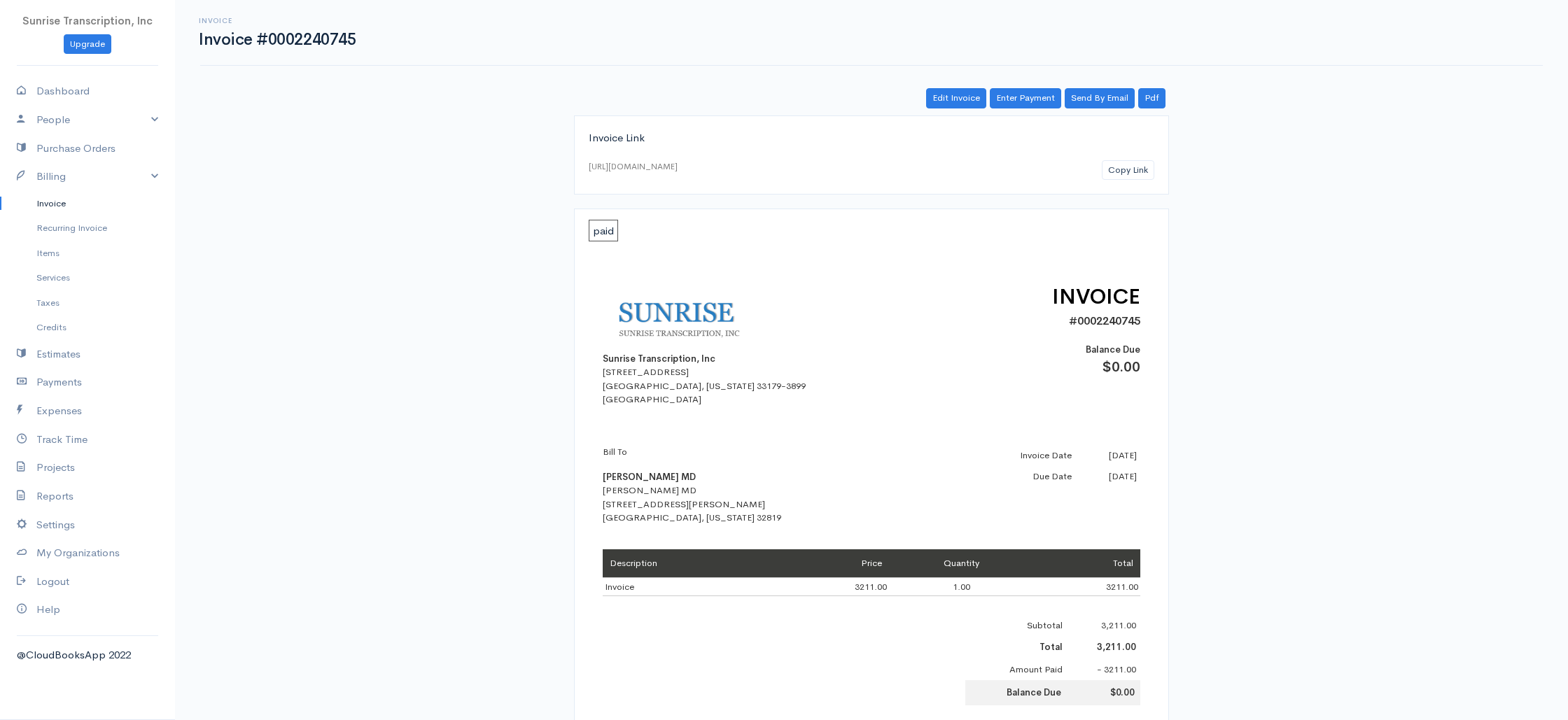
click at [53, 206] on link "Invoice" at bounding box center [87, 203] width 175 height 25
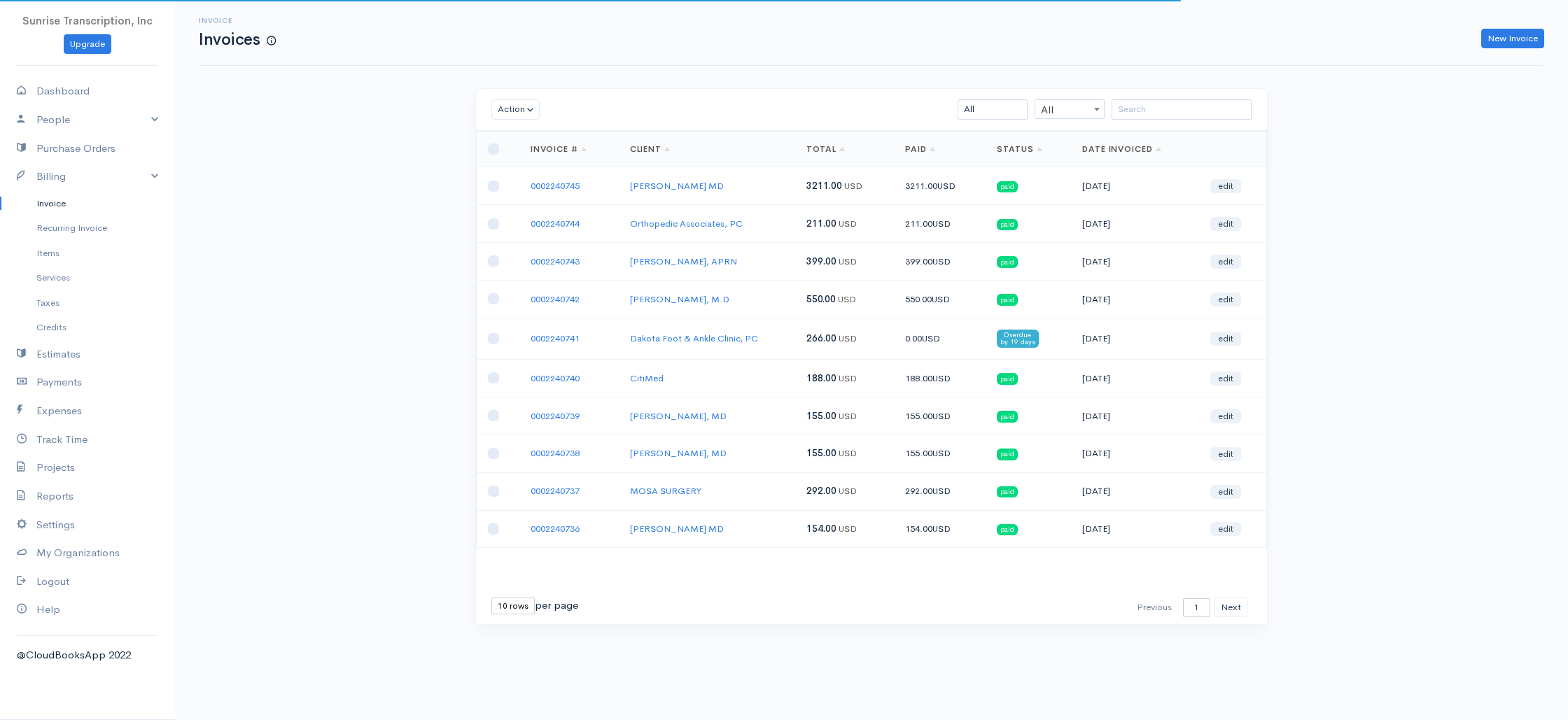
click at [305, 224] on div "Invoice Invoices New Invoice Action Archive Delete Download PDF Send Mark as Se…" at bounding box center [871, 339] width 1393 height 677
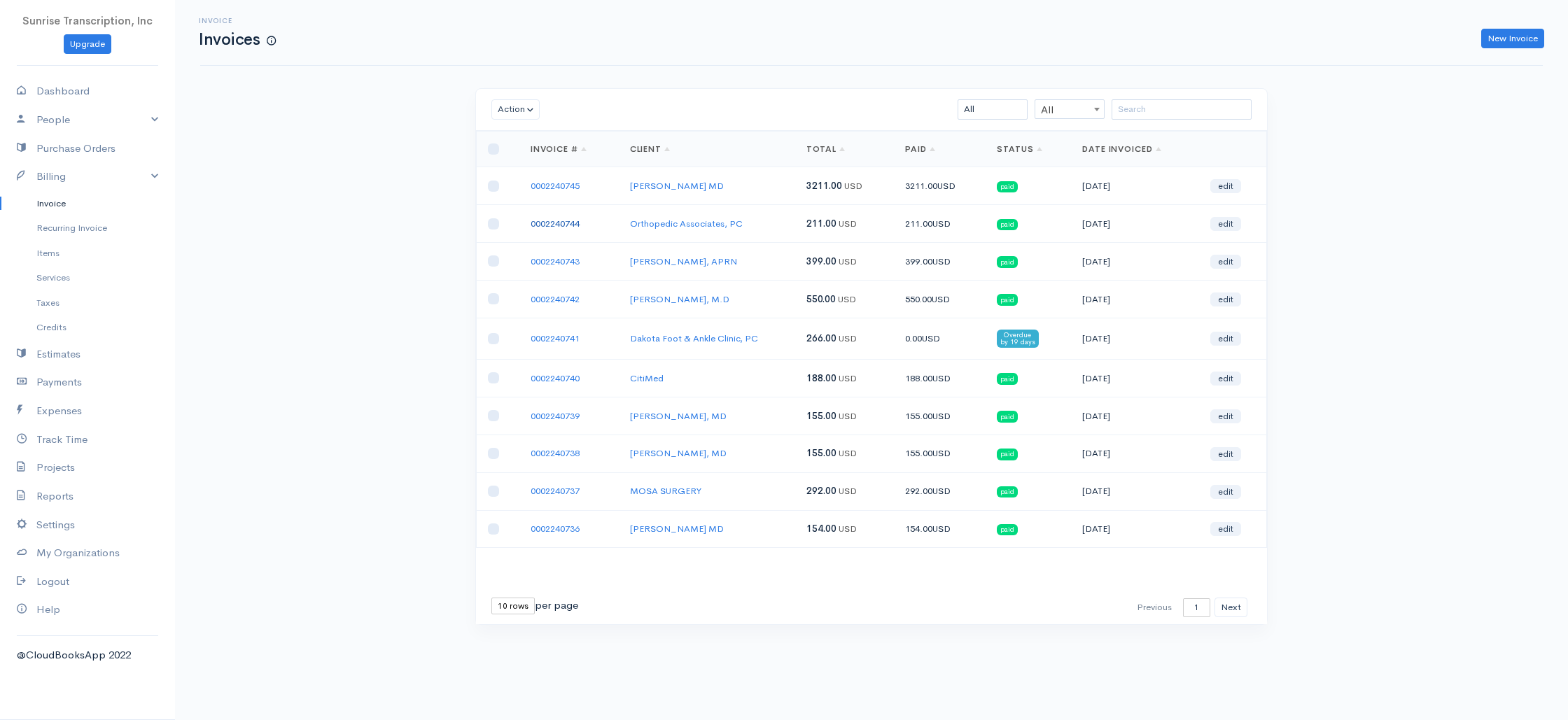
click at [548, 226] on link "0002240744" at bounding box center [556, 223] width 49 height 12
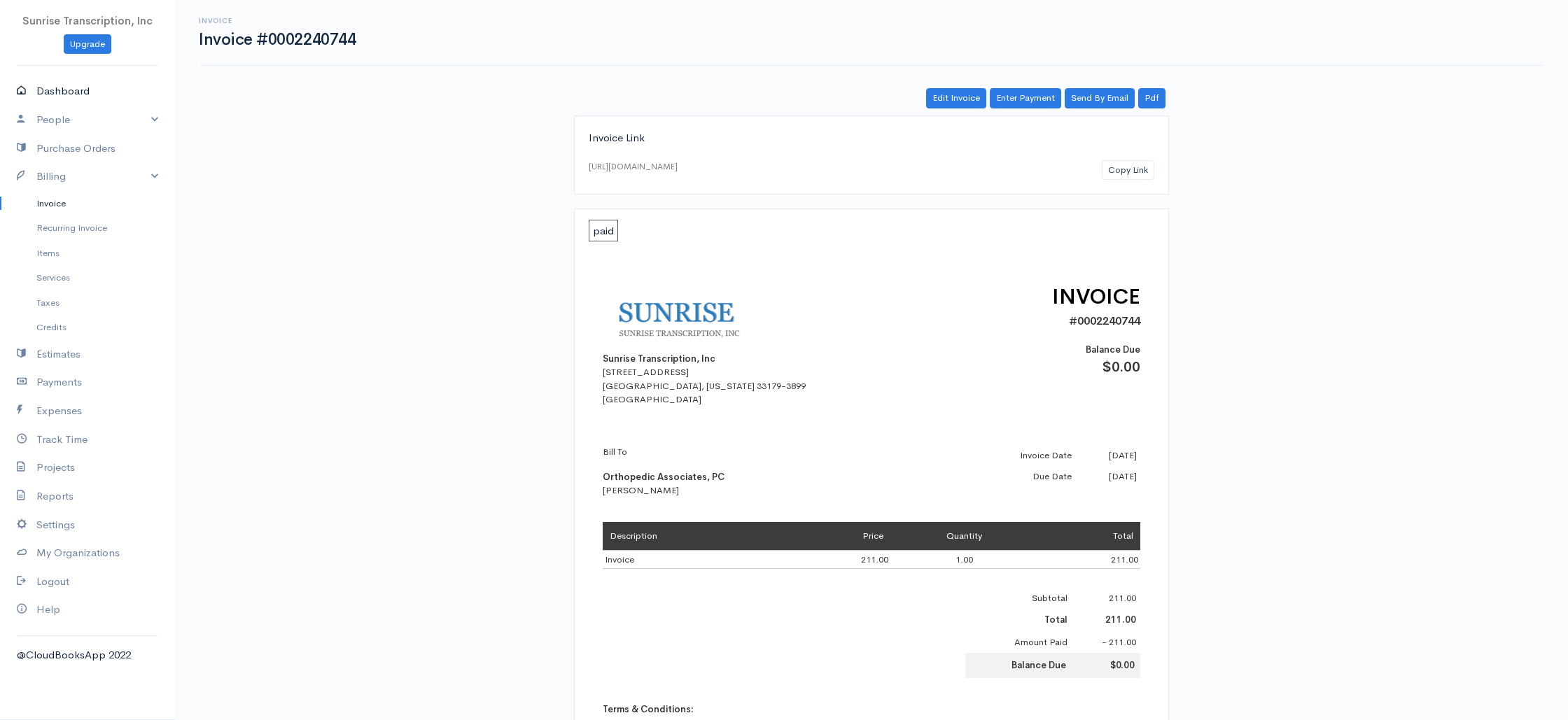
click at [71, 95] on link "Dashboard" at bounding box center [87, 91] width 175 height 29
select select "365"
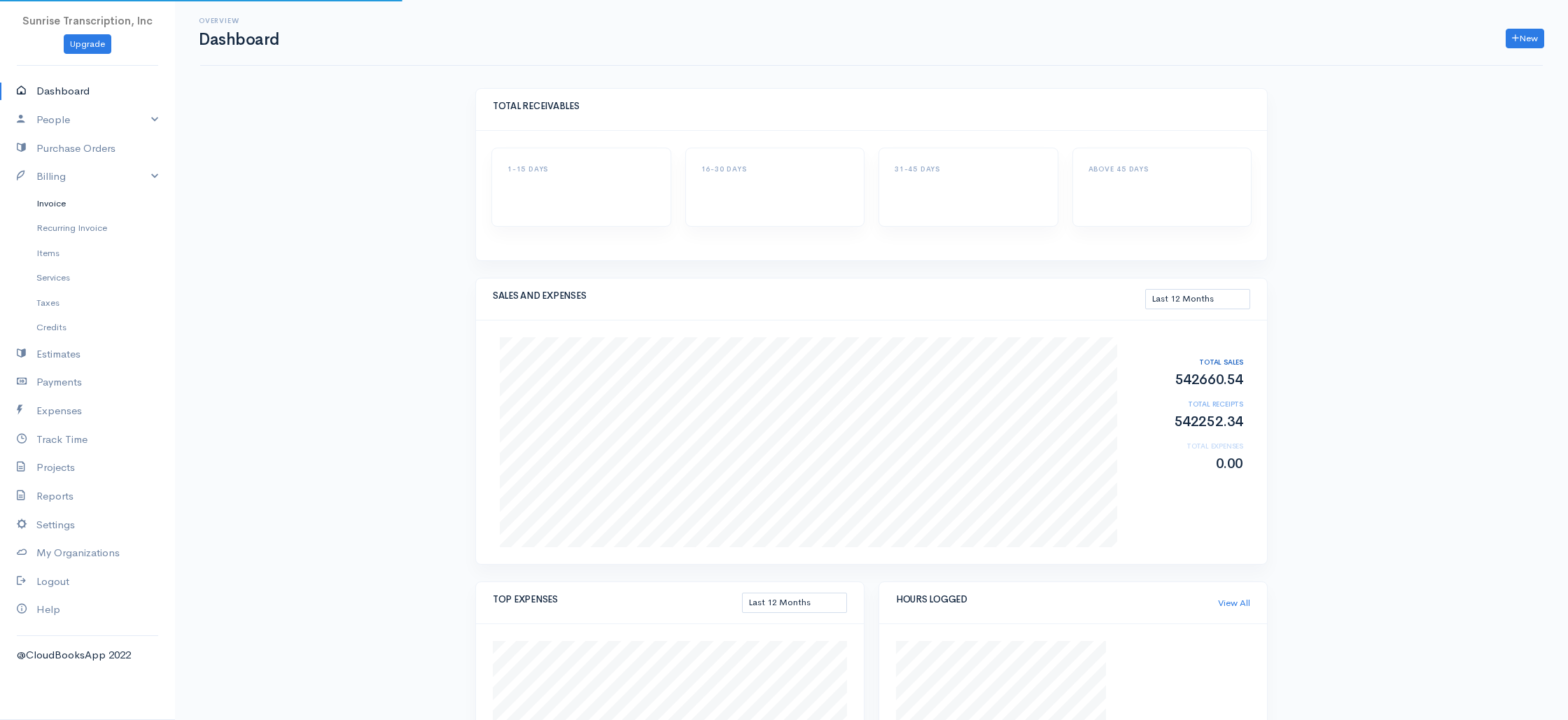
click at [63, 203] on link "Invoice" at bounding box center [87, 203] width 175 height 25
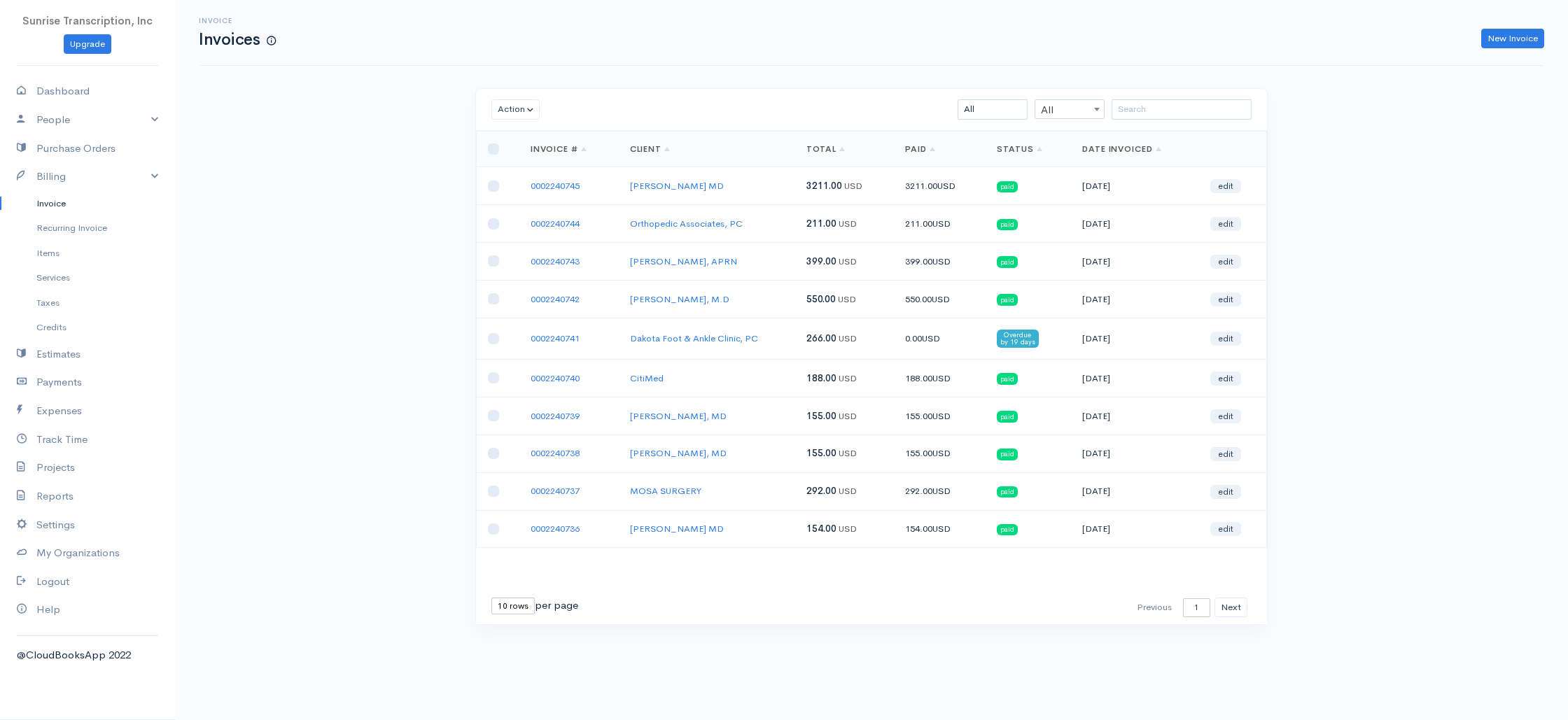
click at [268, 204] on div "Invoice Invoices New Invoice Action Archive Delete Download PDF Send Mark as Se…" at bounding box center [871, 339] width 1393 height 677
click at [432, 273] on div "Invoice Invoices New Invoice Action Archive Delete Download PDF Send Mark as Se…" at bounding box center [871, 339] width 1393 height 677
click at [1317, 275] on div "Invoice Invoices New Invoice Action Archive Delete Download PDF Send Mark as Se…" at bounding box center [871, 339] width 1393 height 677
click at [1225, 606] on button "Next" at bounding box center [1230, 608] width 33 height 21
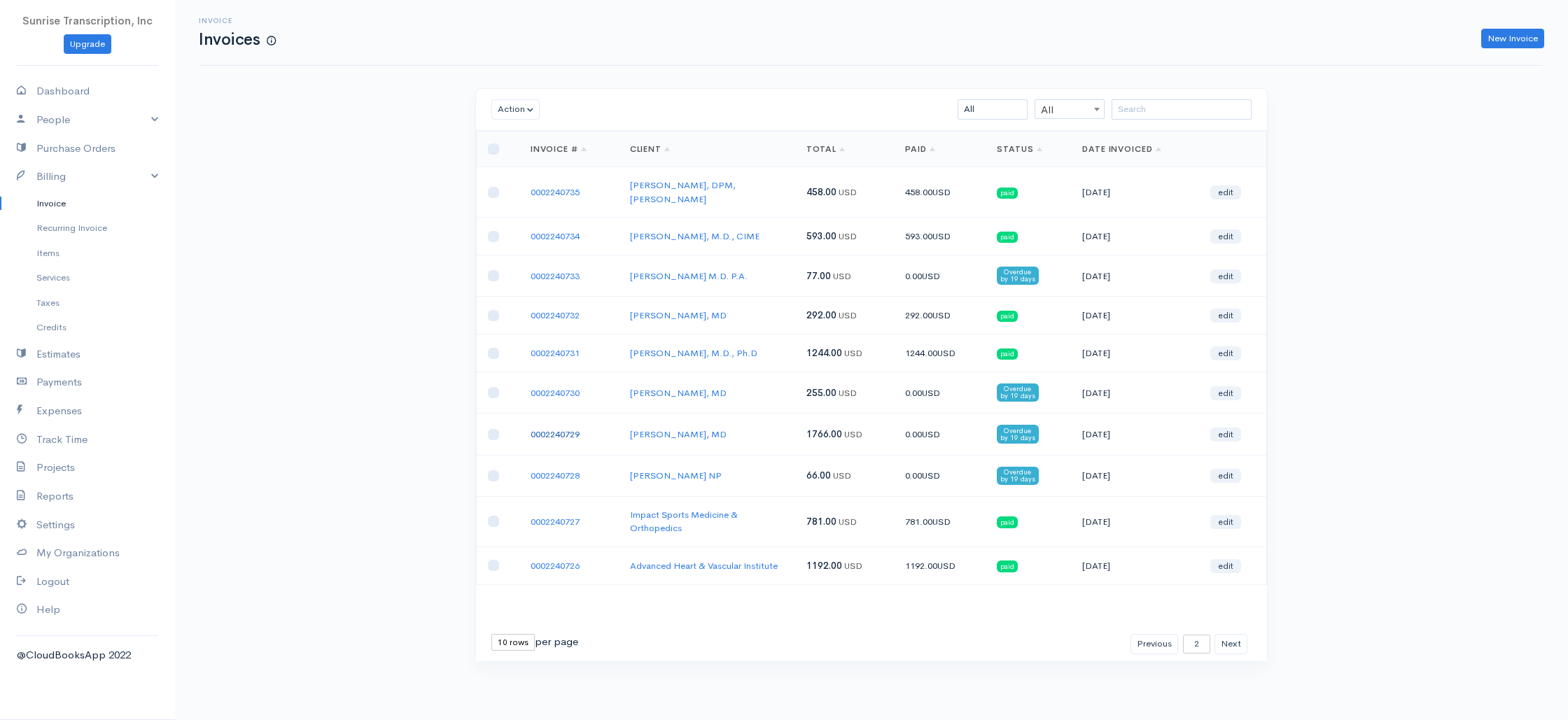
click at [535, 428] on link "0002240729" at bounding box center [556, 434] width 49 height 12
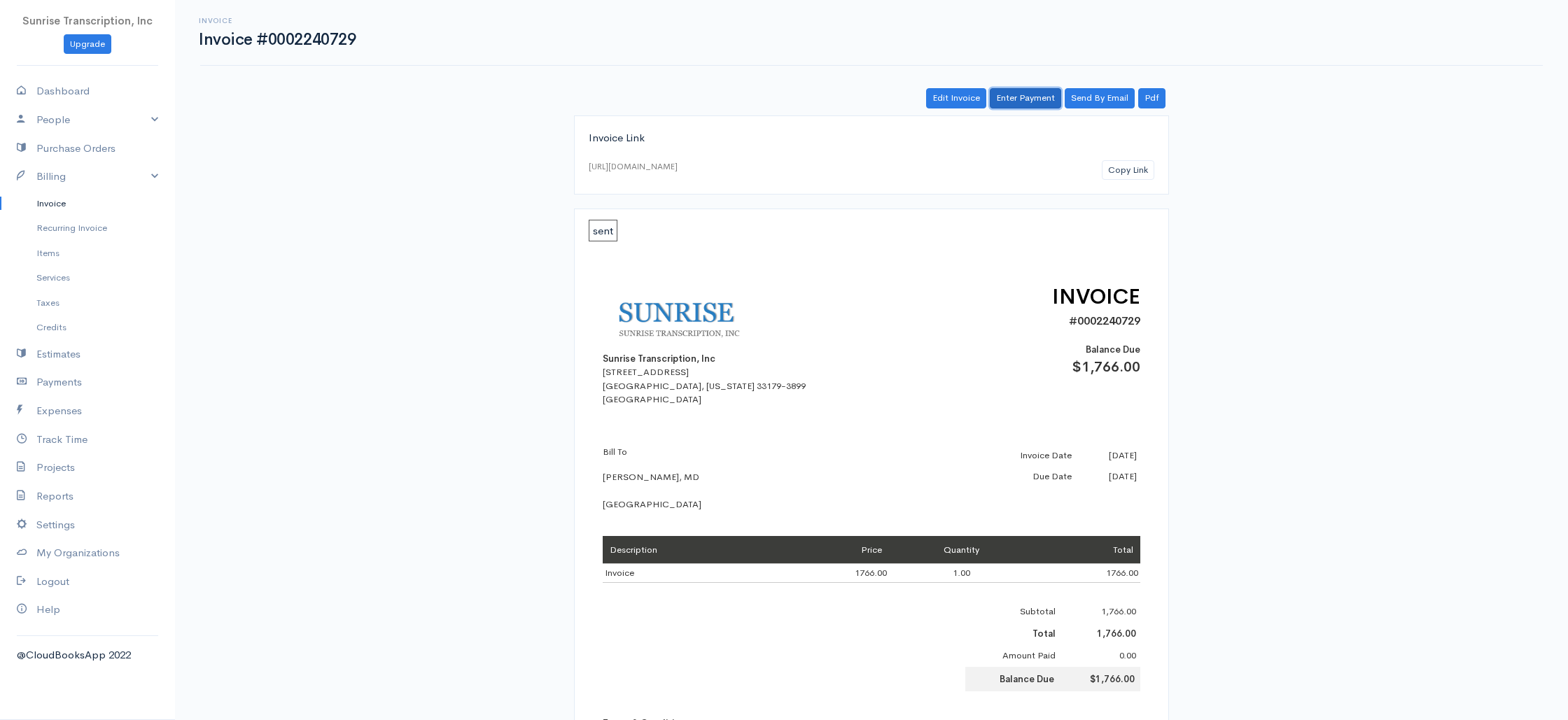
click at [1010, 98] on link "Enter Payment" at bounding box center [1026, 99] width 72 height 21
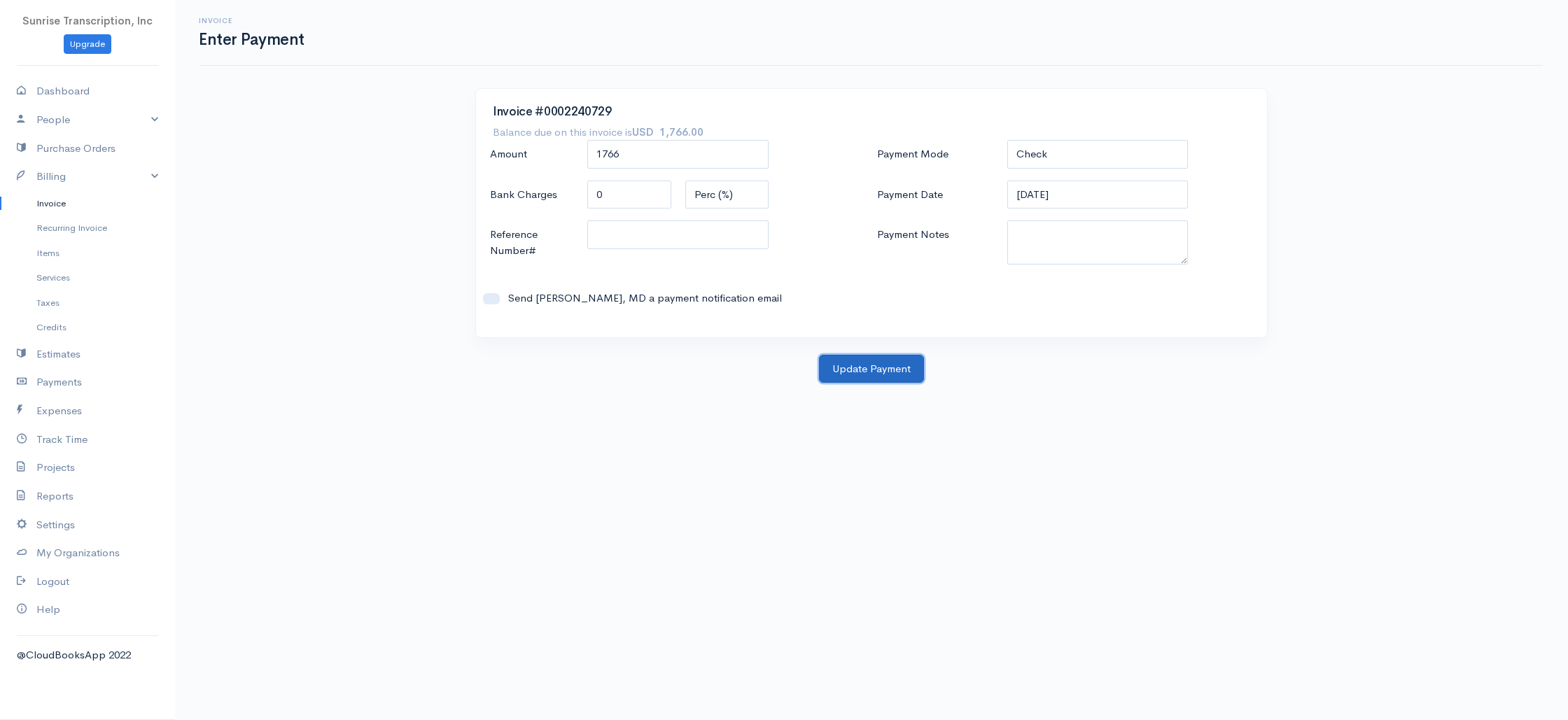
click at [856, 366] on button "Update Payment" at bounding box center [872, 370] width 105 height 29
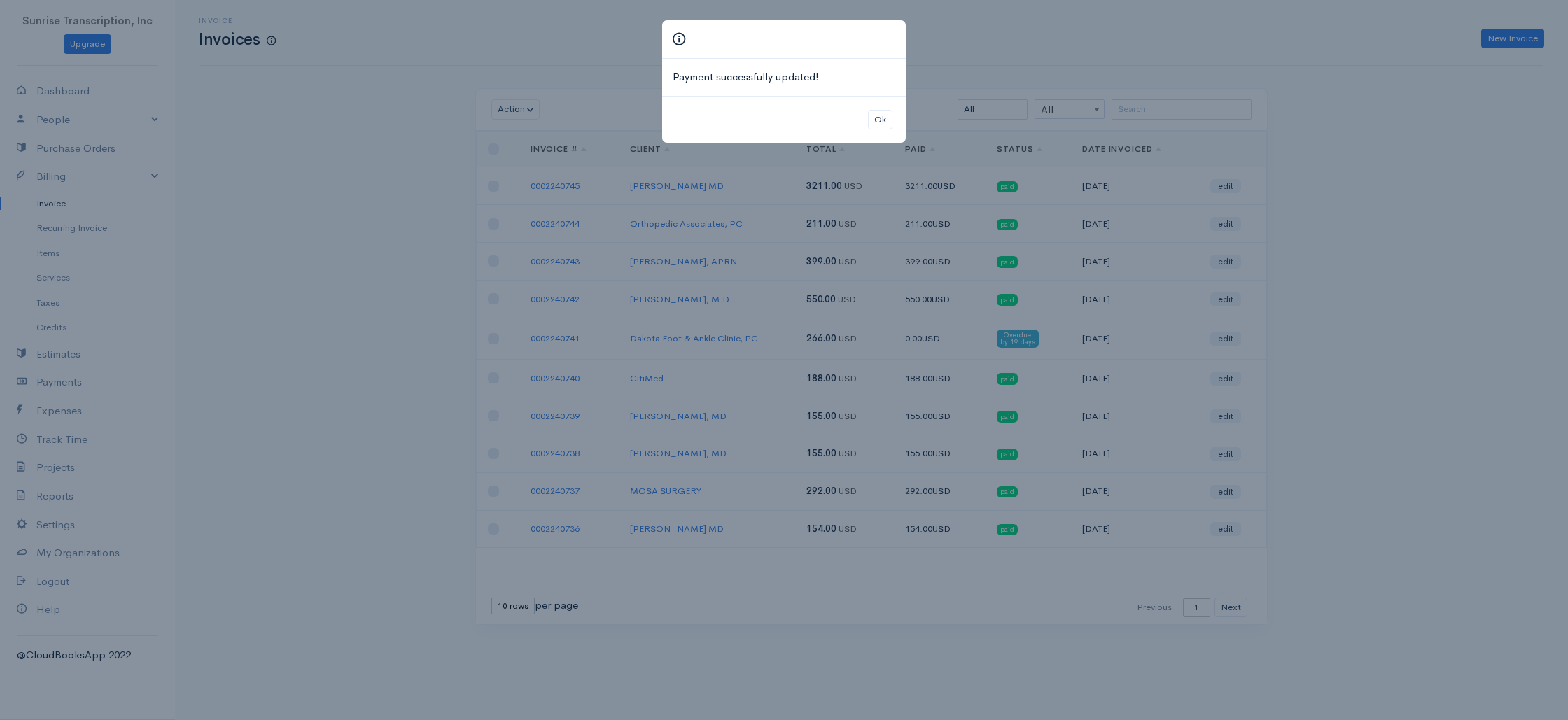
click at [323, 232] on div "Payment successfully updated! Ok" at bounding box center [784, 360] width 1568 height 720
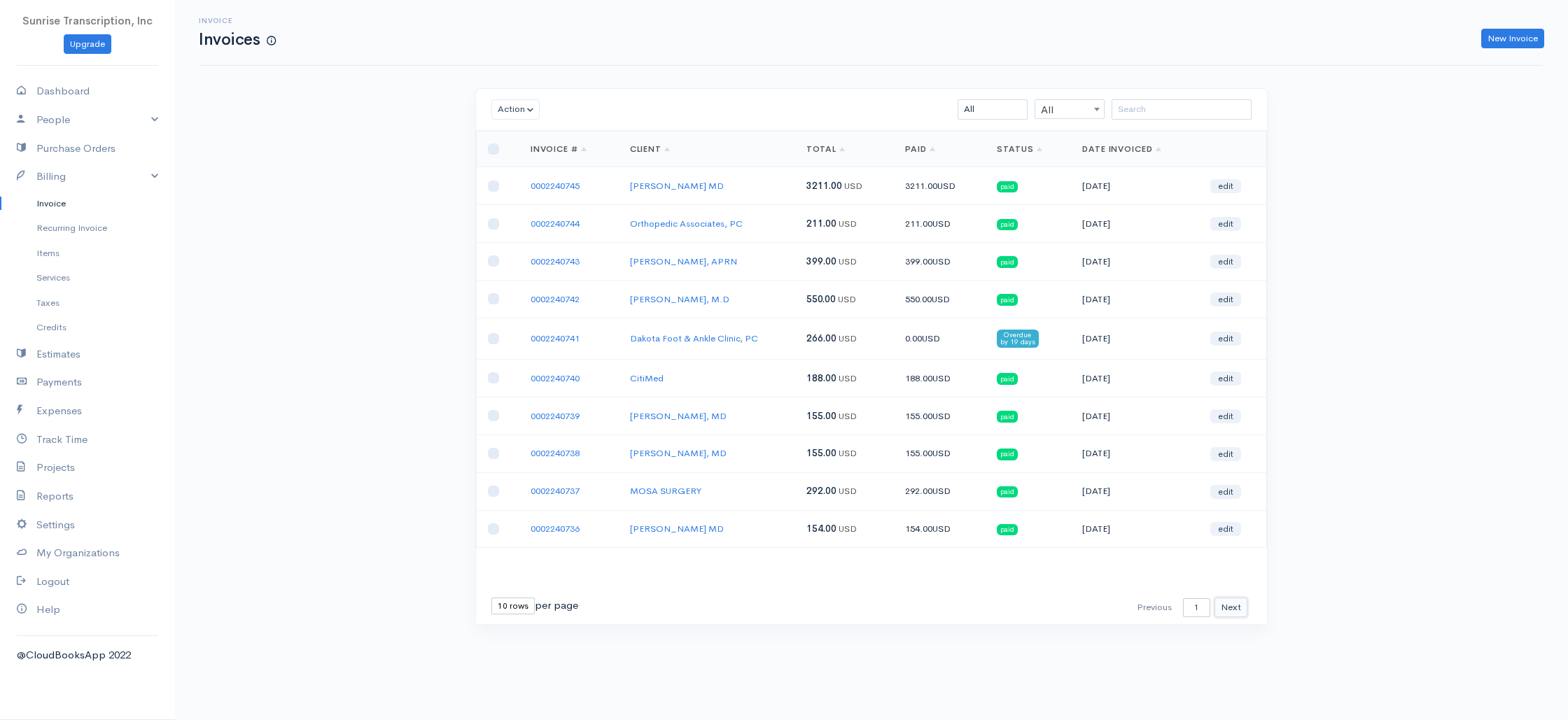
click at [1220, 606] on button "Next" at bounding box center [1230, 608] width 33 height 21
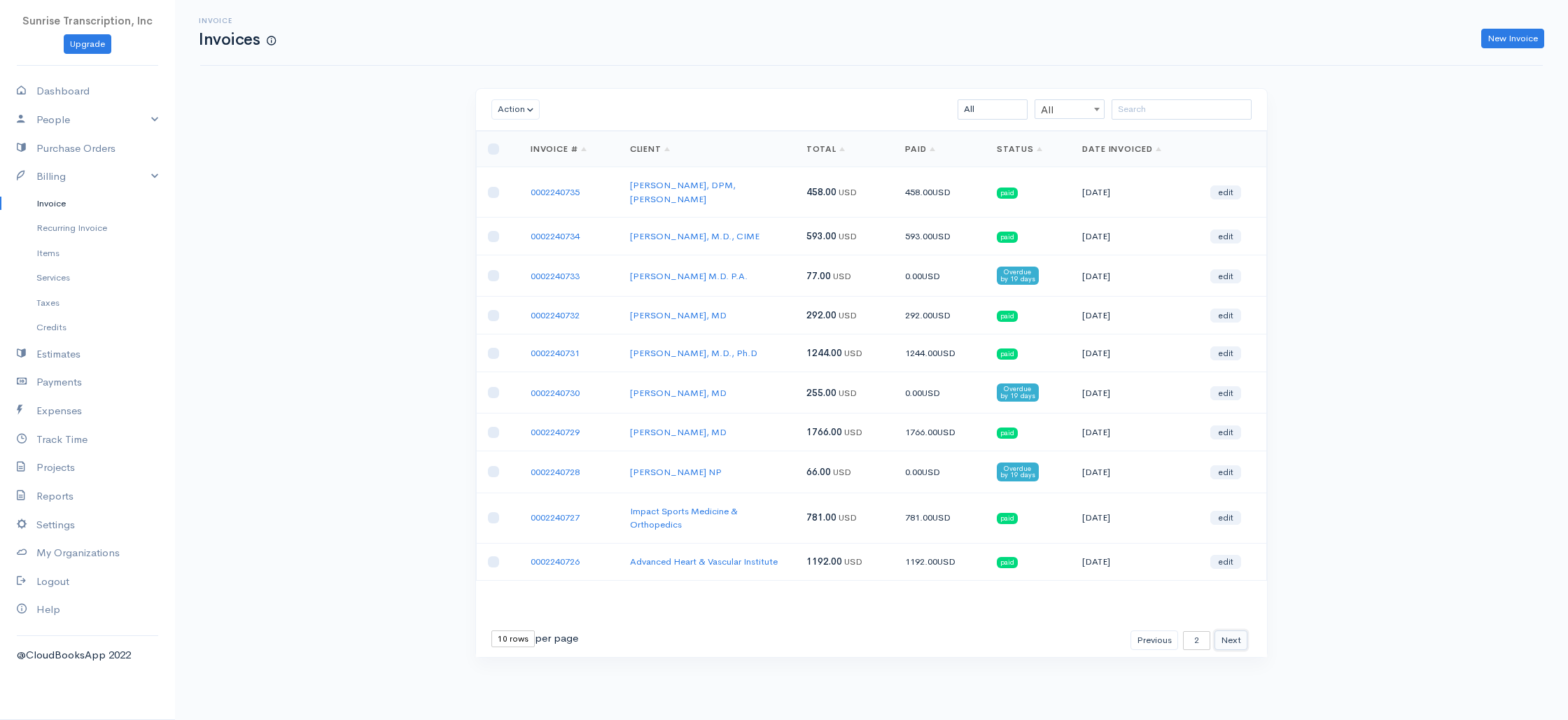
click at [1233, 631] on button "Next" at bounding box center [1230, 641] width 33 height 21
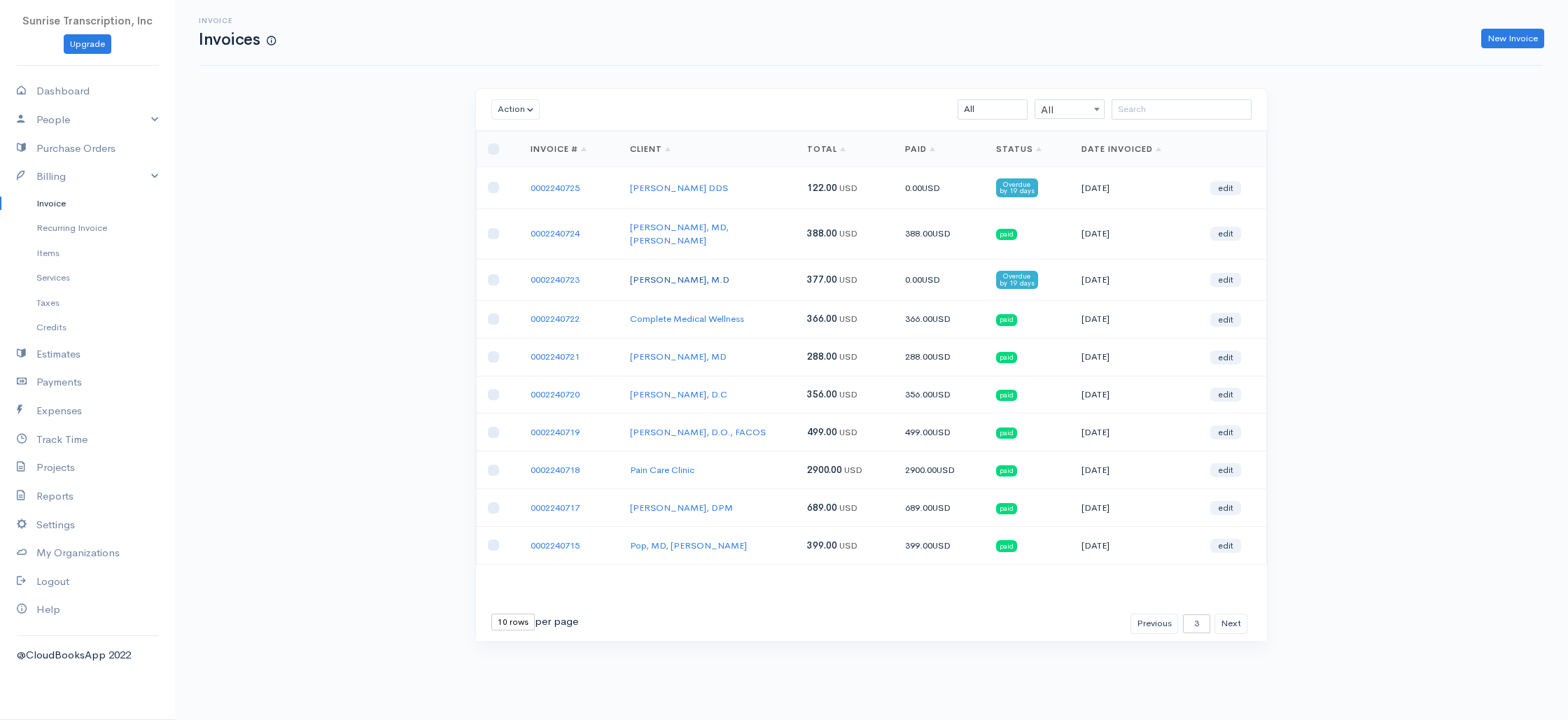
click at [668, 273] on link "[PERSON_NAME], M.D" at bounding box center [679, 279] width 99 height 12
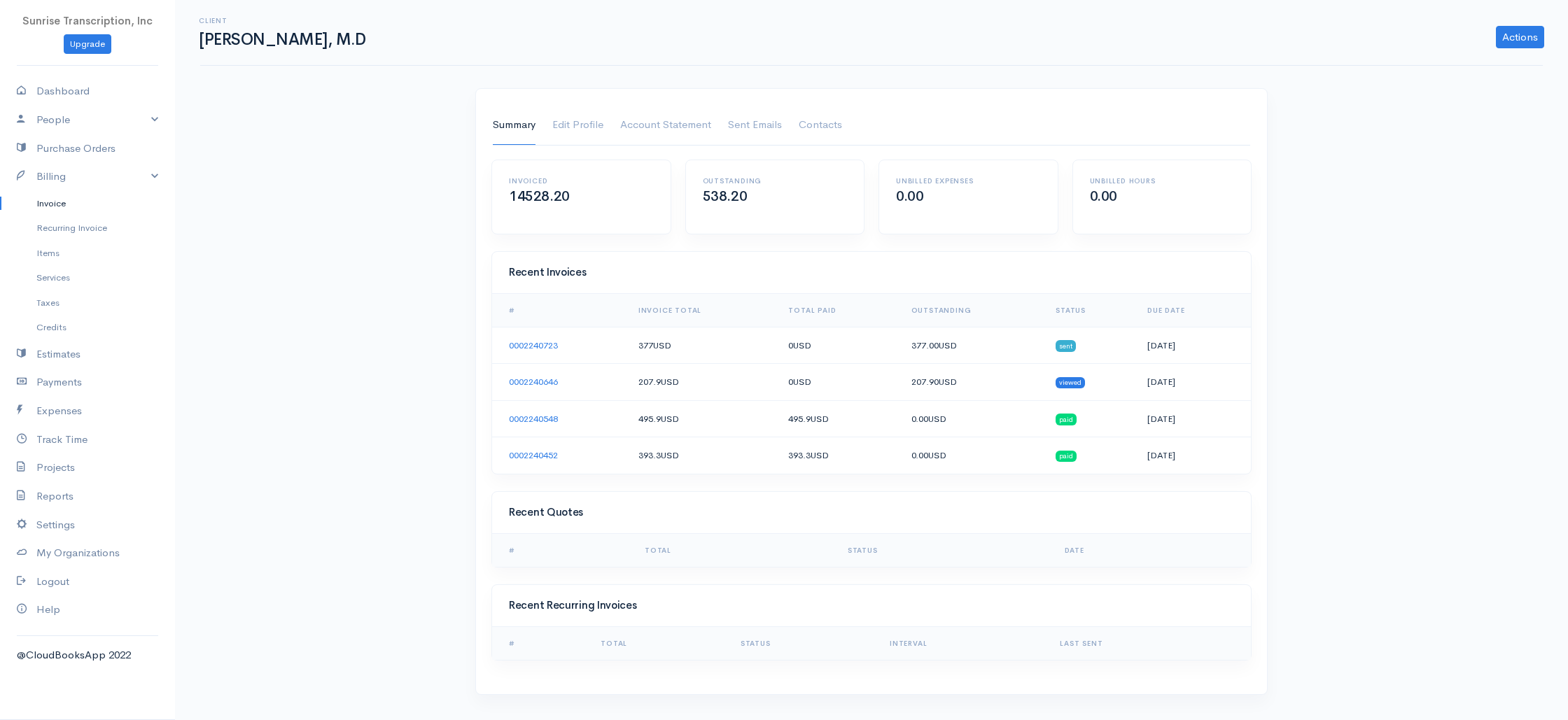
click at [297, 44] on h1 "[PERSON_NAME], M.D" at bounding box center [284, 40] width 171 height 17
click at [591, 130] on link "Edit Profile" at bounding box center [578, 125] width 51 height 39
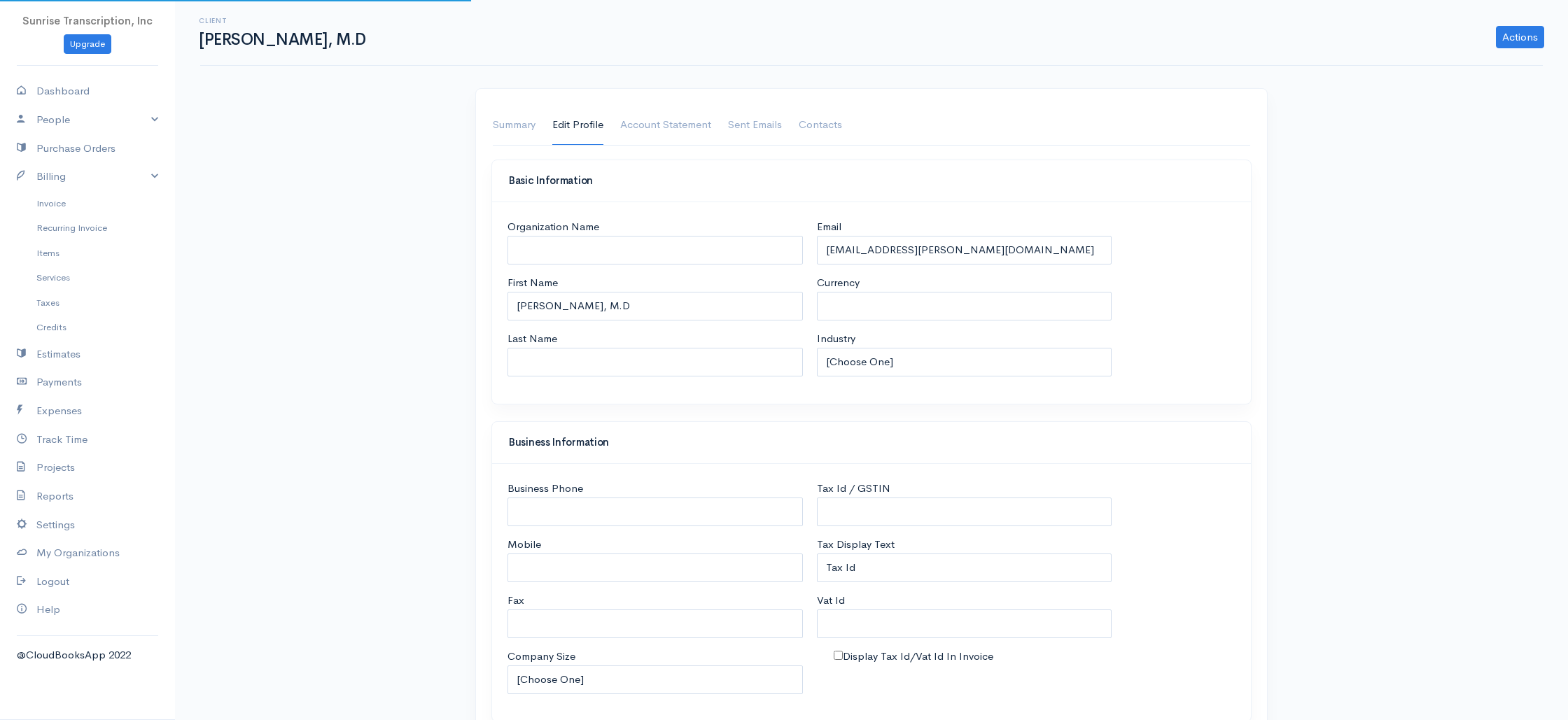
select select "USD"
select select "[GEOGRAPHIC_DATA]"
click at [964, 254] on input "[EMAIL_ADDRESS][PERSON_NAME][DOMAIN_NAME]" at bounding box center [965, 250] width 296 height 29
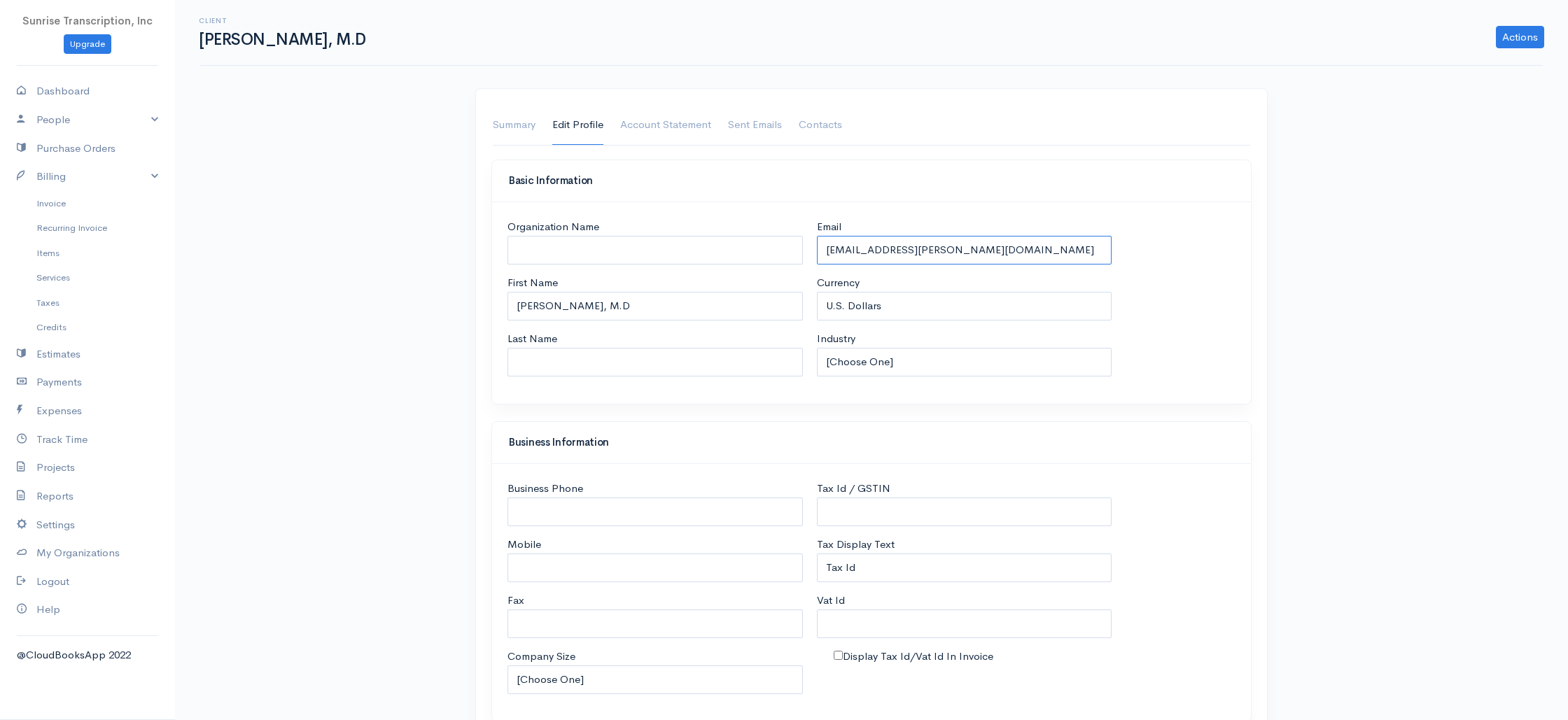
click at [964, 254] on input "[EMAIL_ADDRESS][PERSON_NAME][DOMAIN_NAME]" at bounding box center [965, 250] width 296 height 29
click at [517, 123] on link "Summary" at bounding box center [514, 125] width 43 height 39
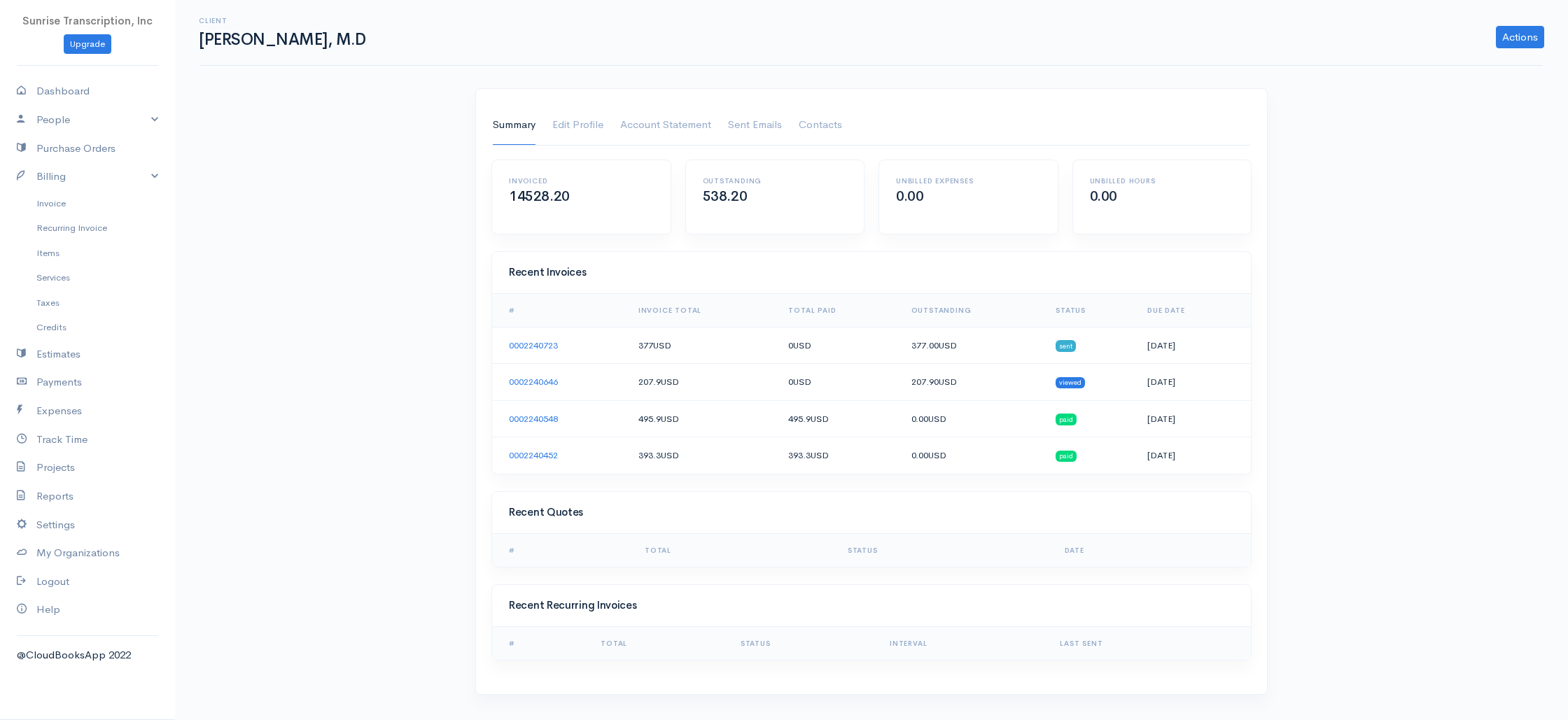
click at [585, 349] on td "0002240723" at bounding box center [559, 345] width 135 height 37
copy link "0002240723"
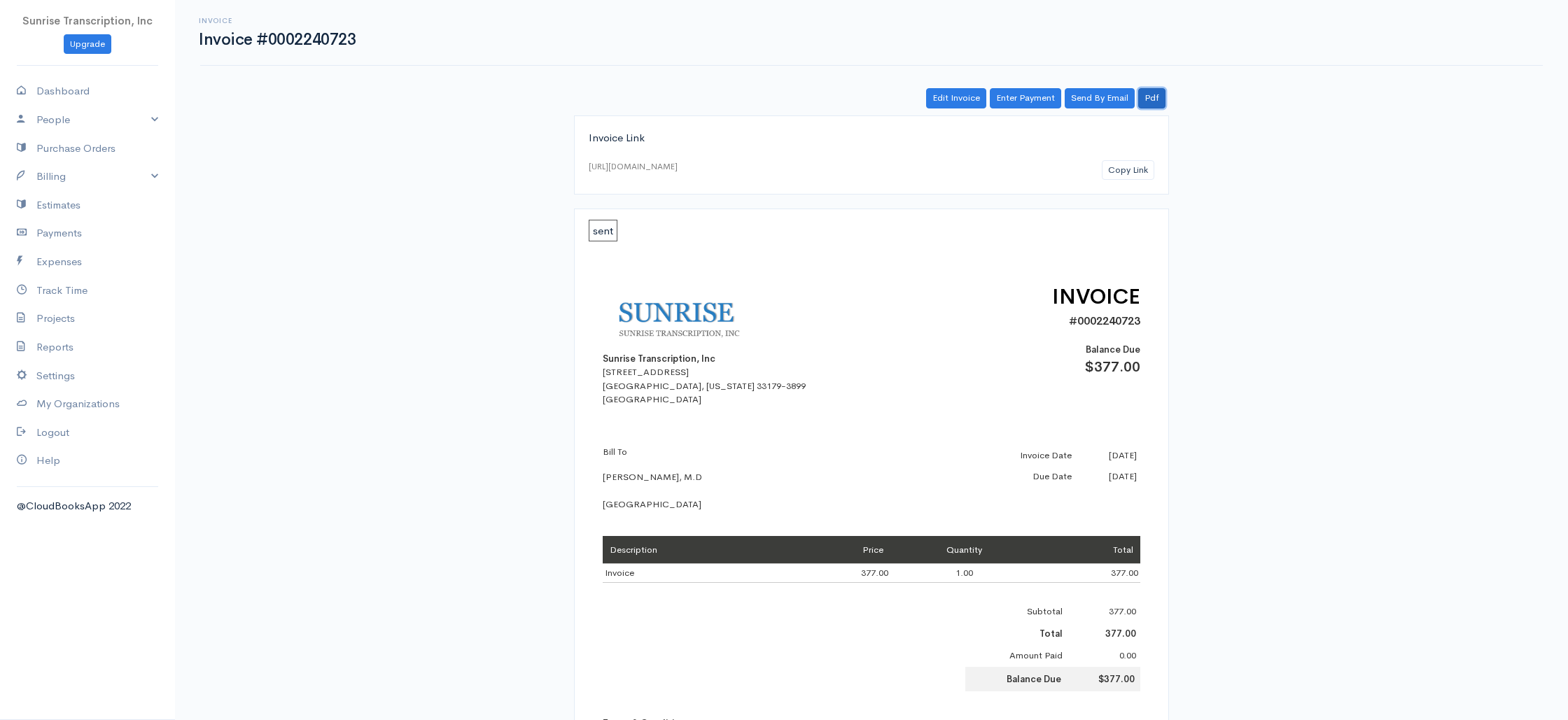
click at [1148, 95] on link "Pdf" at bounding box center [1152, 99] width 27 height 21
click at [1150, 97] on link "Pdf" at bounding box center [1152, 99] width 27 height 21
click at [373, 180] on div "Invoice Invoice #0002240646 Actions Edit Invoice Enter Payment Print Send By Em…" at bounding box center [871, 607] width 1393 height 1214
click at [949, 99] on link "Edit Invoice" at bounding box center [956, 99] width 60 height 21
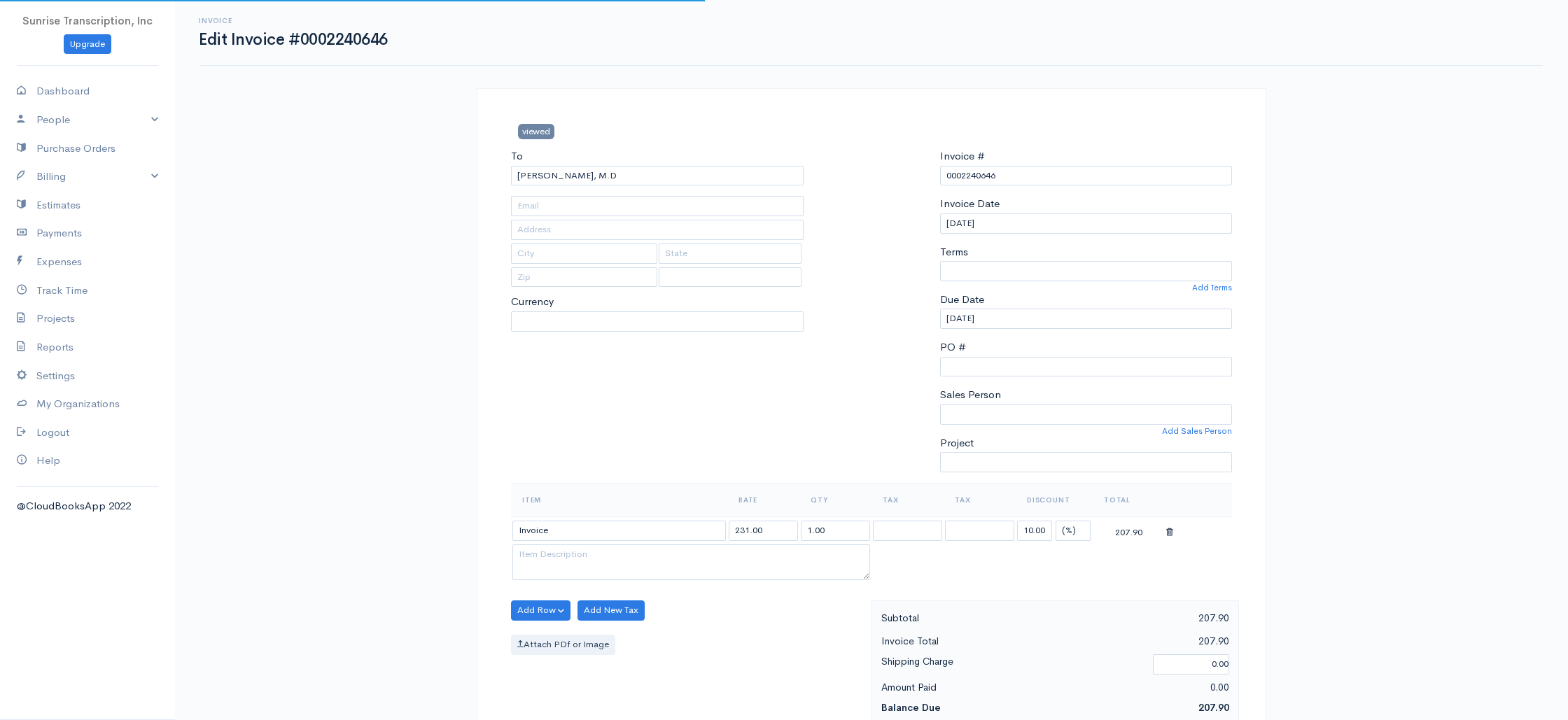
type input "[EMAIL_ADDRESS][PERSON_NAME][DOMAIN_NAME]"
select select
select select "0"
select select "[GEOGRAPHIC_DATA]"
select select "USD"
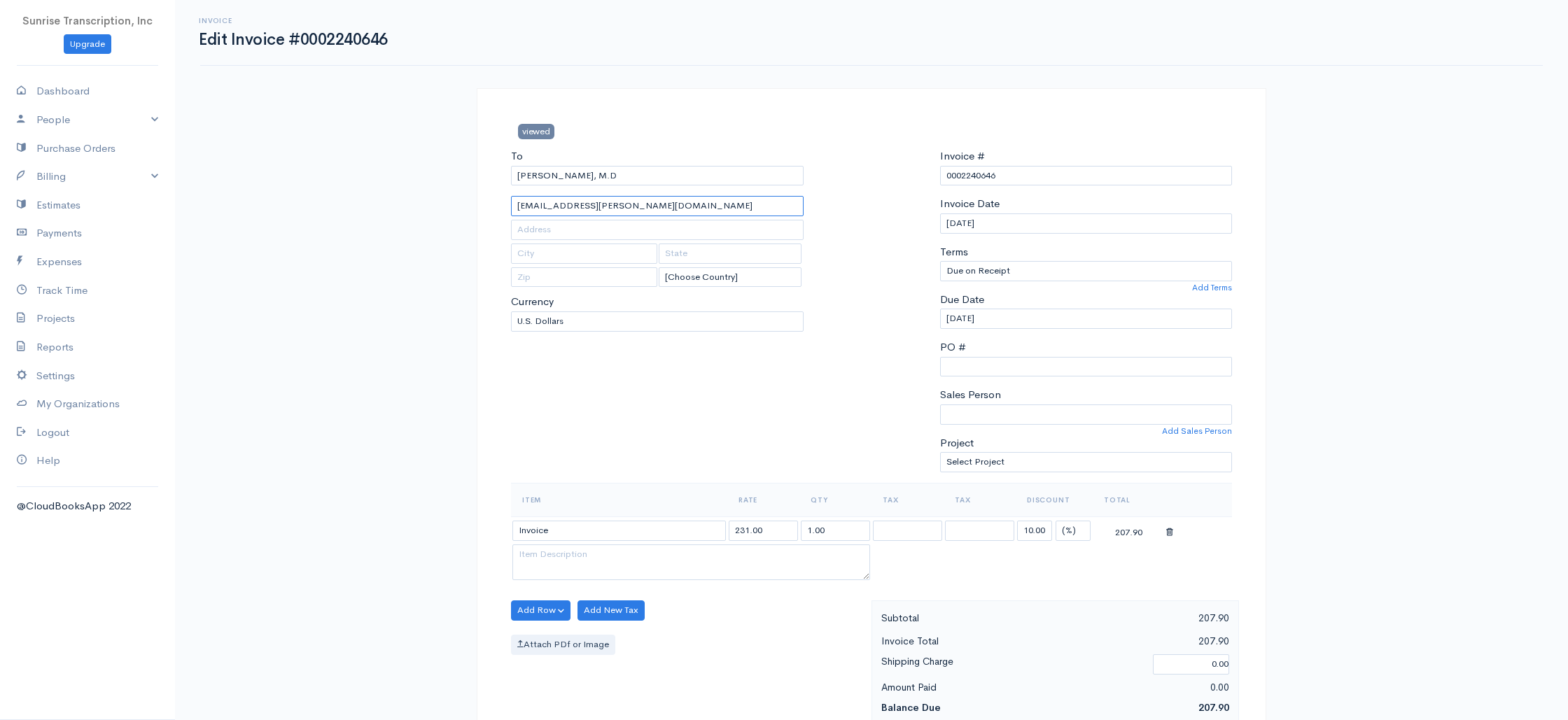
click at [641, 206] on input "[EMAIL_ADDRESS][PERSON_NAME][DOMAIN_NAME]" at bounding box center [657, 207] width 292 height 21
